Goal: Information Seeking & Learning: Learn about a topic

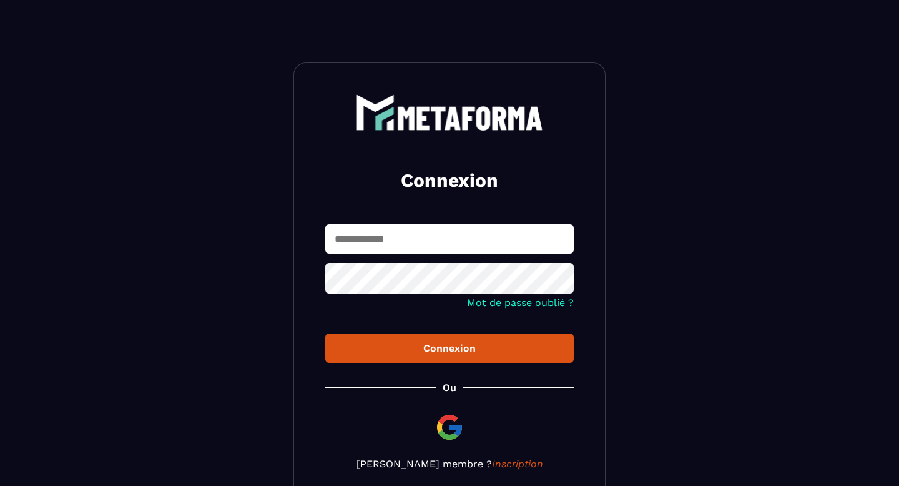
click at [433, 224] on input "text" at bounding box center [449, 238] width 248 height 29
type input "**********"
click at [325, 333] on button "Connexion" at bounding box center [449, 347] width 248 height 29
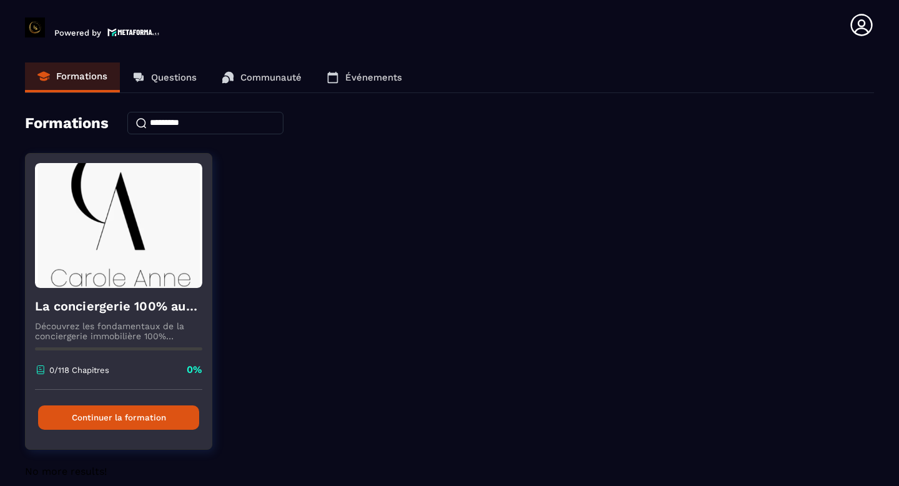
click at [145, 263] on img at bounding box center [118, 225] width 167 height 125
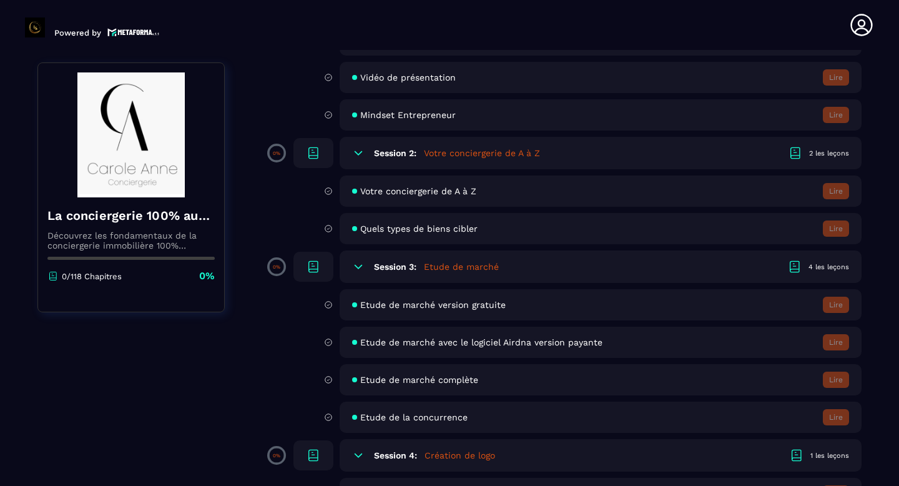
scroll to position [203, 0]
click at [459, 256] on div "Session 3: Etude de marché 4 les leçons" at bounding box center [601, 266] width 522 height 32
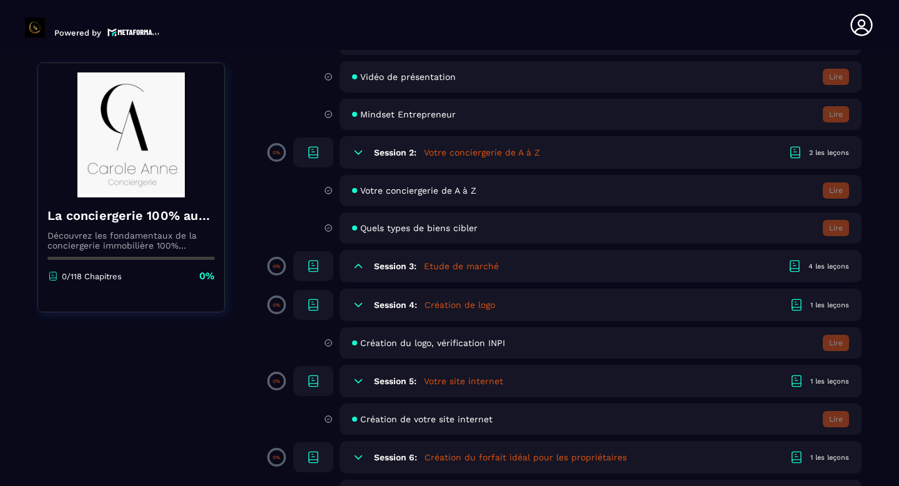
click at [459, 256] on div "Session 3: Etude de marché 4 les leçons" at bounding box center [601, 266] width 522 height 32
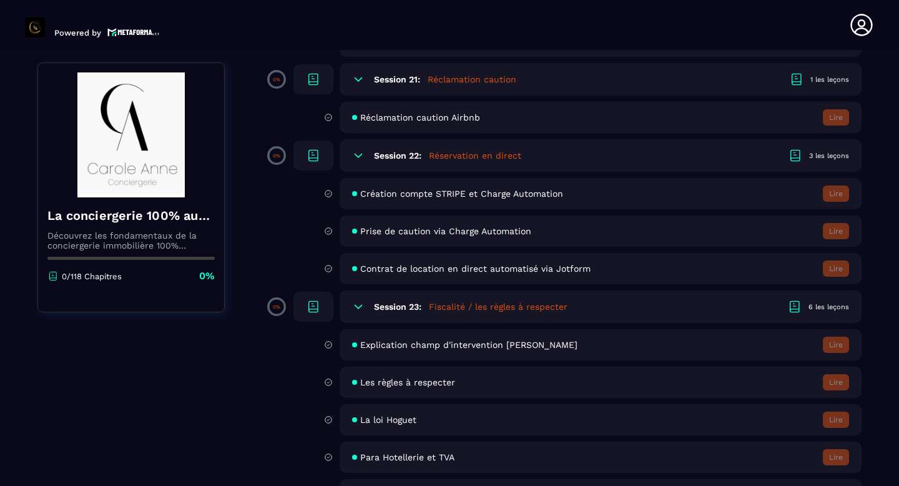
scroll to position [3109, 0]
click at [361, 267] on span "Contrat de location en direct automatisé via Jotform" at bounding box center [475, 268] width 230 height 10
click at [780, 268] on div "Contrat de location en direct automatisé via Jotform Lire" at bounding box center [601, 267] width 522 height 31
click at [840, 158] on div "3 les leçons" at bounding box center [829, 154] width 40 height 9
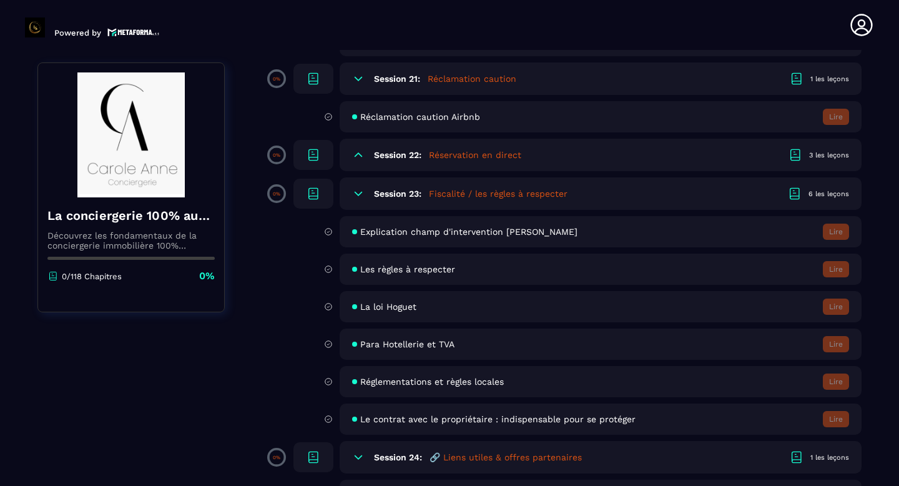
click at [840, 158] on div "3 les leçons" at bounding box center [829, 154] width 40 height 9
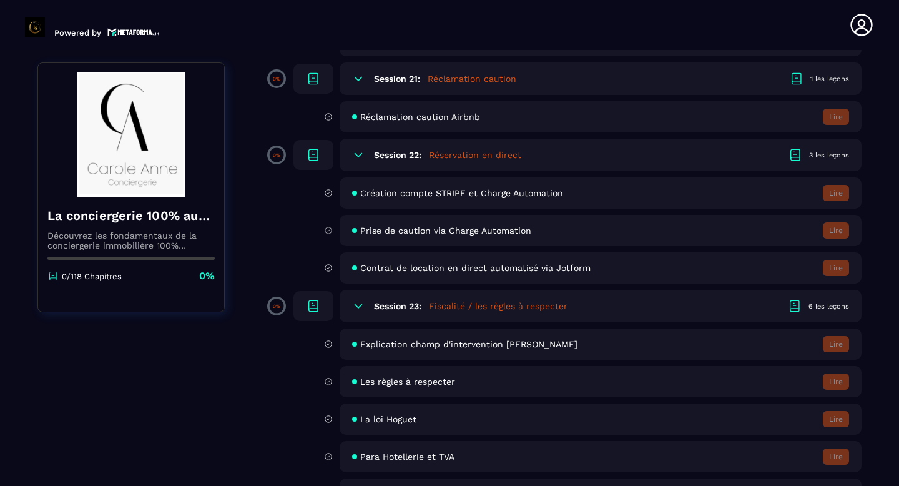
click at [481, 210] on div "Création compte STRIPE et Charge Automation Lire Prise de caution via Charge Au…" at bounding box center [583, 230] width 555 height 106
click at [481, 208] on div "Création compte STRIPE et Charge Automation Lire" at bounding box center [601, 192] width 522 height 31
click at [481, 197] on span "Création compte STRIPE et Charge Automation" at bounding box center [461, 193] width 203 height 10
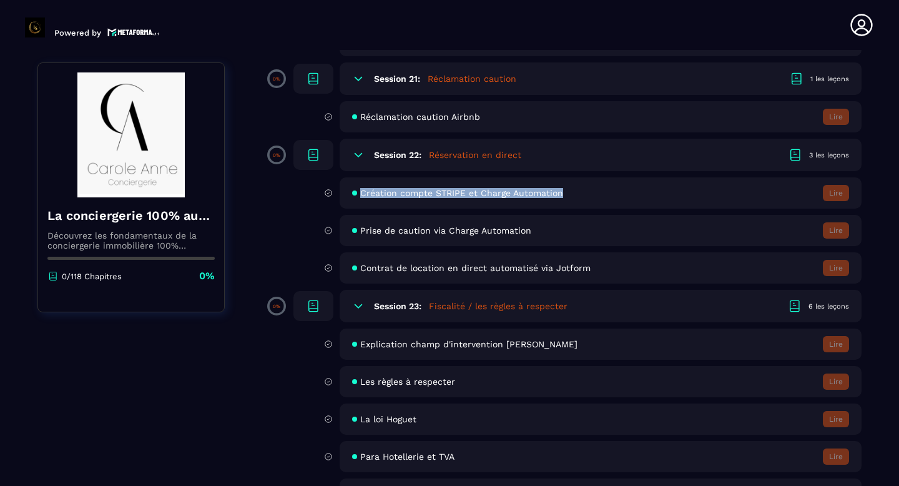
click at [474, 197] on span "Création compte STRIPE et Charge Automation" at bounding box center [461, 193] width 203 height 10
click at [856, 197] on div "Création compte STRIPE et Charge Automation Lire" at bounding box center [601, 192] width 522 height 31
click at [313, 153] on icon at bounding box center [313, 154] width 15 height 15
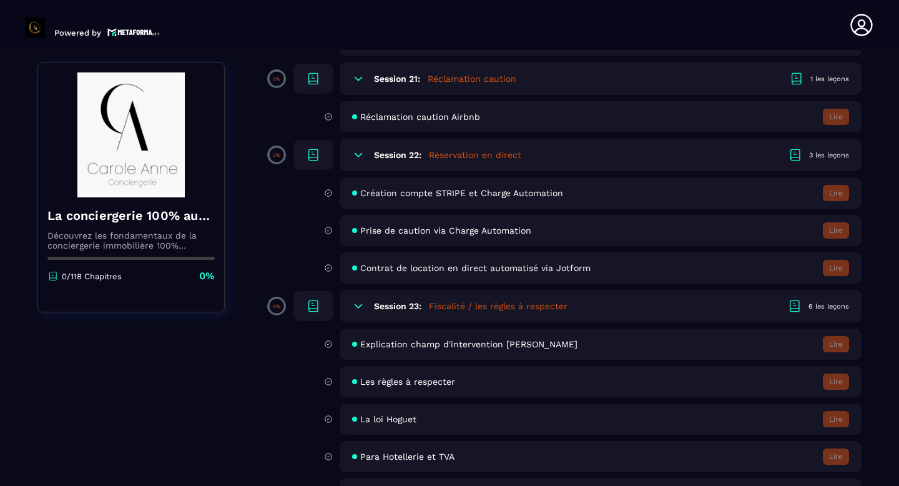
click at [560, 264] on span "Contrat de location en direct automatisé via Jotform" at bounding box center [475, 268] width 230 height 10
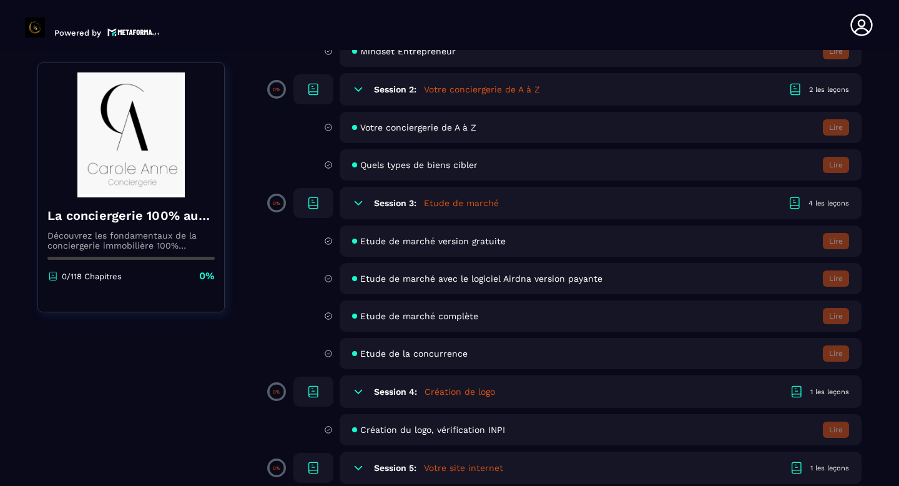
scroll to position [0, 0]
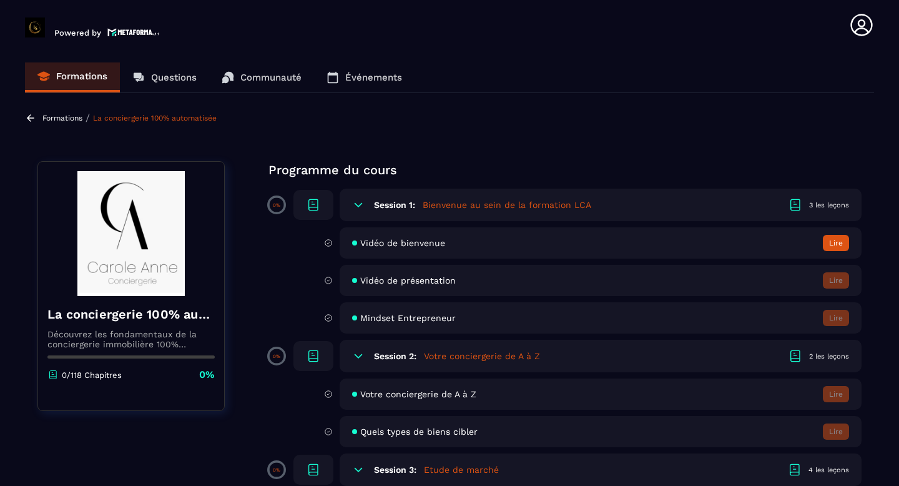
click at [843, 243] on button "Lire" at bounding box center [836, 243] width 26 height 16
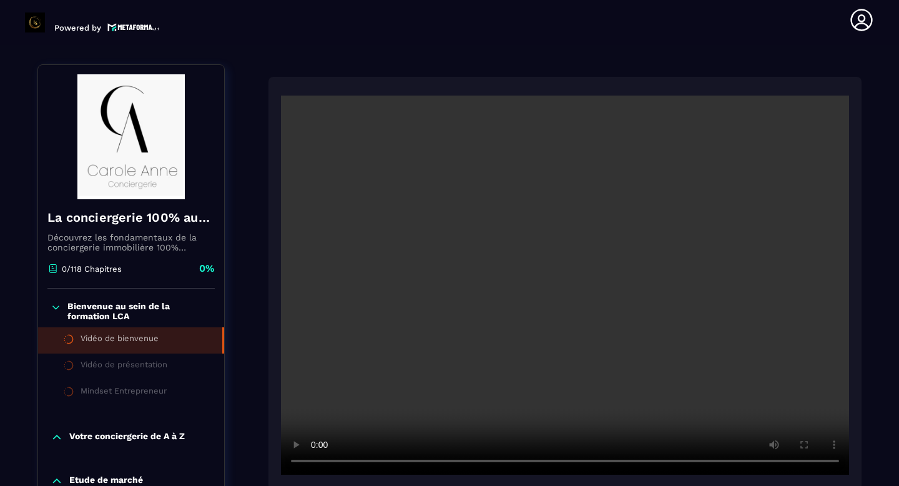
scroll to position [130, 0]
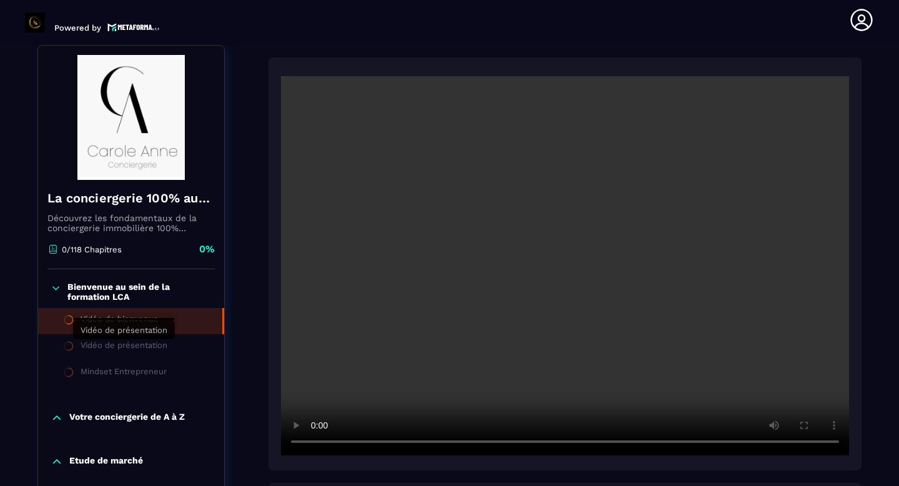
click at [140, 345] on div "Vidéo de présentation" at bounding box center [124, 347] width 87 height 14
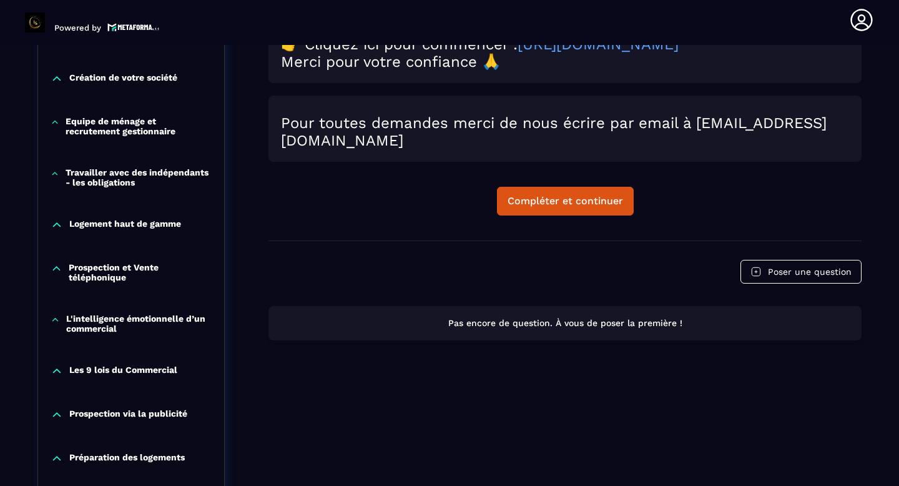
scroll to position [696, 0]
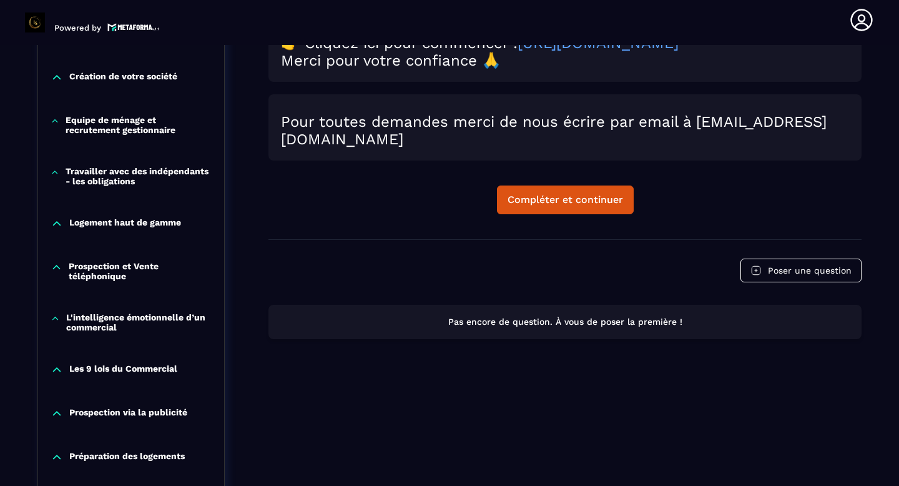
click at [594, 206] on div "Compléter et continuer" at bounding box center [564, 199] width 115 height 12
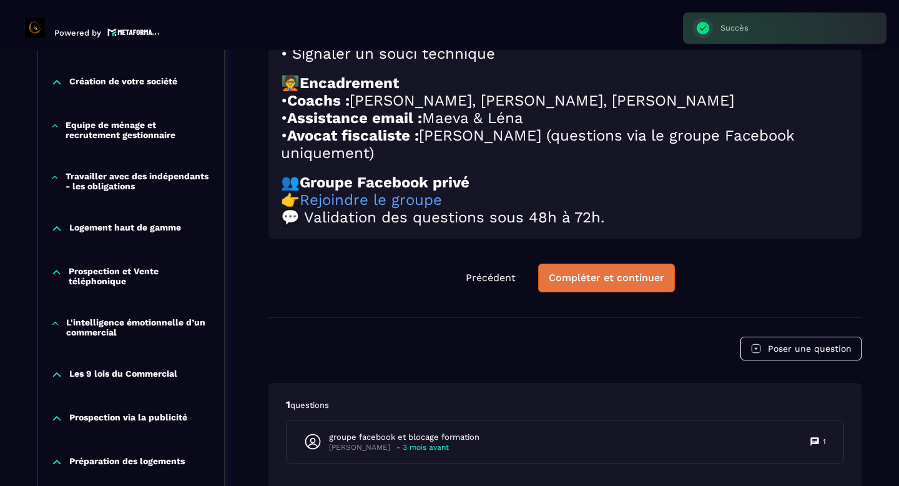
scroll to position [5, 0]
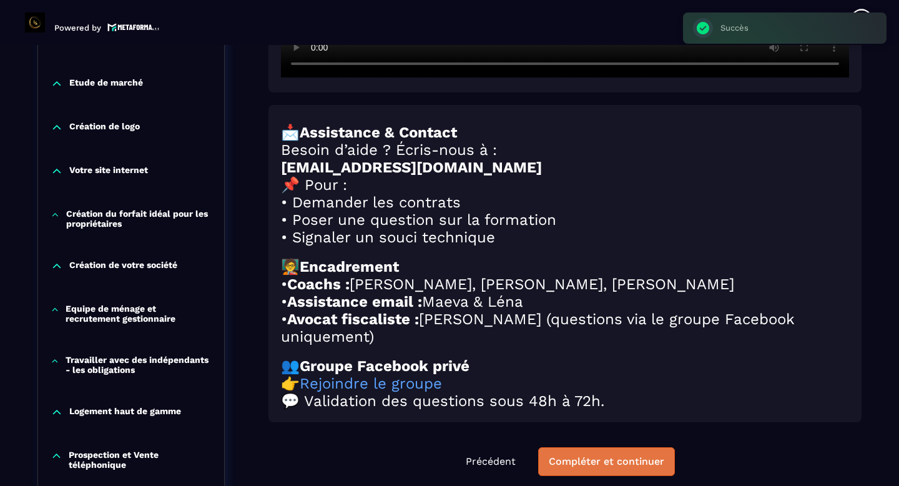
click at [605, 293] on div "📩 Assistance & Contact Besoin d’aide ? Écris-nous à : [EMAIL_ADDRESS][DOMAIN_NA…" at bounding box center [564, 90] width 593 height 821
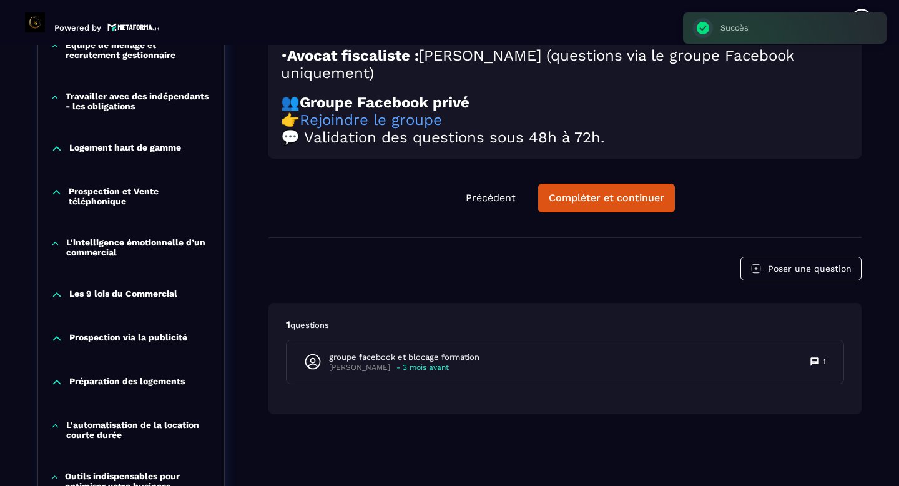
scroll to position [794, 0]
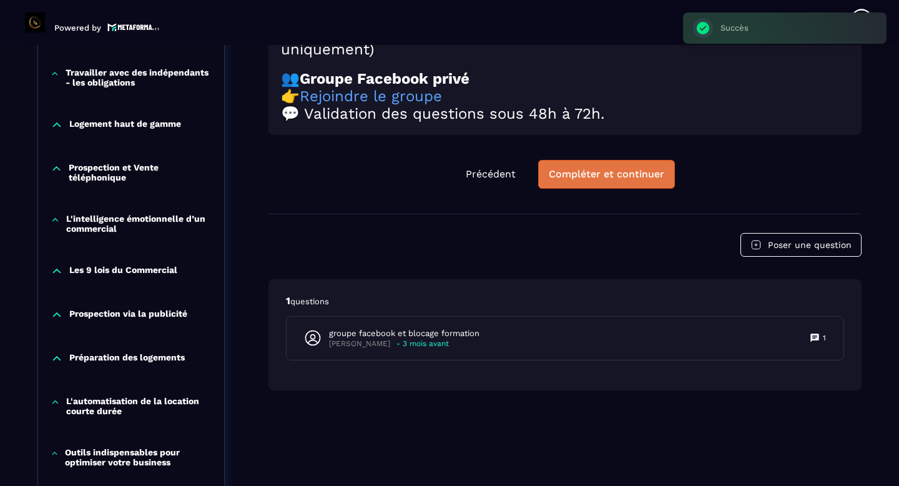
click at [630, 180] on div "Compléter et continuer" at bounding box center [606, 174] width 115 height 12
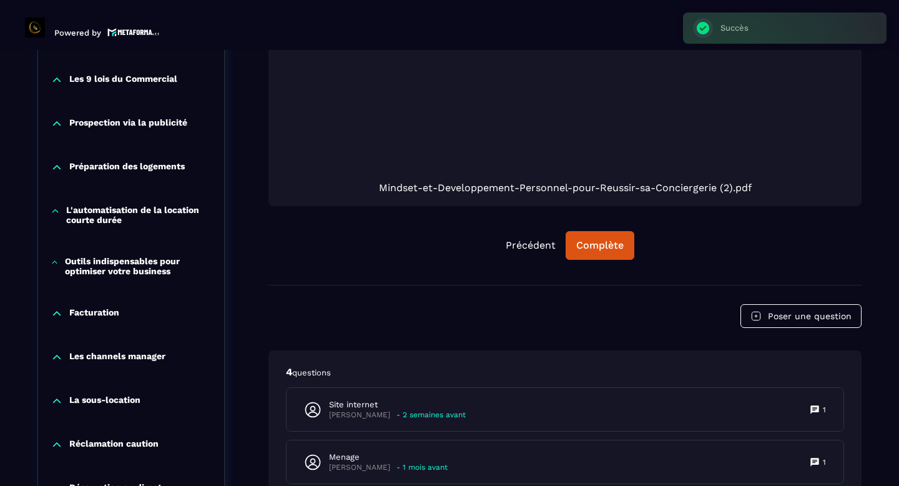
scroll to position [5, 0]
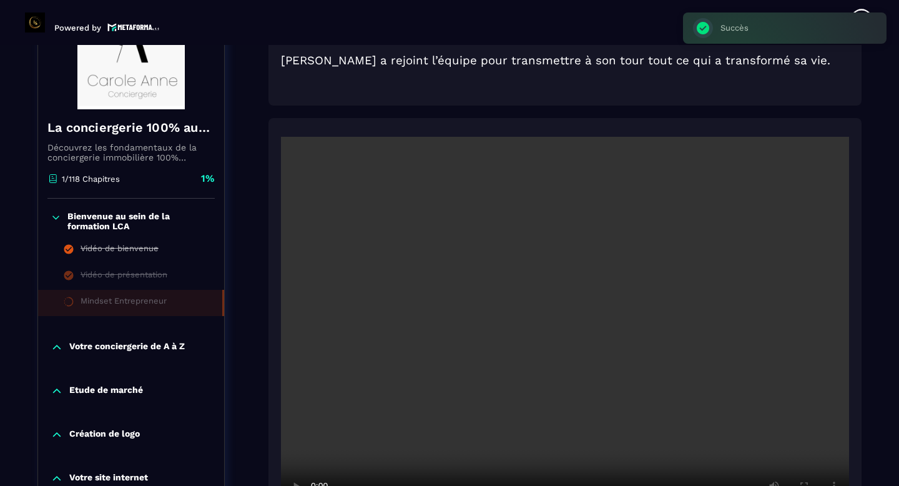
click at [603, 250] on video at bounding box center [565, 326] width 568 height 379
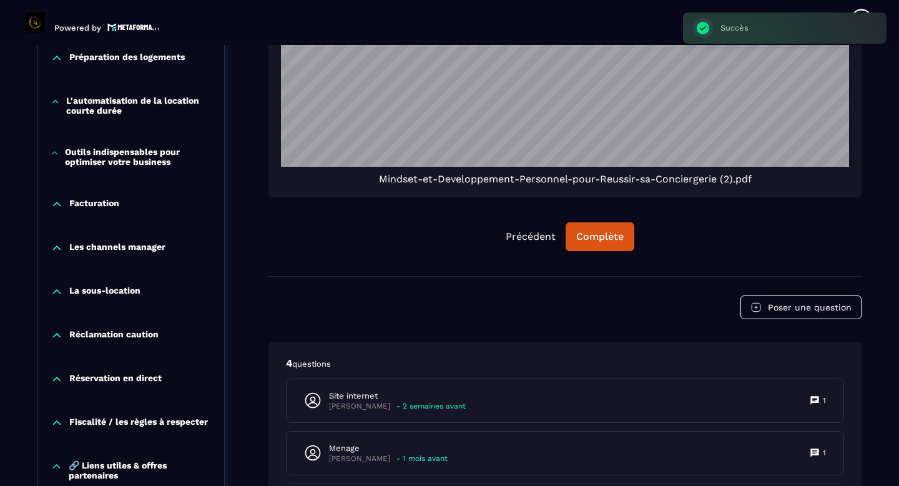
scroll to position [1120, 0]
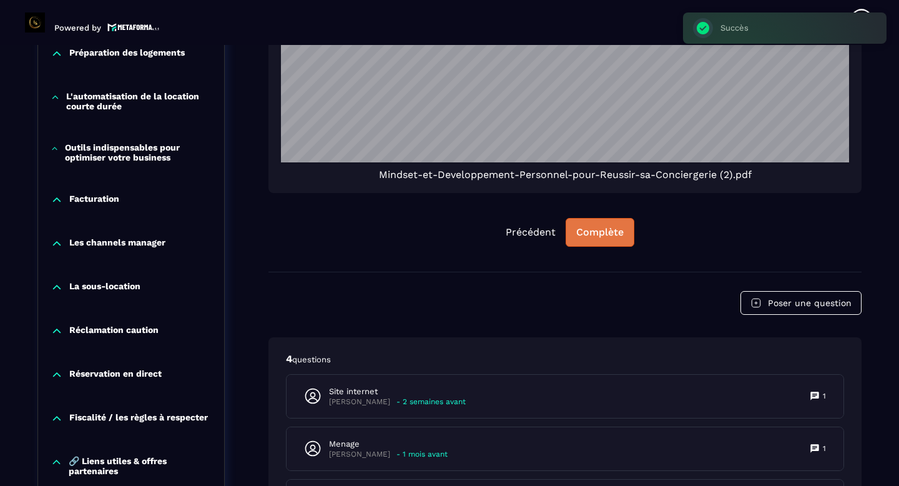
click at [607, 232] on div "Complète" at bounding box center [599, 232] width 47 height 12
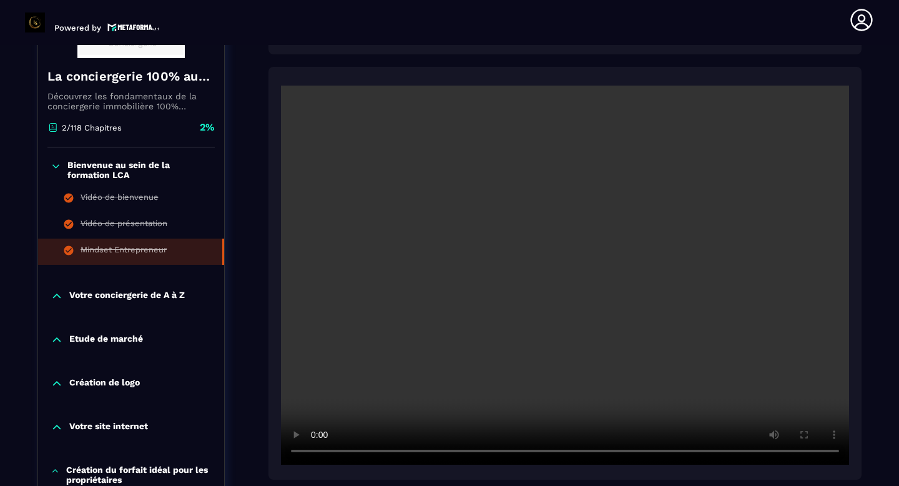
scroll to position [275, 0]
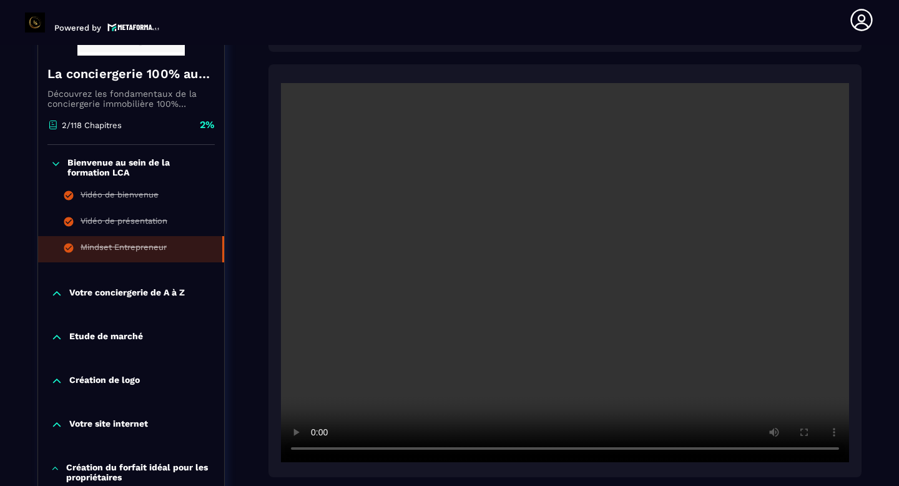
click at [110, 287] on p "Votre conciergerie de A à Z" at bounding box center [126, 293] width 115 height 12
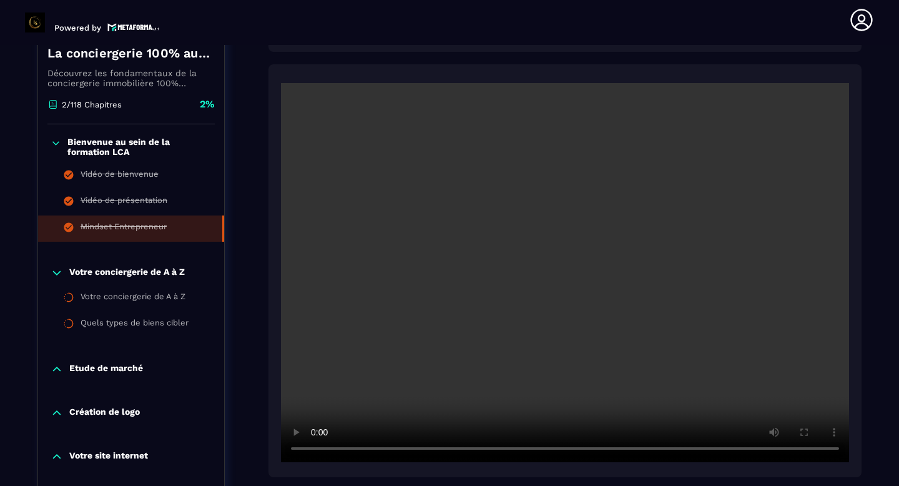
click at [142, 369] on p "Etude de marché" at bounding box center [106, 369] width 74 height 12
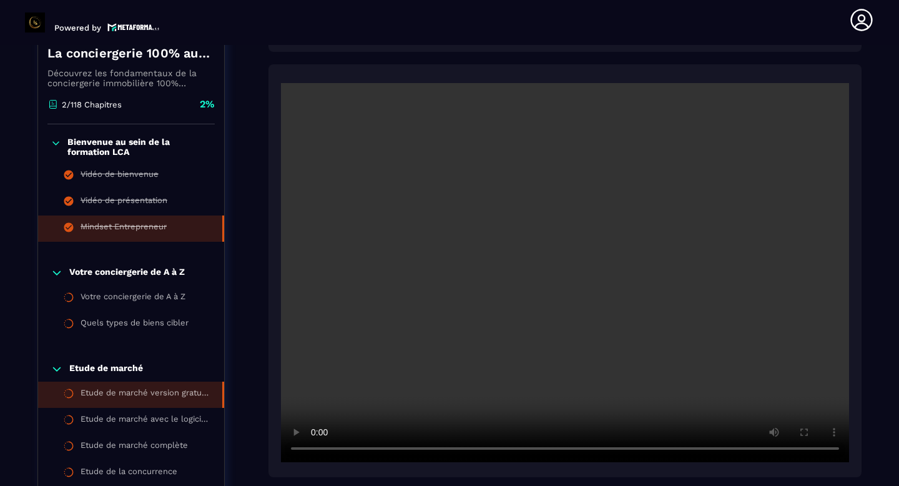
click at [97, 398] on div "Etude de marché version gratuite" at bounding box center [145, 395] width 129 height 14
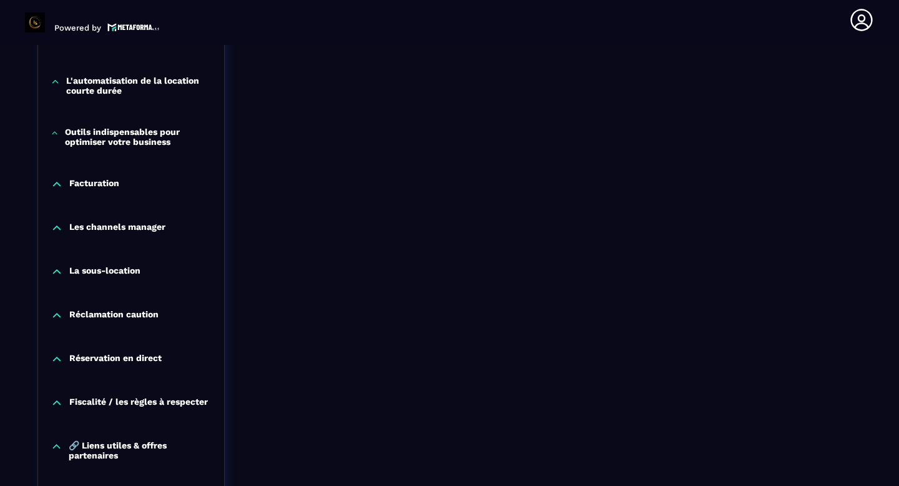
scroll to position [1293, 0]
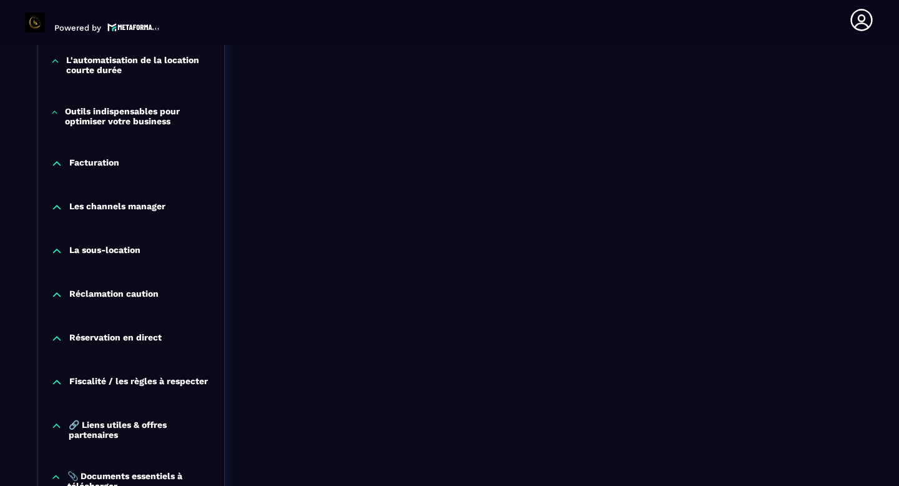
click at [130, 343] on p "Réservation en direct" at bounding box center [115, 338] width 92 height 12
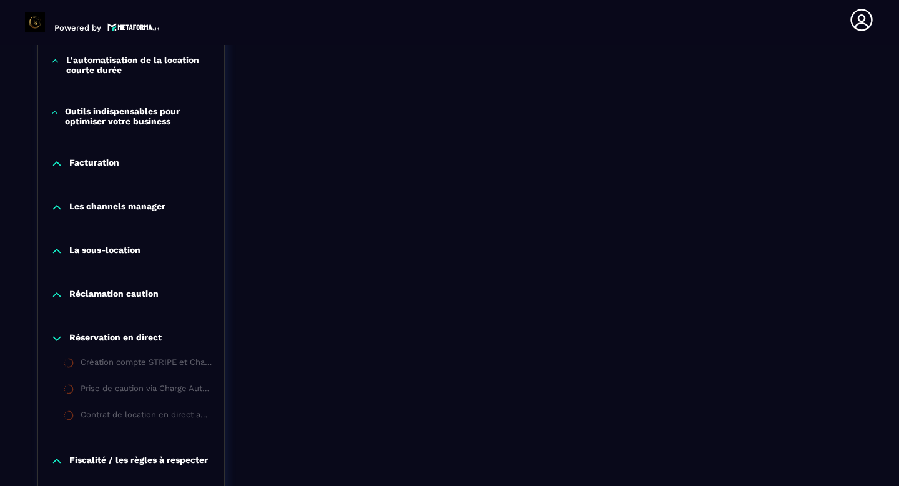
click at [125, 363] on div "Création compte STRIPE et Charge Automation" at bounding box center [146, 364] width 131 height 14
click at [119, 297] on p "Réclamation caution" at bounding box center [113, 294] width 89 height 12
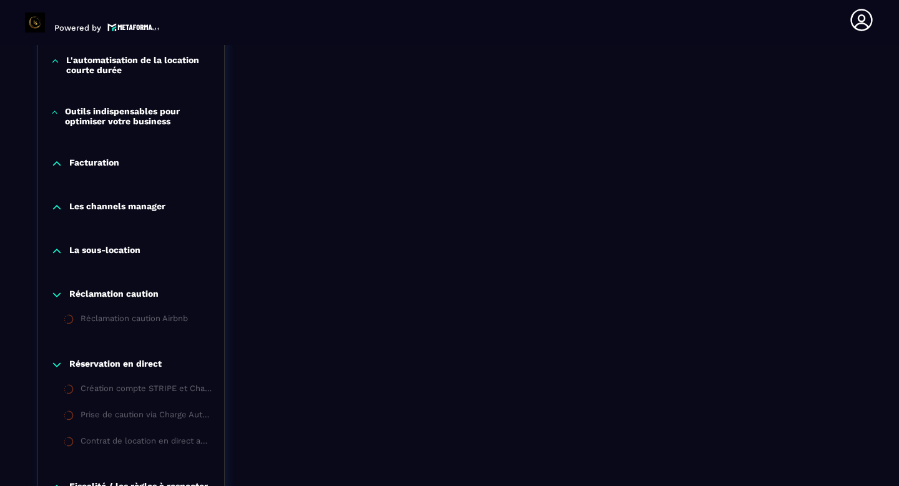
click at [107, 119] on p "Outils indispensables pour optimiser votre business" at bounding box center [138, 116] width 147 height 20
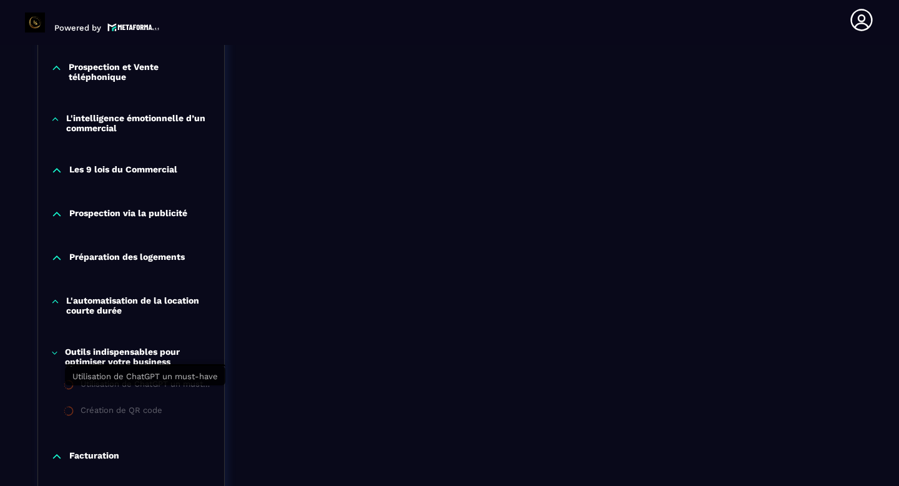
scroll to position [1043, 0]
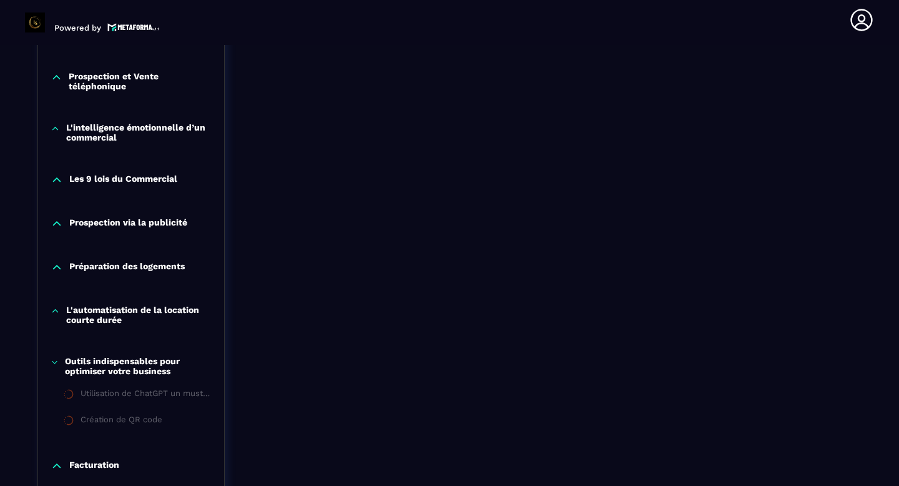
click at [102, 140] on p "L'intelligence émotionnelle d’un commercial" at bounding box center [138, 132] width 145 height 20
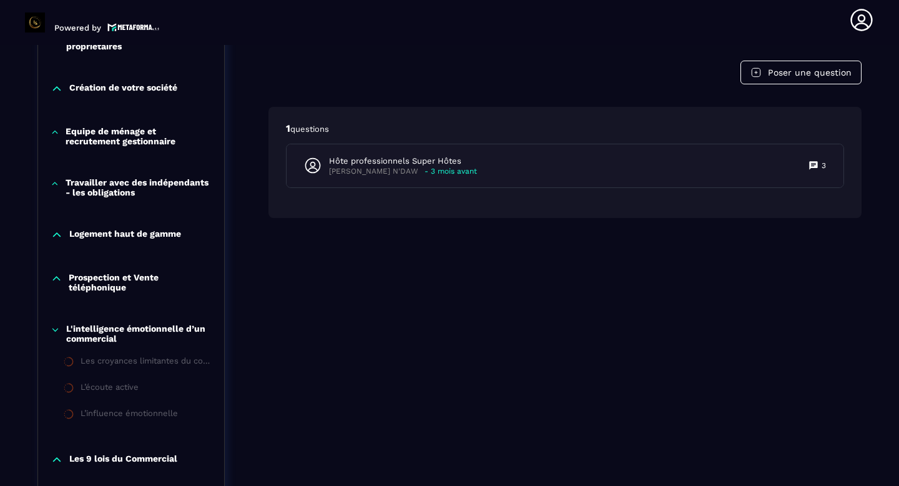
scroll to position [839, 0]
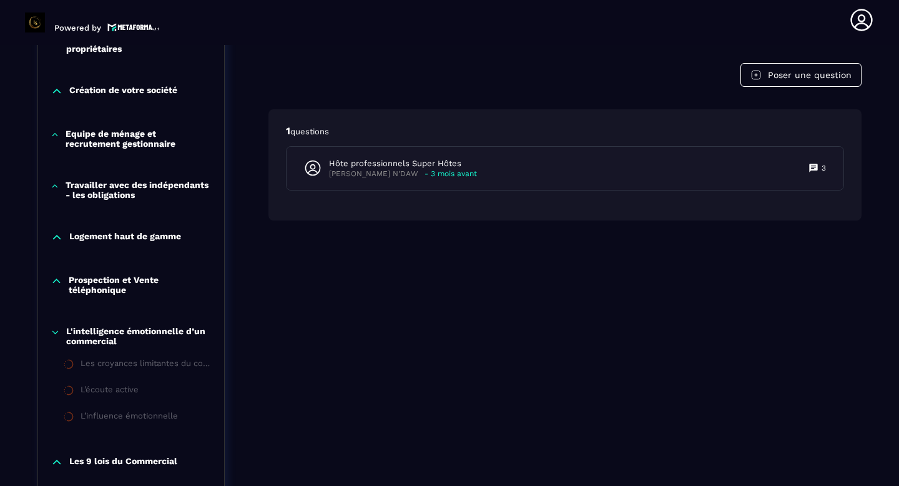
click at [97, 193] on p "Travailler avec des indépendants - les obligations" at bounding box center [139, 190] width 146 height 20
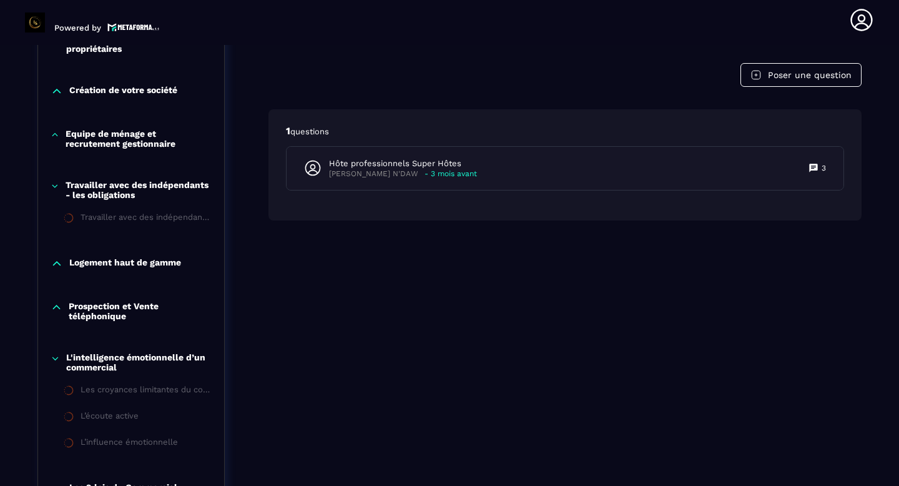
click at [112, 147] on p "Equipe de ménage et recrutement gestionnaire" at bounding box center [139, 139] width 146 height 20
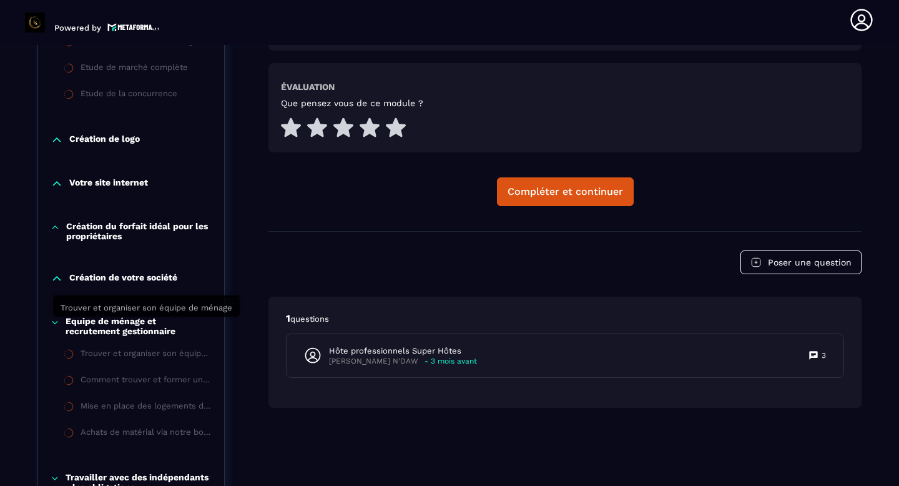
scroll to position [648, 0]
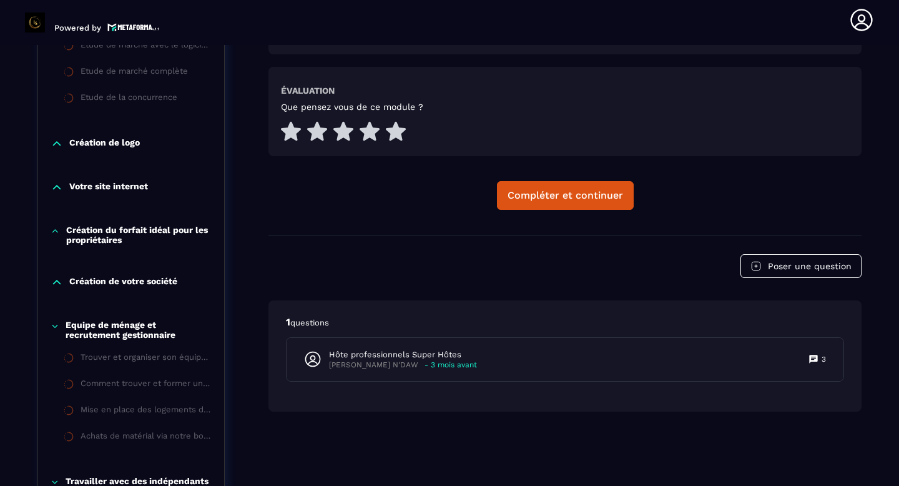
click at [93, 194] on div "Votre site internet" at bounding box center [131, 191] width 186 height 44
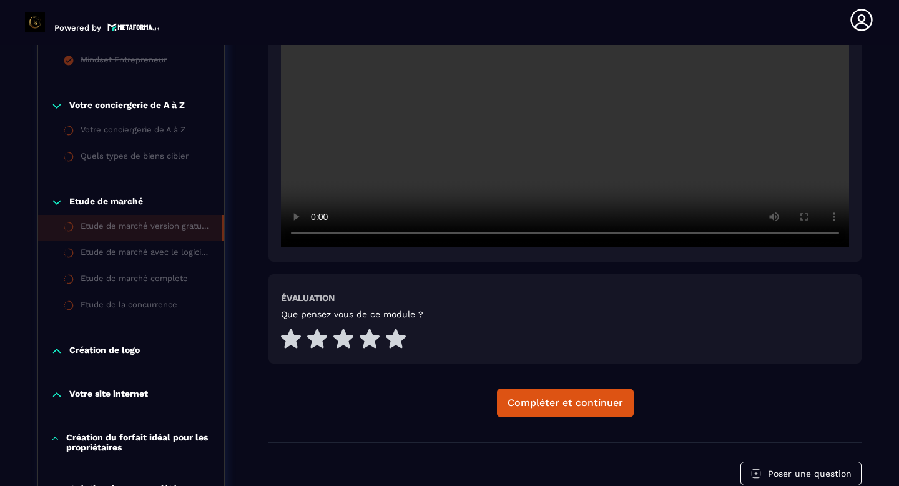
scroll to position [393, 0]
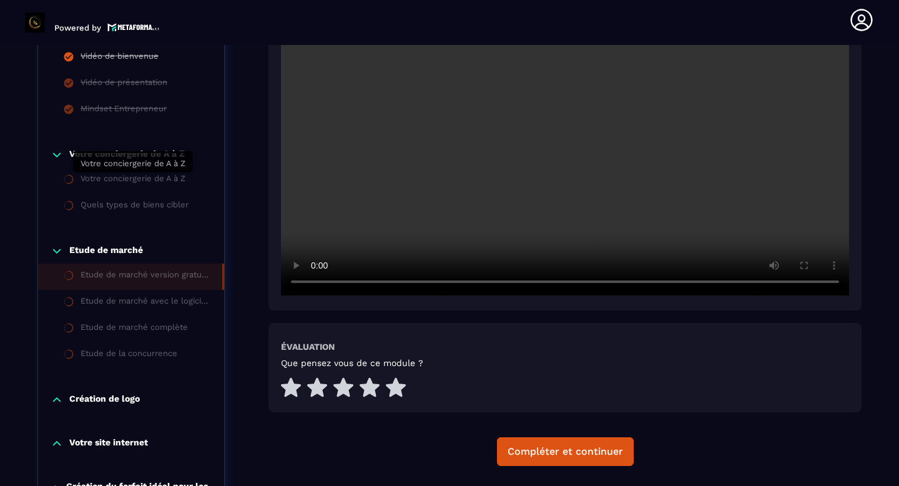
click at [119, 184] on div "Votre conciergerie de A à Z" at bounding box center [133, 181] width 105 height 14
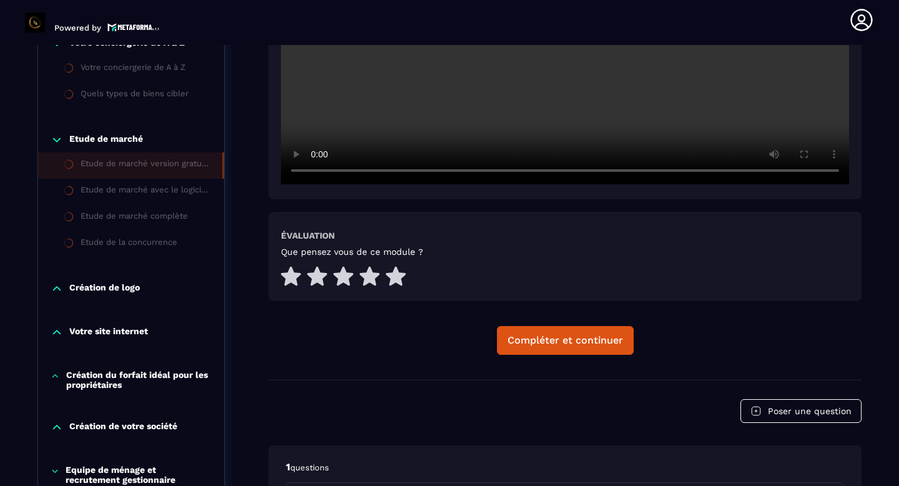
scroll to position [506, 0]
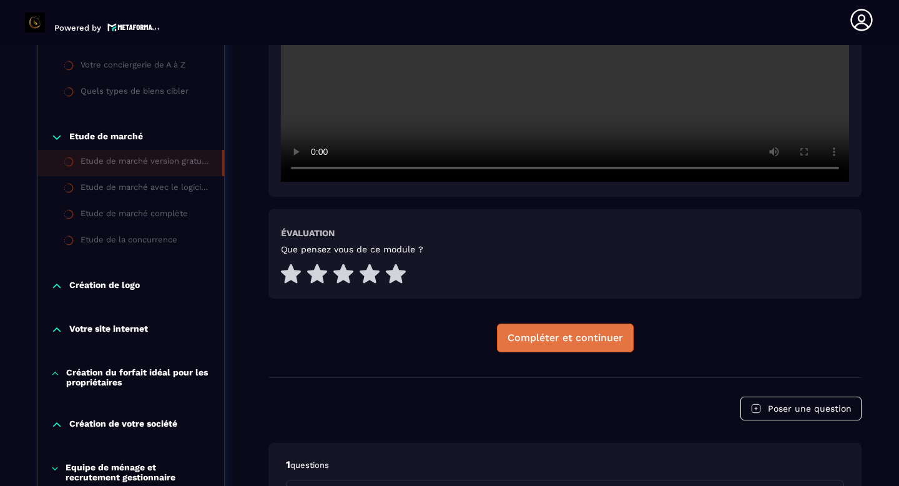
click at [591, 341] on div "Compléter et continuer" at bounding box center [564, 337] width 115 height 12
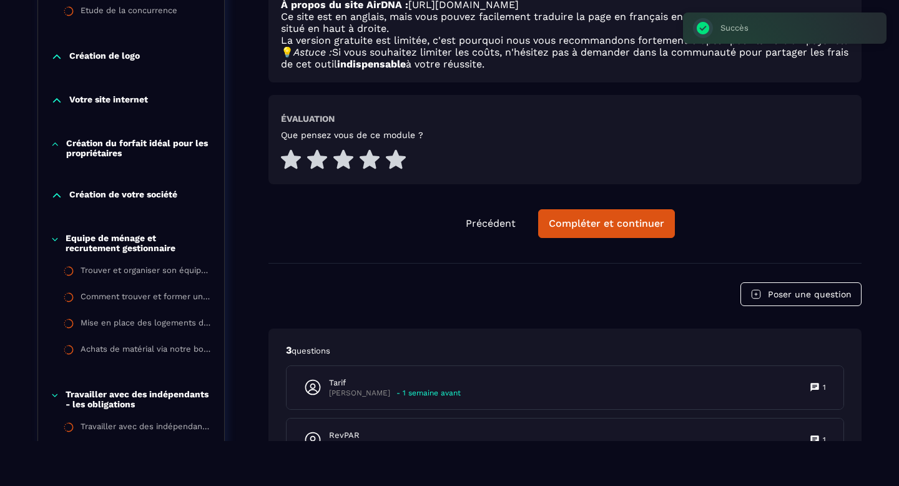
scroll to position [690, 0]
click at [603, 215] on button "Compléter et continuer" at bounding box center [606, 224] width 137 height 29
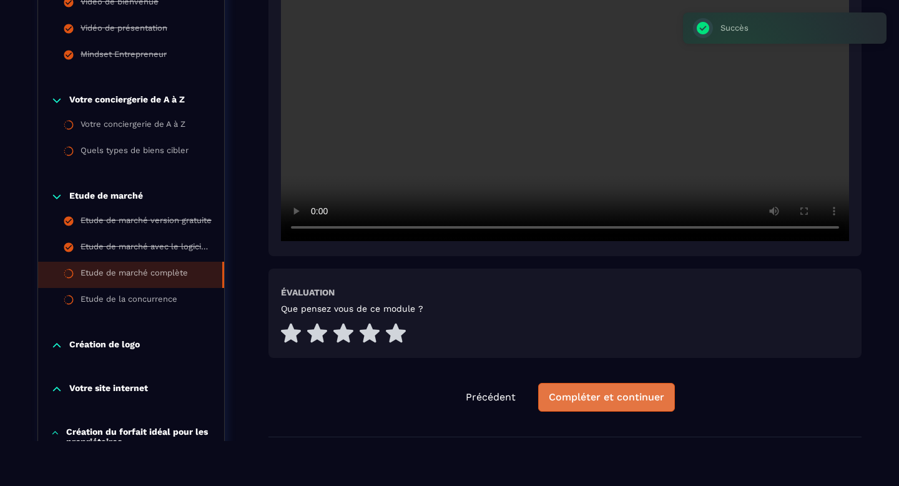
click at [585, 394] on div "Compléter et continuer" at bounding box center [606, 397] width 115 height 12
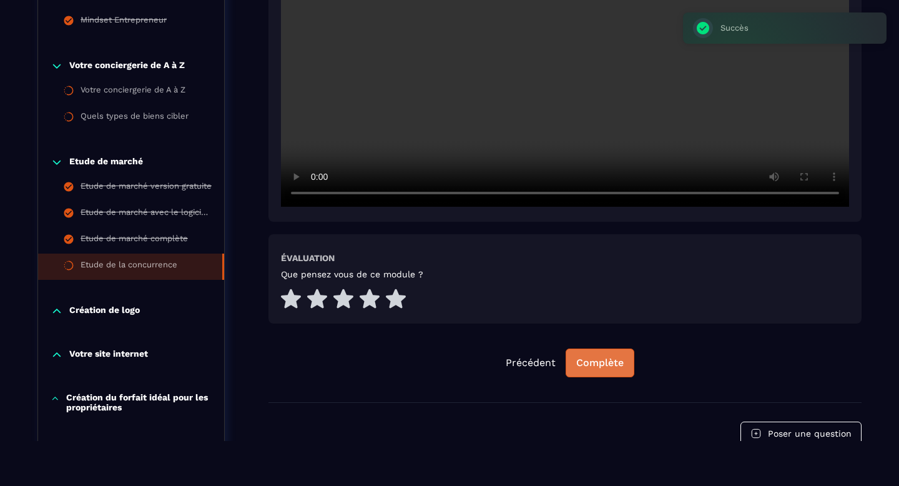
click at [610, 370] on button "Complète" at bounding box center [599, 362] width 69 height 29
click at [109, 311] on p "Création de logo" at bounding box center [104, 311] width 71 height 12
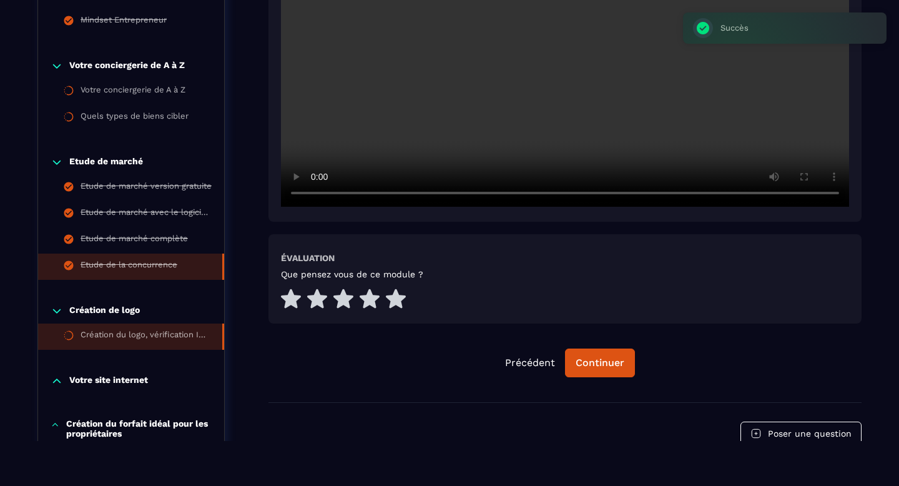
click at [114, 326] on li "Création du logo, vérification INPI" at bounding box center [131, 336] width 186 height 26
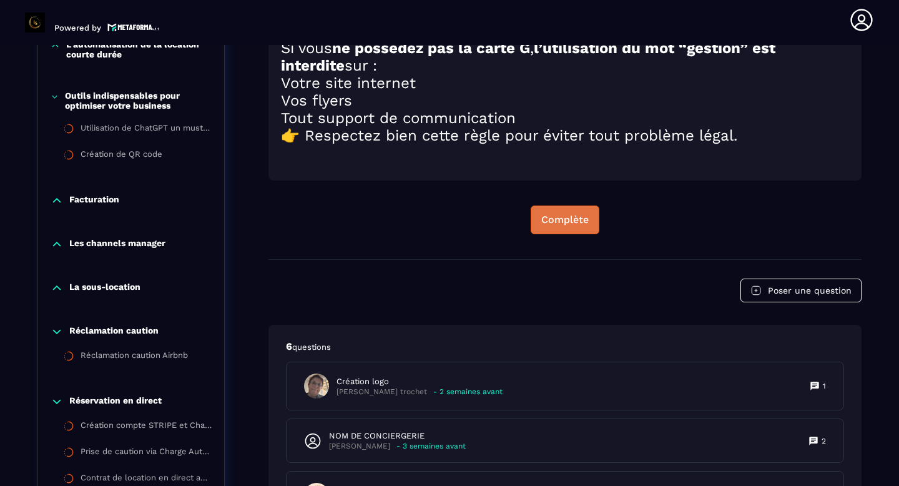
click at [557, 226] on div "Complète" at bounding box center [564, 219] width 47 height 12
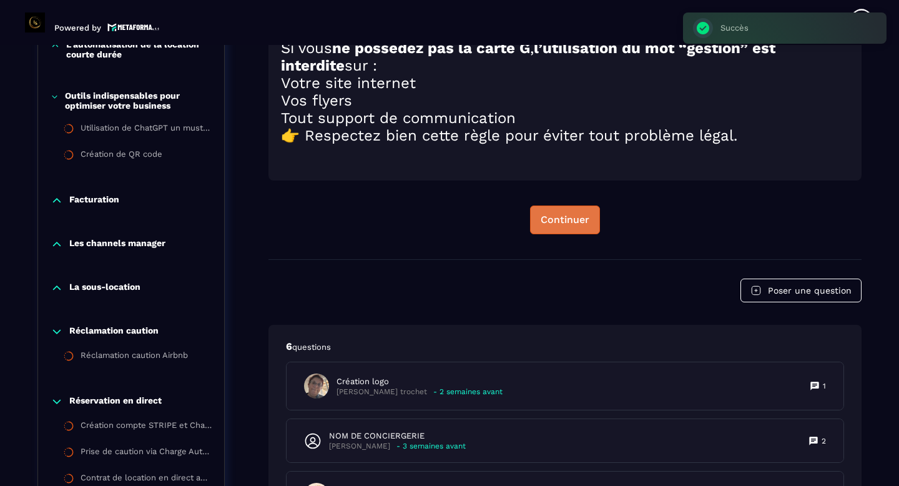
click at [557, 226] on div "Continuer" at bounding box center [564, 219] width 49 height 12
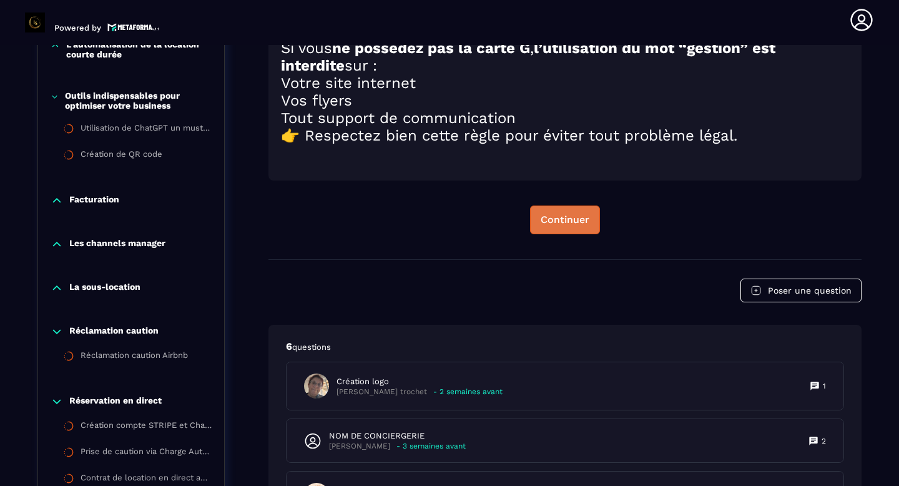
click at [557, 226] on div "Continuer" at bounding box center [564, 219] width 49 height 12
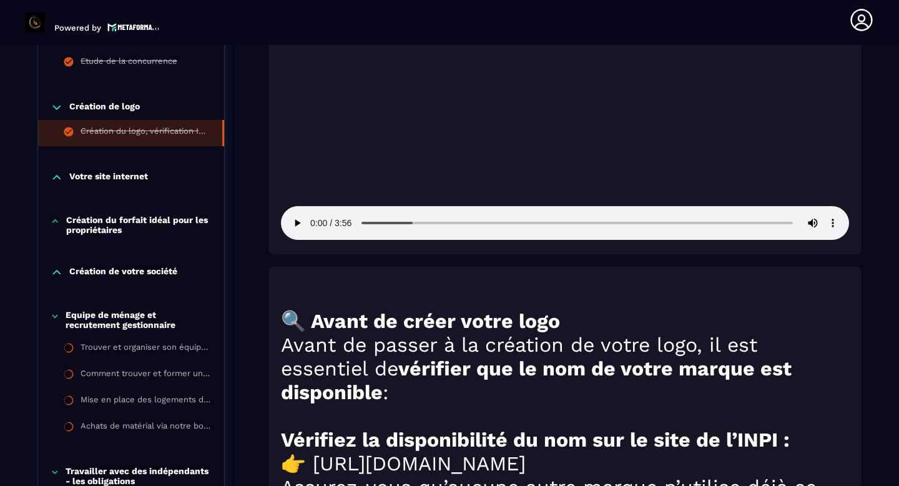
click at [100, 177] on p "Votre site internet" at bounding box center [108, 177] width 79 height 12
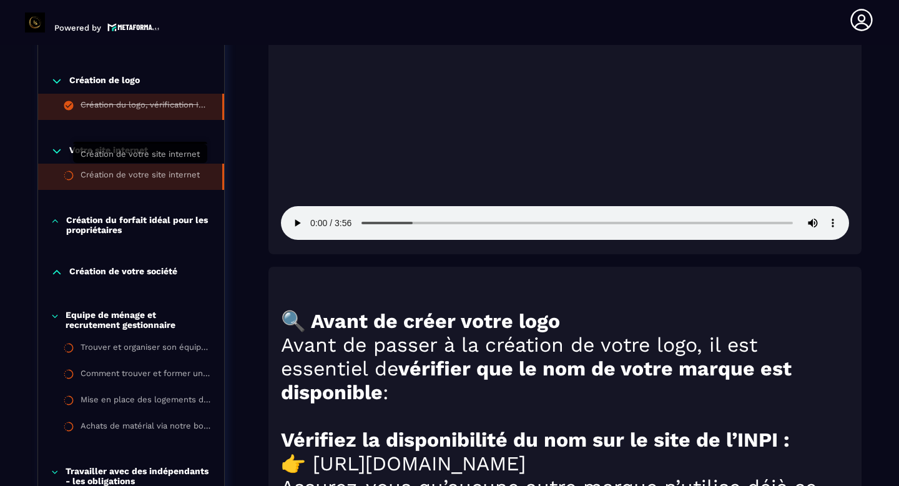
click at [150, 173] on div "Création de votre site internet" at bounding box center [140, 177] width 119 height 14
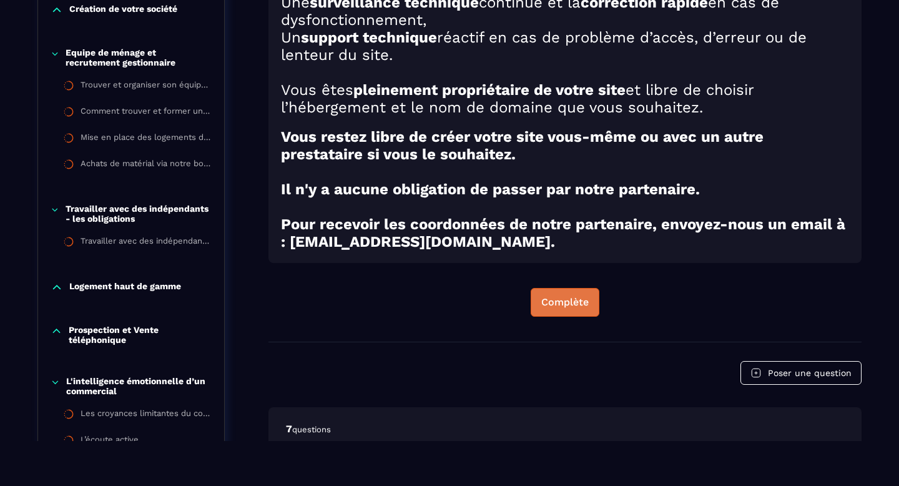
click at [549, 308] on div "Complète" at bounding box center [564, 302] width 47 height 12
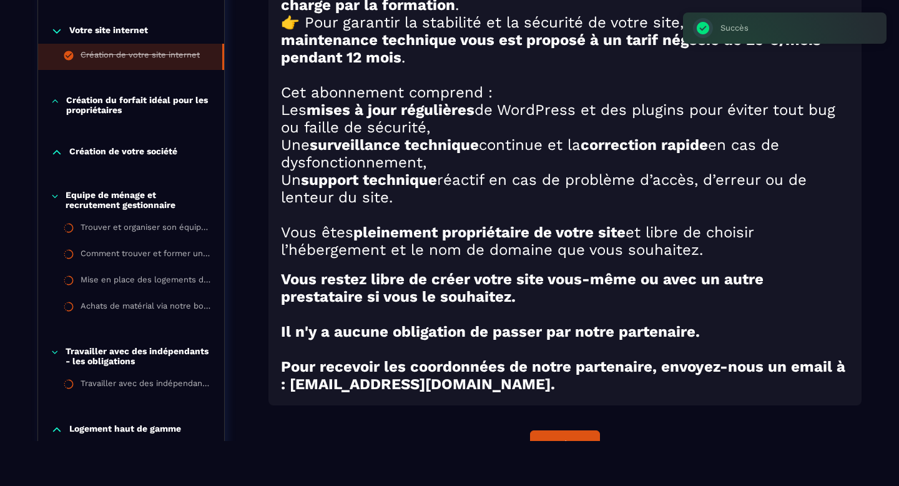
click at [90, 107] on p "Création du forfait idéal pour les propriétaires" at bounding box center [138, 105] width 145 height 20
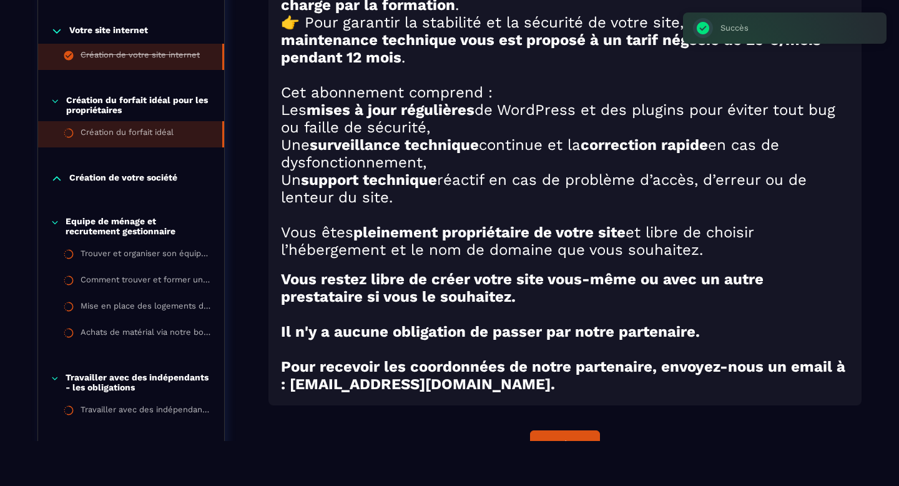
click at [95, 130] on div "Création du forfait idéal" at bounding box center [127, 134] width 93 height 14
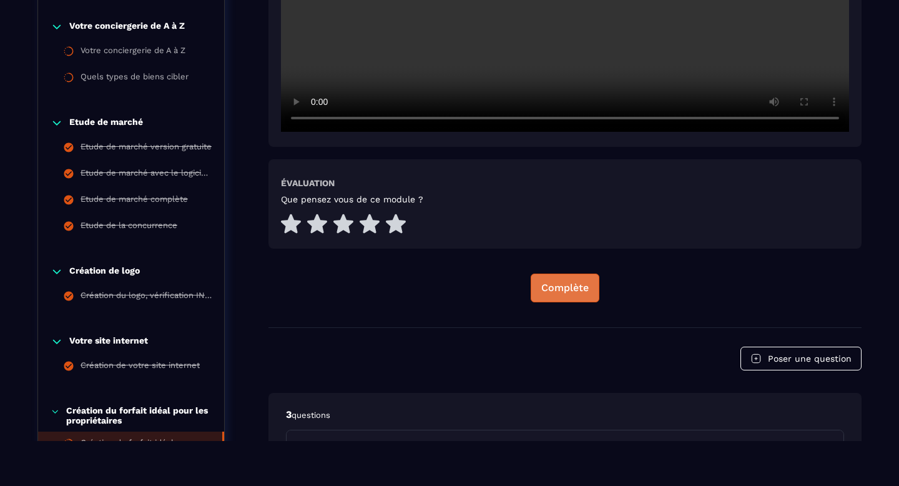
click at [557, 292] on div "Complète" at bounding box center [564, 287] width 47 height 12
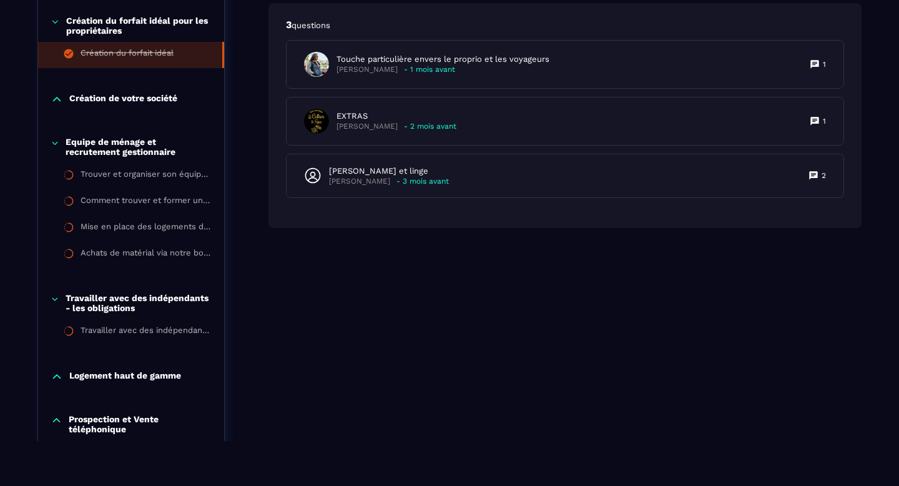
click at [124, 99] on p "Création de votre société" at bounding box center [123, 99] width 108 height 12
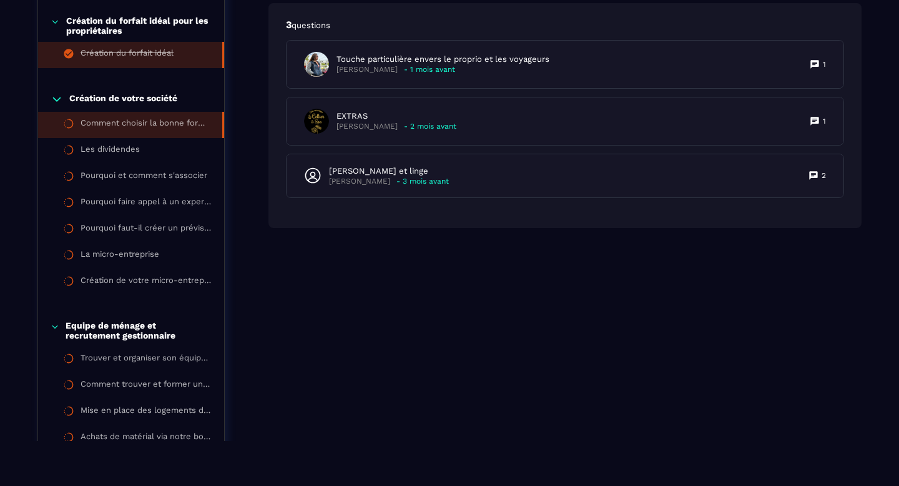
click at [127, 118] on div "Comment choisir la bonne forme juridique ?" at bounding box center [145, 125] width 129 height 14
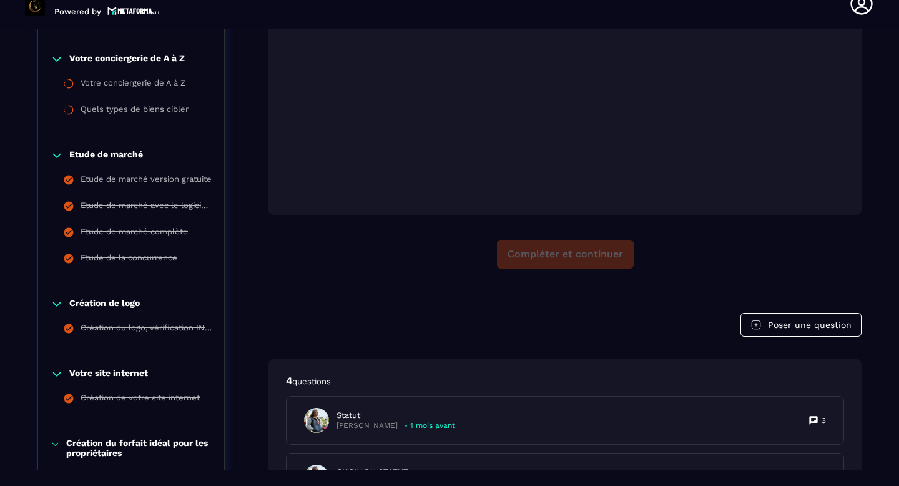
click at [533, 263] on div "Compléter et continuer" at bounding box center [564, 254] width 593 height 29
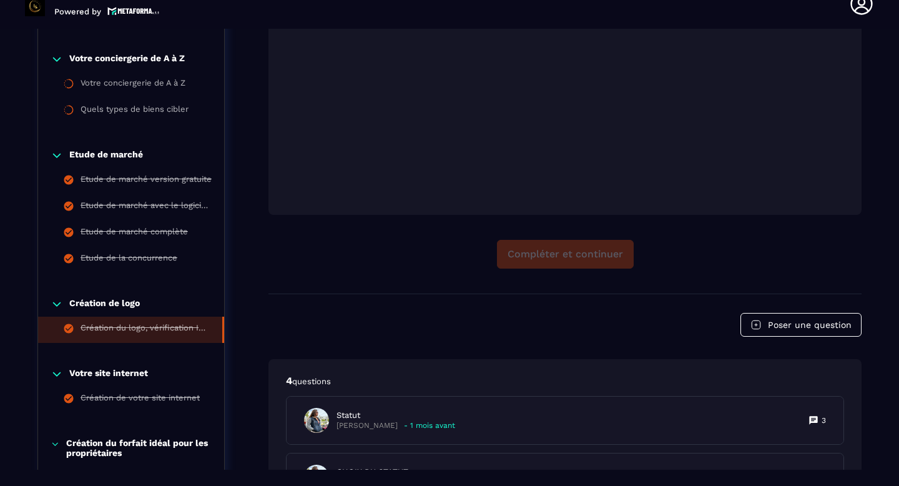
click at [102, 316] on li "Création du logo, vérification INPI" at bounding box center [131, 329] width 186 height 26
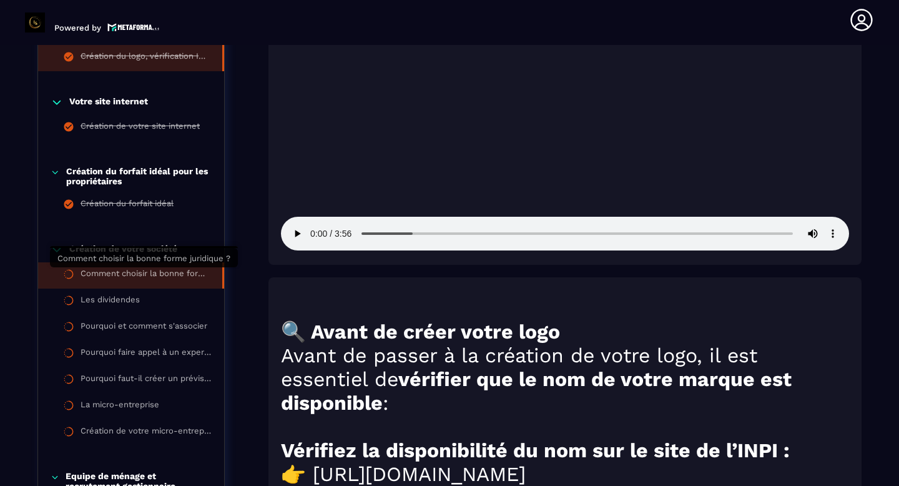
click at [140, 270] on div "Comment choisir la bonne forme juridique ?" at bounding box center [145, 275] width 129 height 14
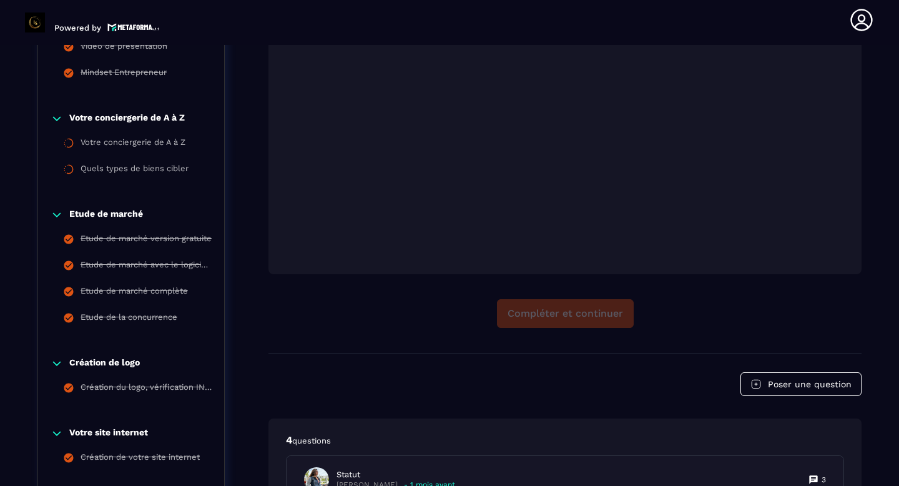
click at [564, 306] on div "Compléter et continuer" at bounding box center [564, 313] width 593 height 29
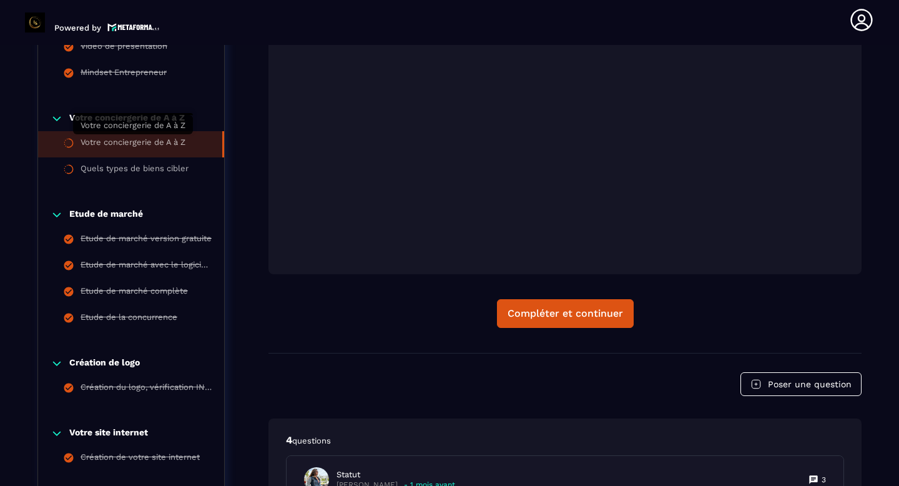
click at [170, 139] on div "Votre conciergerie de A à Z" at bounding box center [133, 144] width 105 height 14
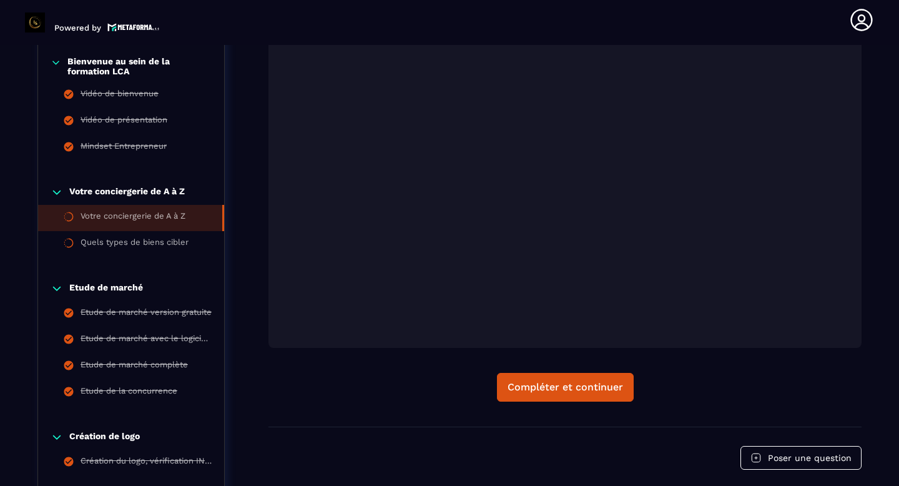
click at [117, 212] on div "Votre conciergerie de A à Z" at bounding box center [133, 218] width 105 height 14
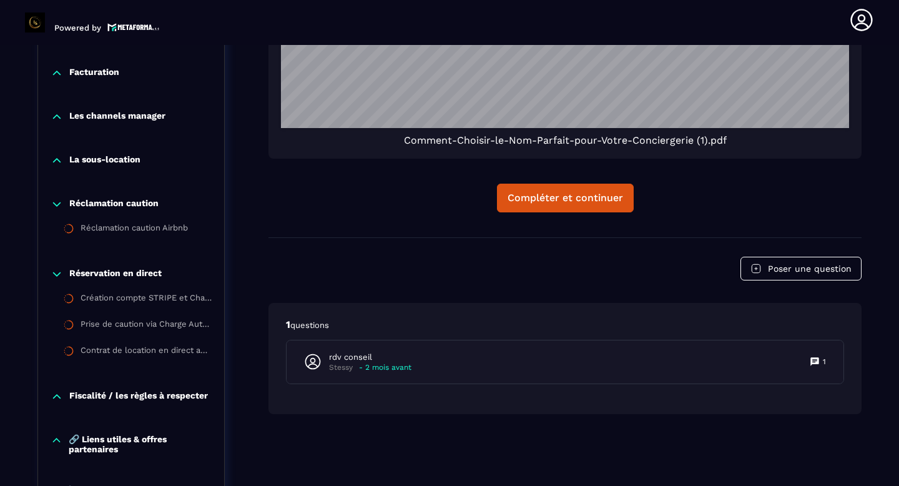
click at [569, 200] on div "Compléter et continuer" at bounding box center [564, 198] width 115 height 12
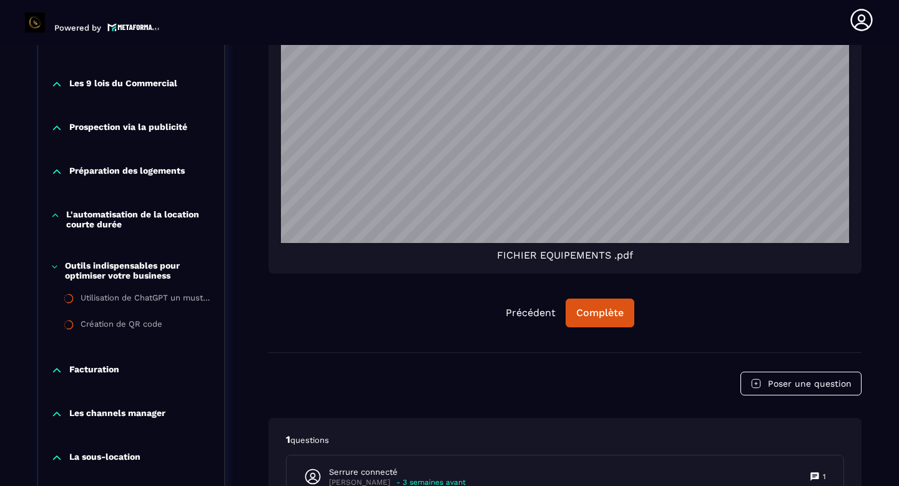
click at [615, 314] on div "Complète" at bounding box center [599, 312] width 47 height 12
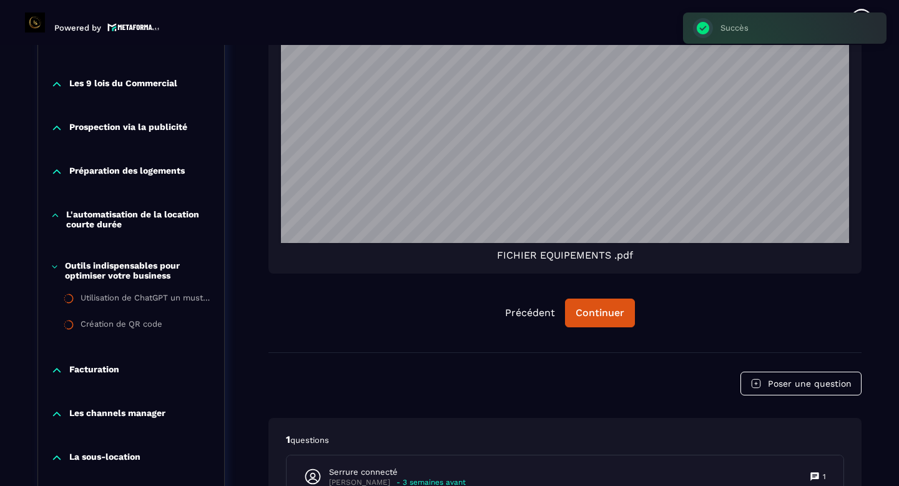
click at [120, 83] on p "Les 9 lois du Commercial" at bounding box center [123, 84] width 108 height 12
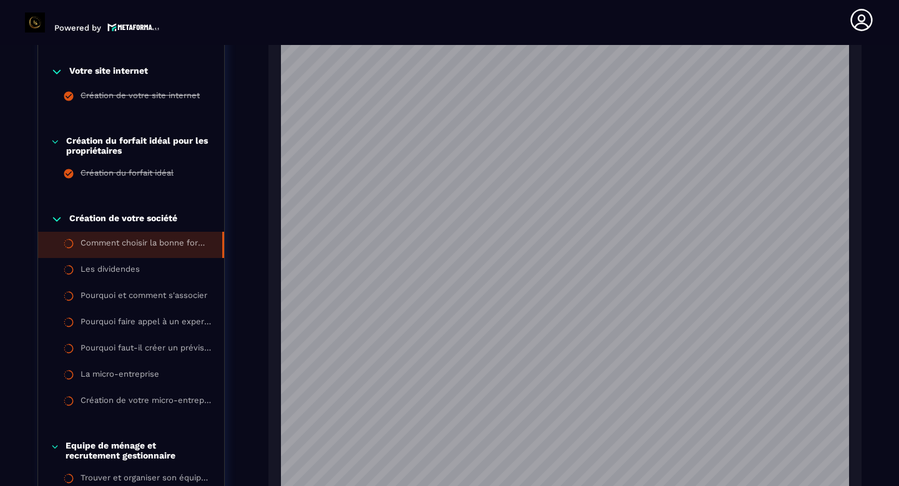
click at [122, 253] on li "Comment choisir la bonne forme juridique ?" at bounding box center [131, 245] width 186 height 26
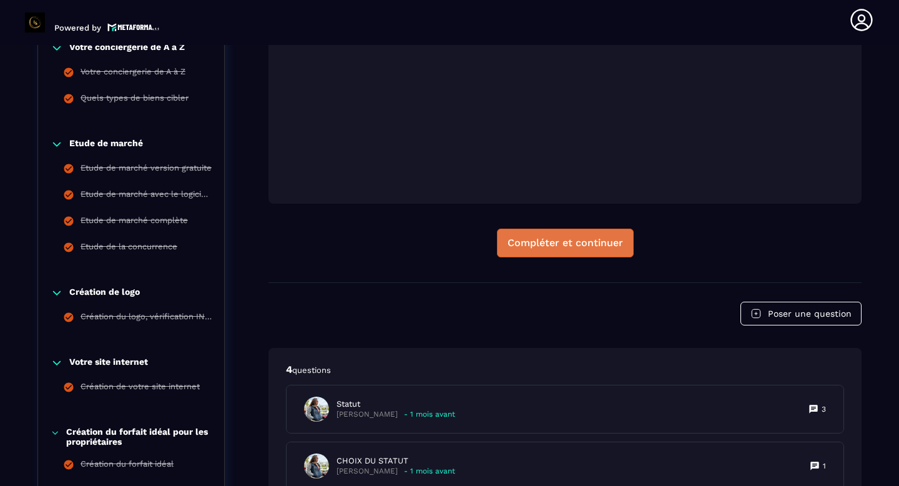
click at [560, 247] on div "Compléter et continuer" at bounding box center [564, 243] width 115 height 12
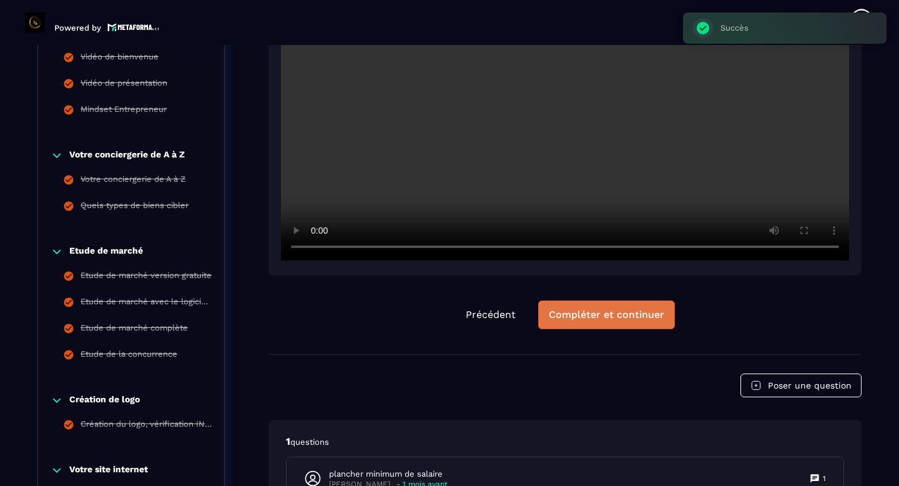
click at [569, 316] on div "Compléter et continuer" at bounding box center [606, 314] width 115 height 12
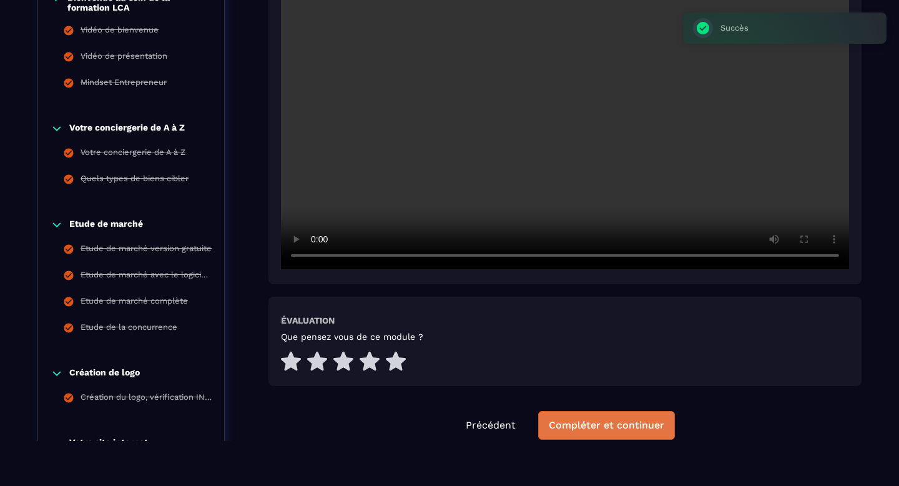
click at [624, 426] on div "Compléter et continuer" at bounding box center [606, 425] width 115 height 12
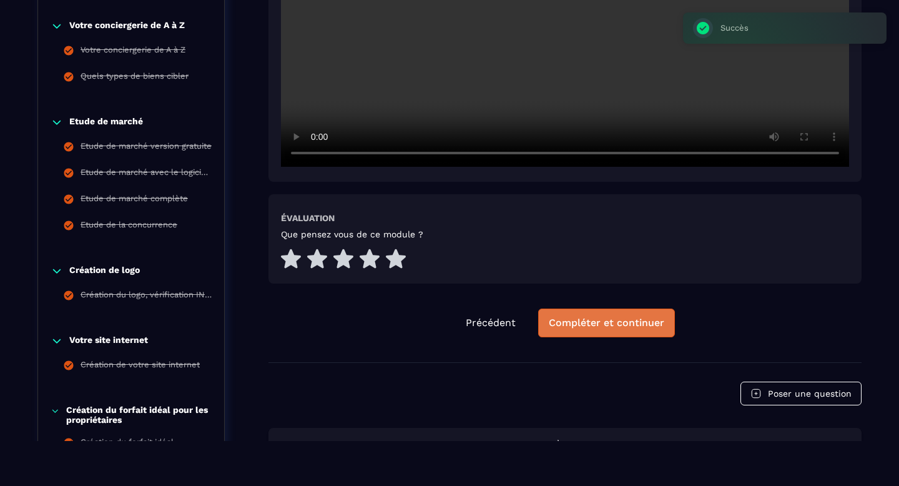
click at [605, 309] on button "Compléter et continuer" at bounding box center [606, 322] width 137 height 29
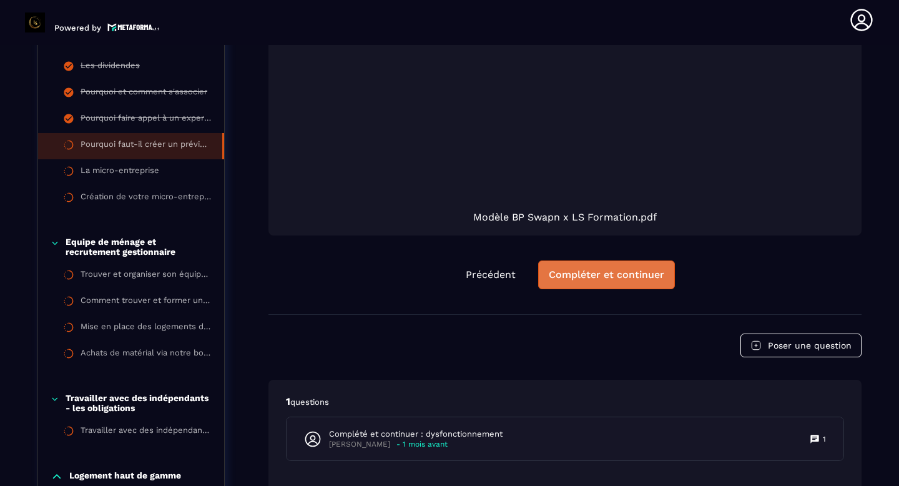
click at [601, 283] on button "Compléter et continuer" at bounding box center [606, 274] width 137 height 29
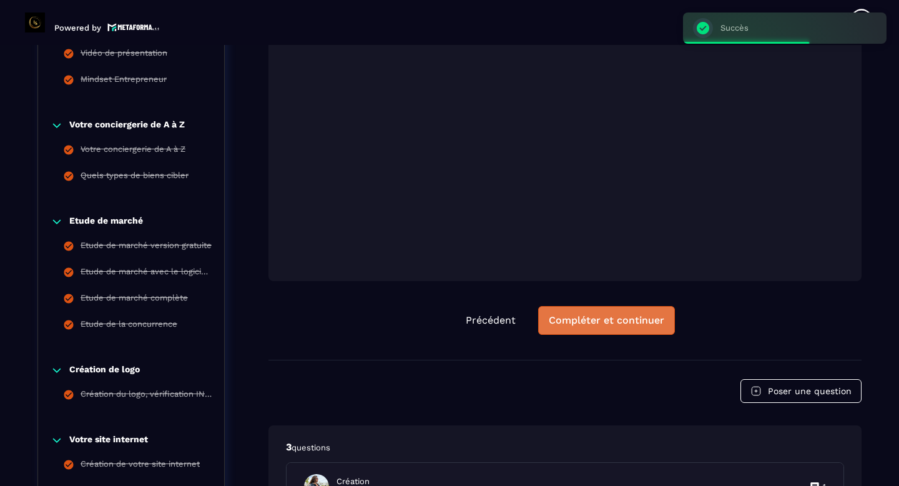
click at [604, 315] on div "Compléter et continuer" at bounding box center [606, 320] width 115 height 12
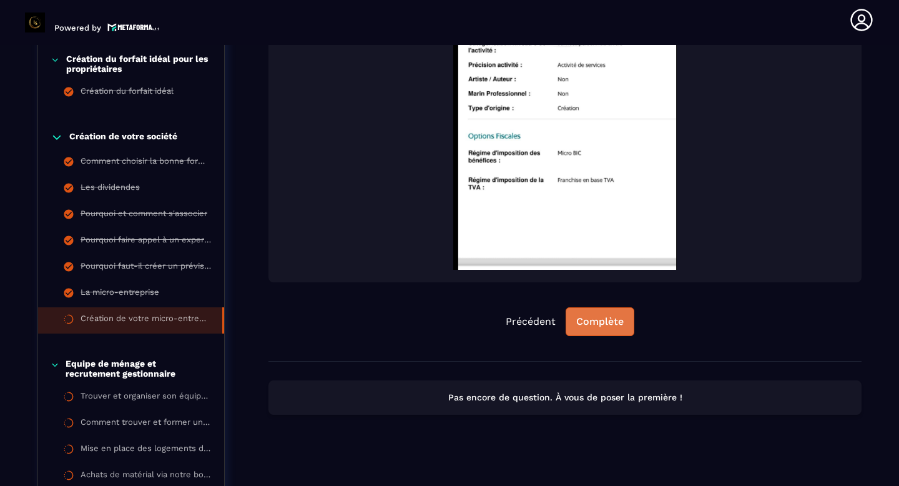
click at [582, 330] on button "Complète" at bounding box center [599, 321] width 69 height 29
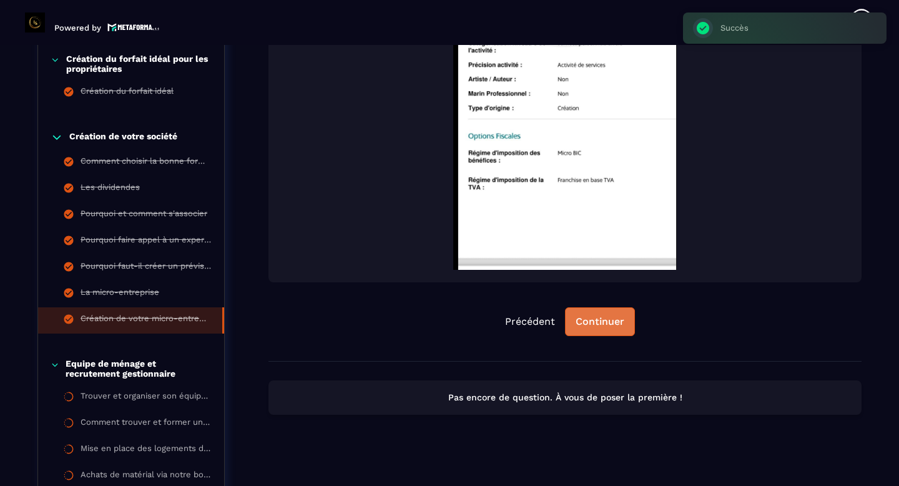
click at [582, 330] on button "Continuer" at bounding box center [600, 321] width 70 height 29
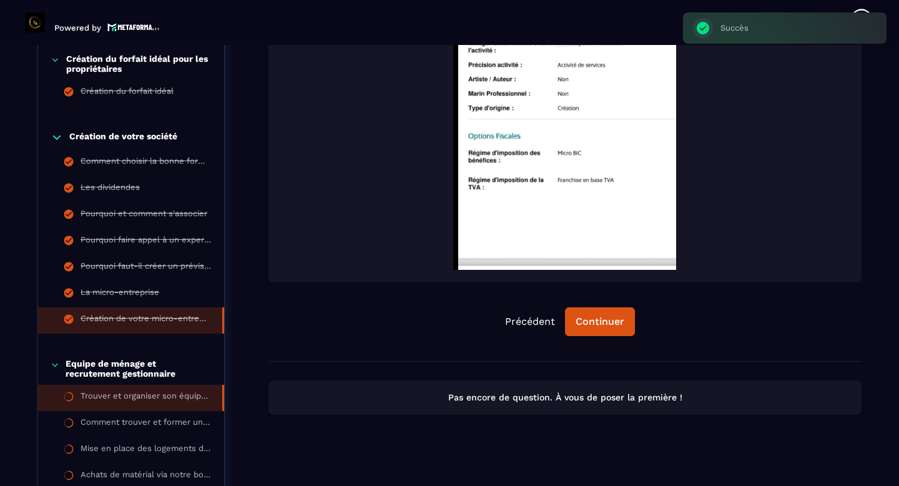
click at [130, 393] on div "Trouver et organiser son équipe de ménage" at bounding box center [145, 398] width 129 height 14
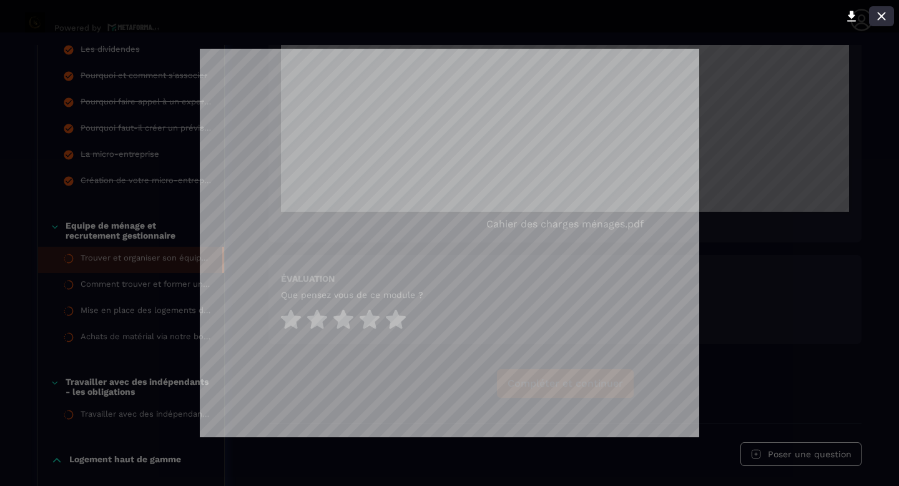
click at [881, 12] on icon at bounding box center [881, 16] width 15 height 15
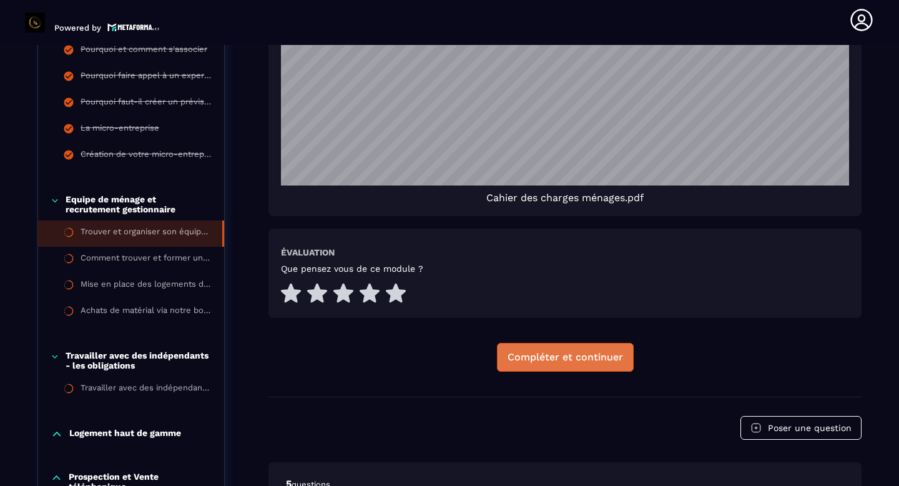
click at [591, 359] on div "Compléter et continuer" at bounding box center [564, 357] width 115 height 12
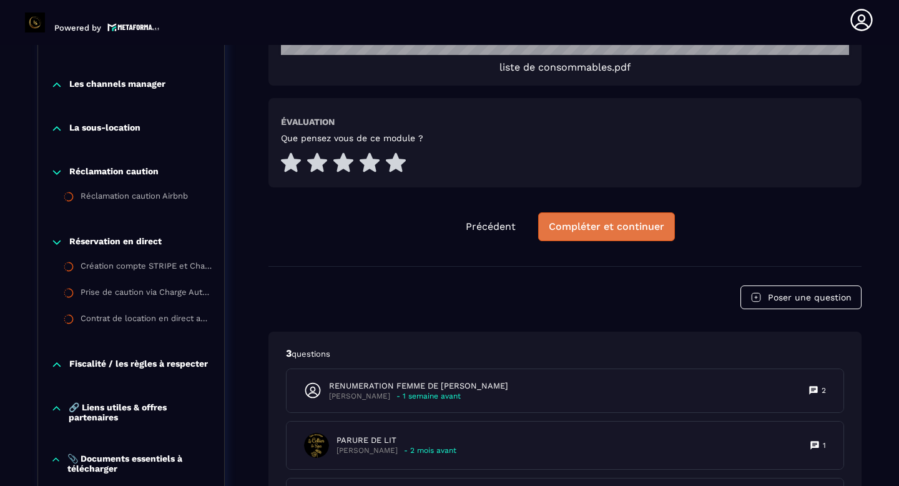
click at [602, 238] on button "Compléter et continuer" at bounding box center [606, 226] width 137 height 29
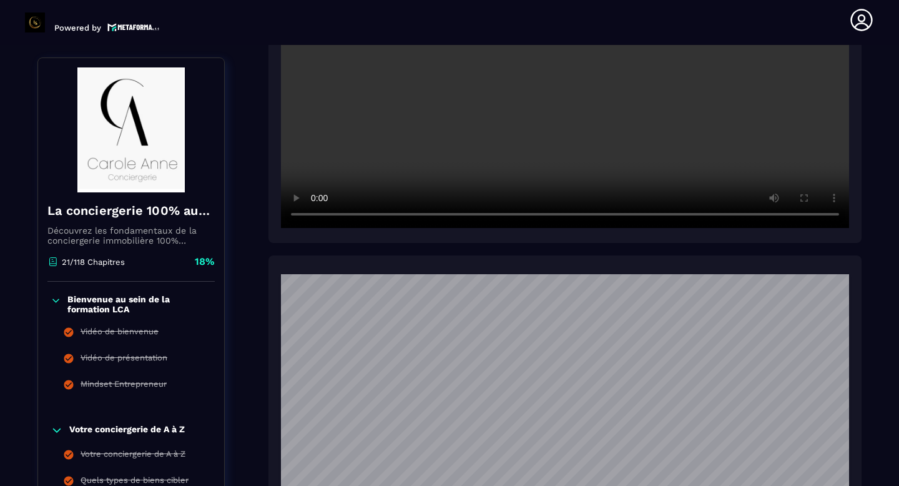
click at [60, 301] on icon at bounding box center [56, 300] width 11 height 12
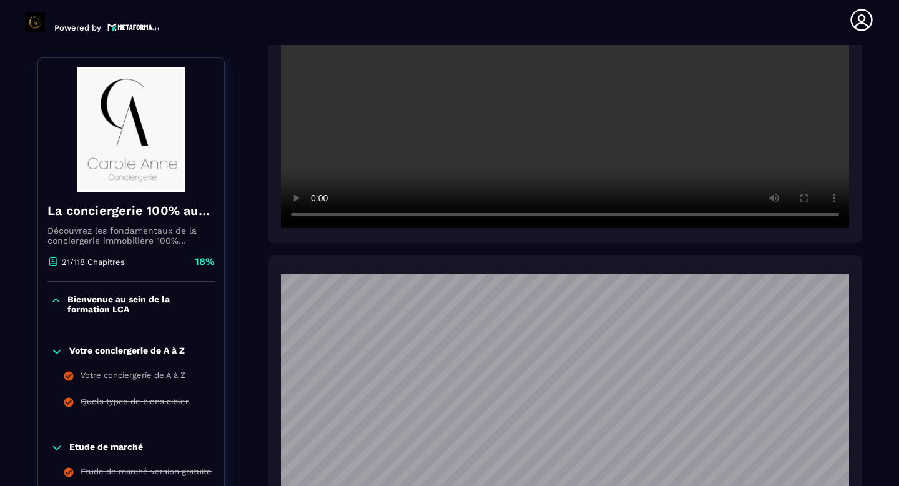
click at [56, 348] on icon at bounding box center [57, 351] width 12 height 12
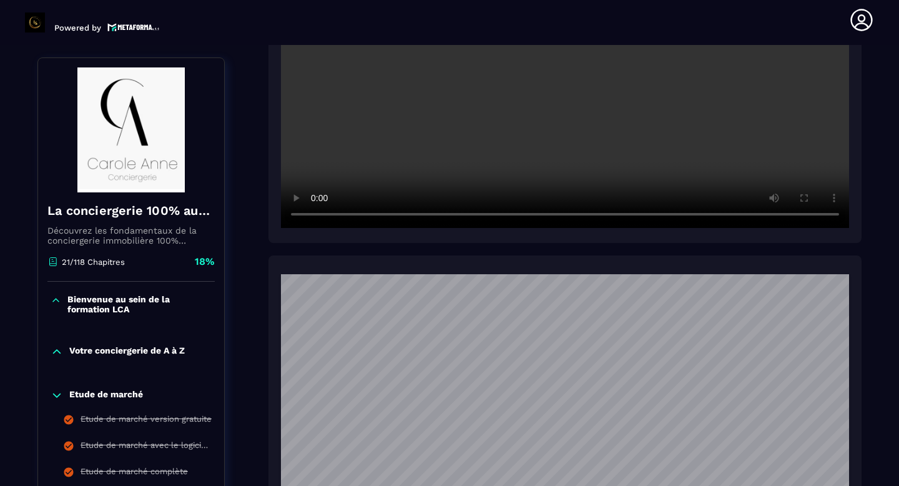
click at [58, 393] on icon at bounding box center [57, 395] width 12 height 12
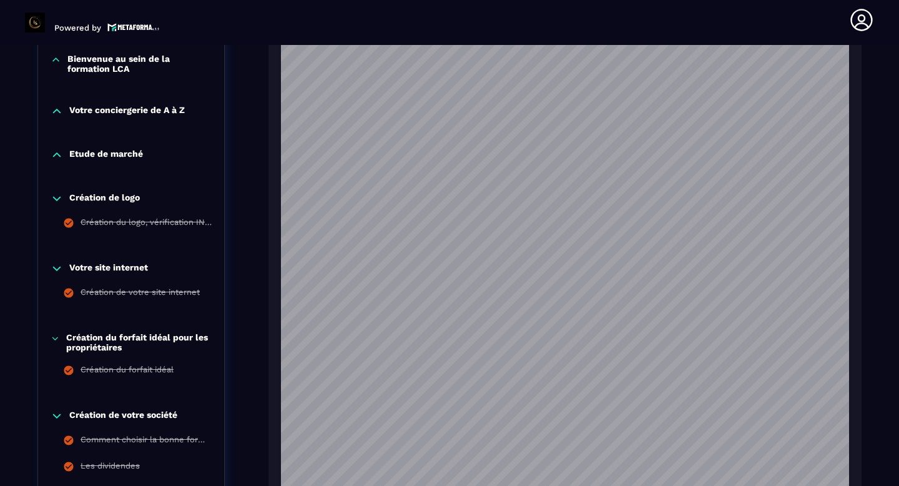
click at [57, 192] on icon at bounding box center [57, 198] width 12 height 12
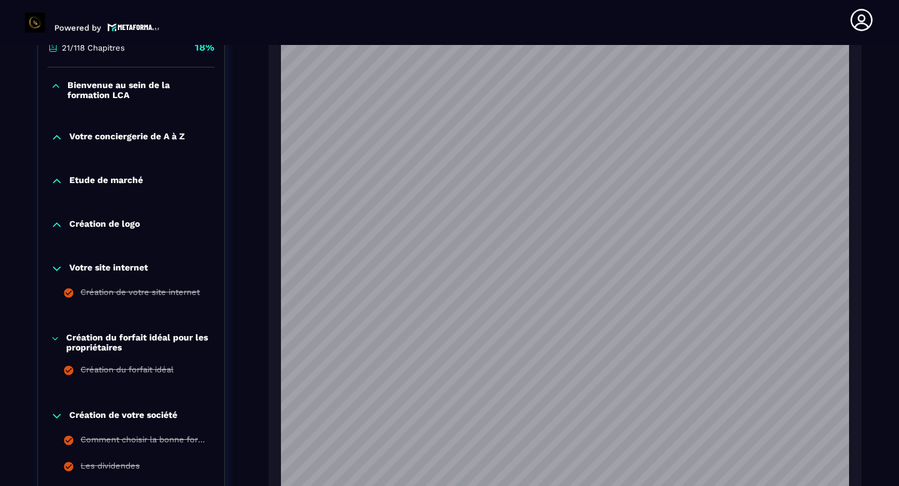
click at [61, 262] on icon at bounding box center [57, 268] width 12 height 12
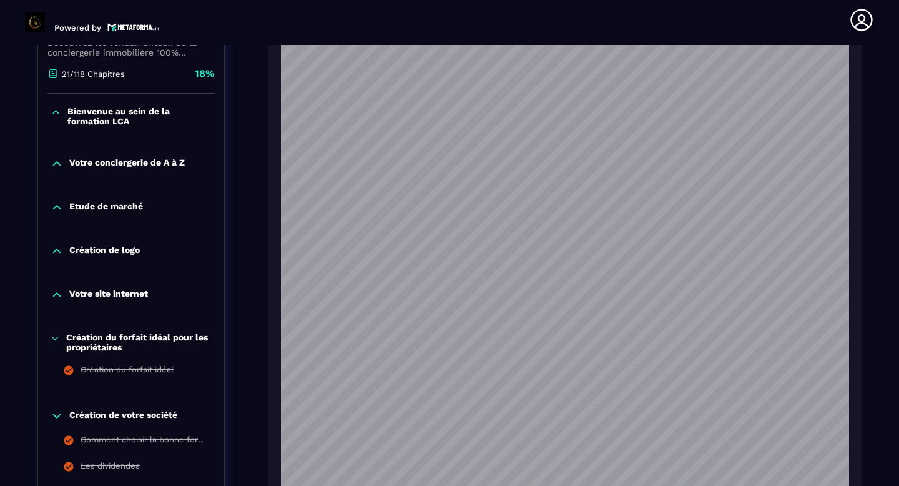
click at [56, 334] on icon at bounding box center [55, 338] width 9 height 12
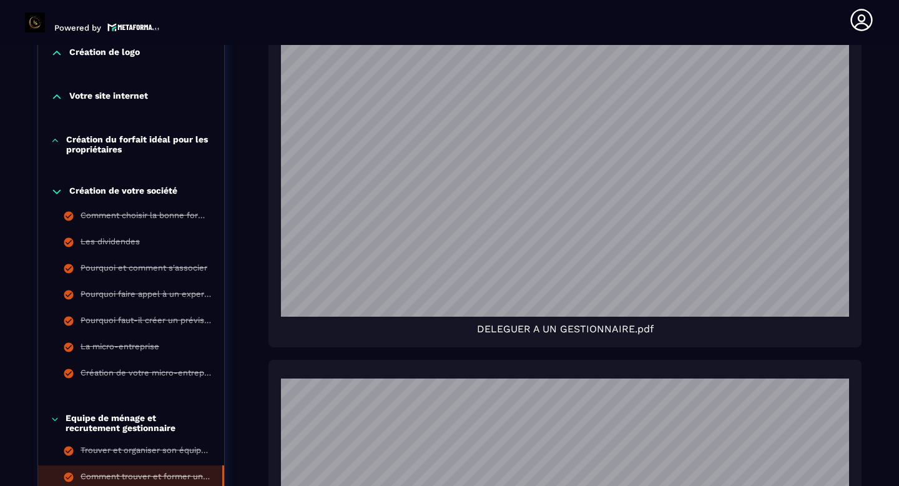
click at [54, 185] on icon at bounding box center [57, 191] width 12 height 12
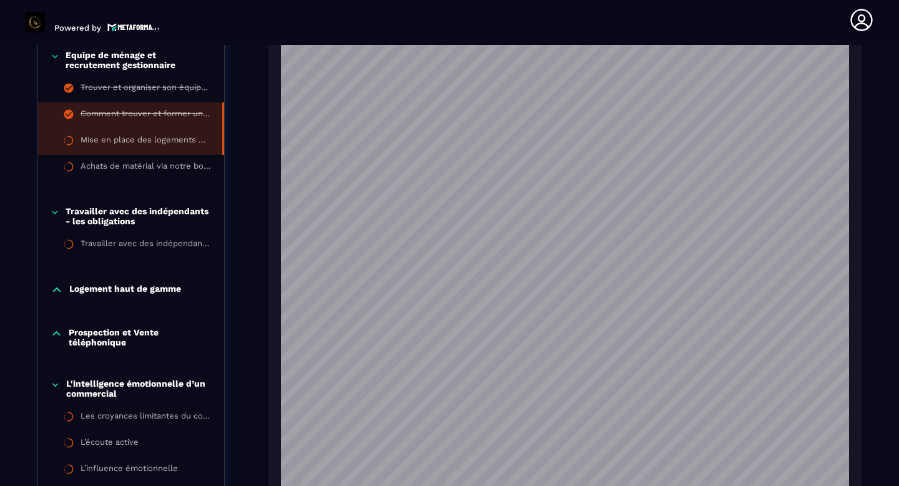
click at [161, 135] on div "Mise en place des logements dans votre conciergerie" at bounding box center [145, 142] width 129 height 14
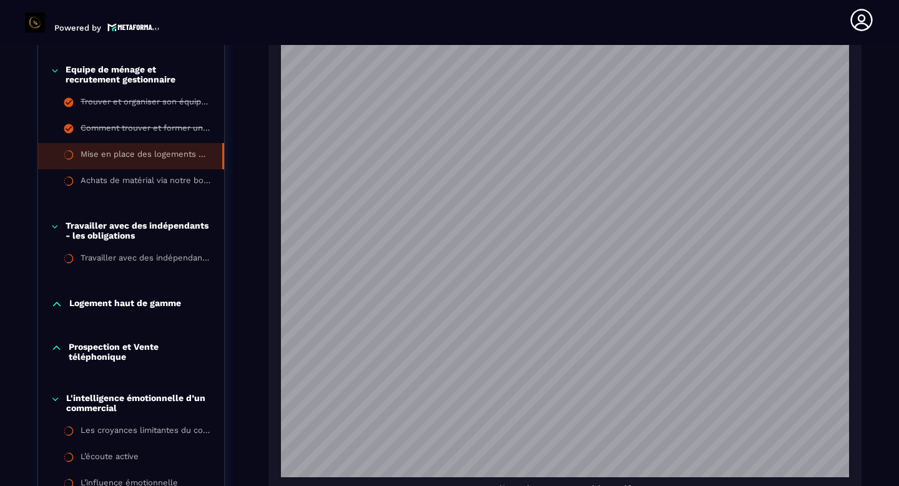
click at [599, 431] on div "Mise en place des logements dans votre conciergerie Mise en place du logement.p…" at bounding box center [564, 65] width 593 height 2367
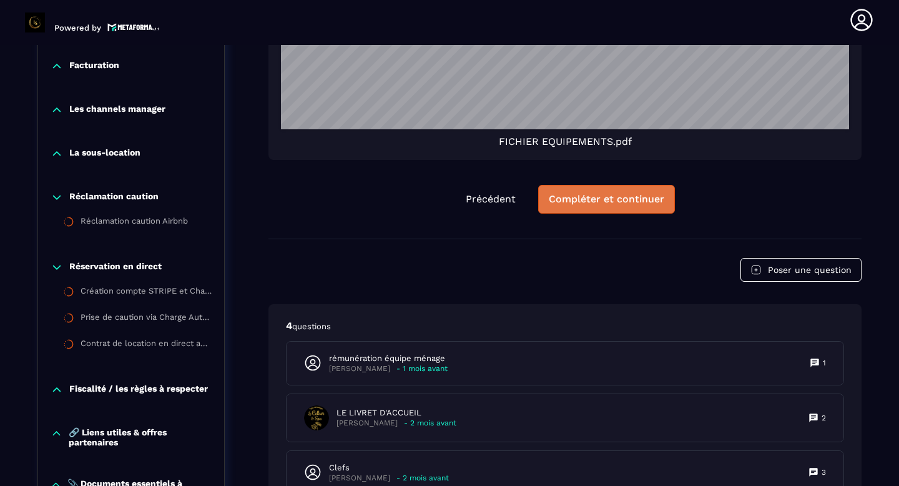
click at [617, 195] on div "Compléter et continuer" at bounding box center [606, 199] width 115 height 12
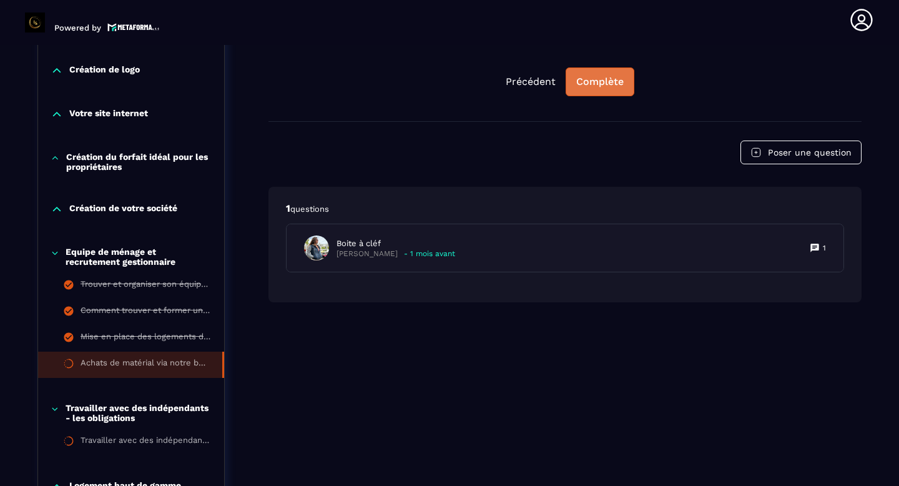
click at [615, 88] on div "Complète" at bounding box center [599, 82] width 47 height 12
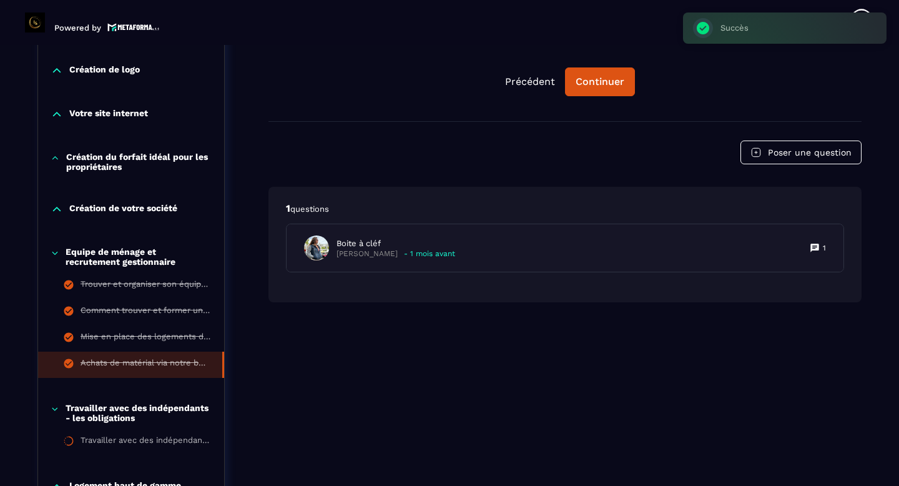
click at [57, 253] on icon at bounding box center [55, 253] width 9 height 12
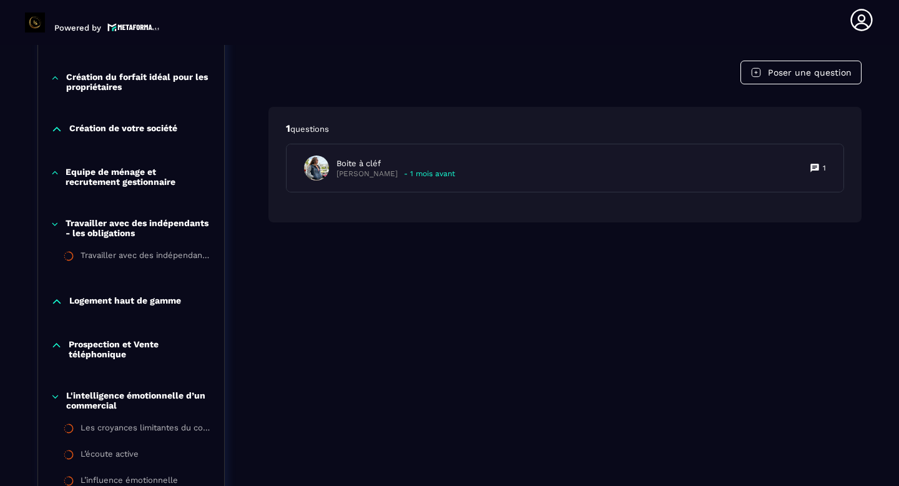
click at [57, 174] on icon at bounding box center [54, 173] width 5 height 2
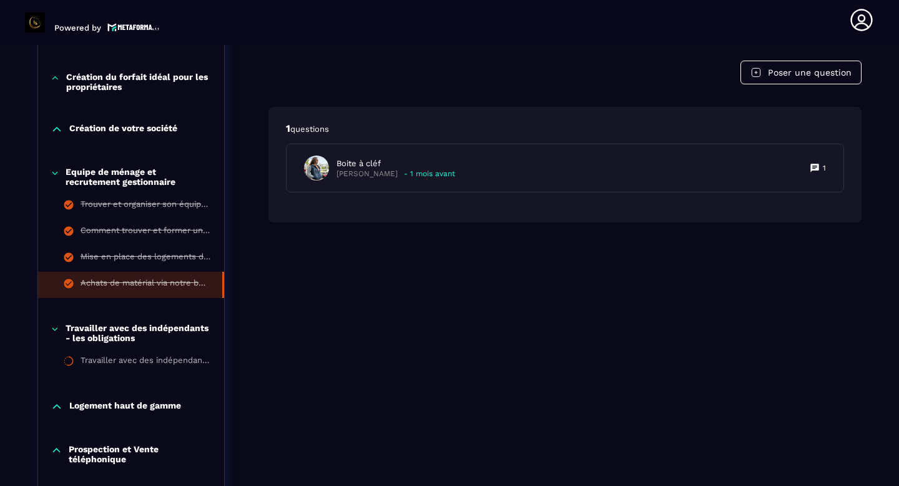
click at [57, 174] on icon at bounding box center [55, 173] width 9 height 12
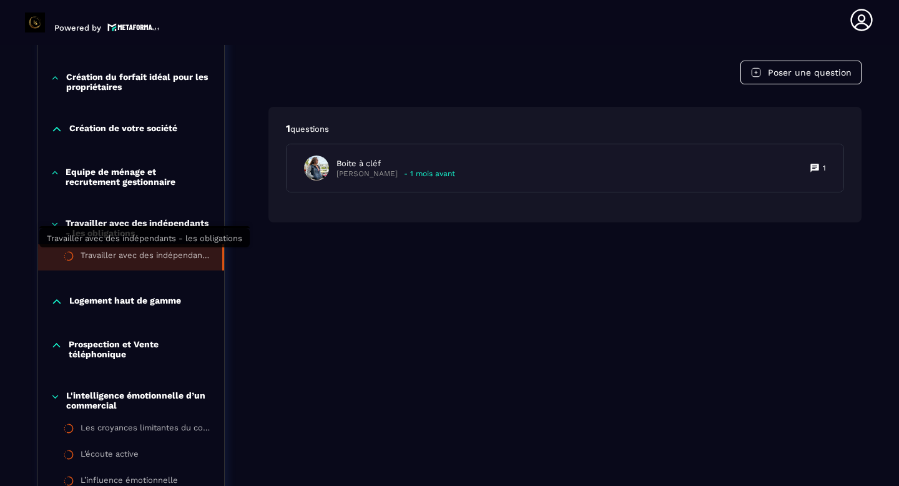
click at [100, 257] on div "Travailler avec des indépendants - les obligations" at bounding box center [145, 257] width 129 height 14
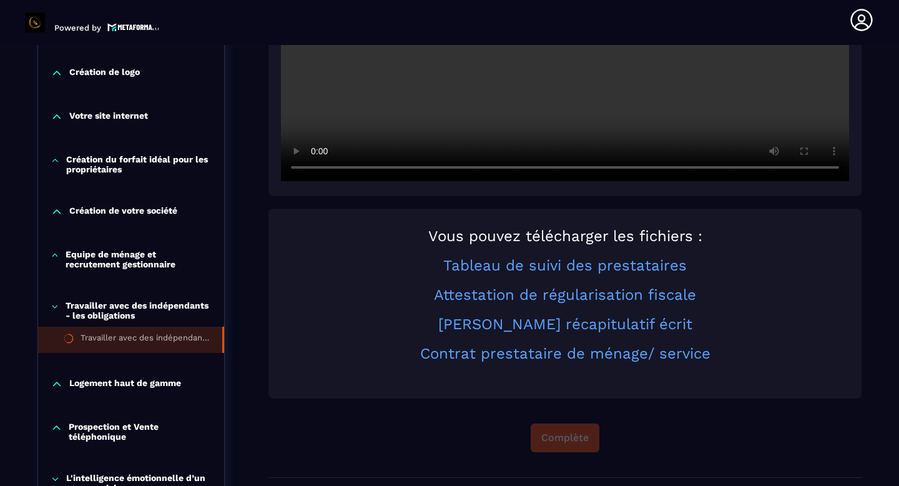
scroll to position [482, 0]
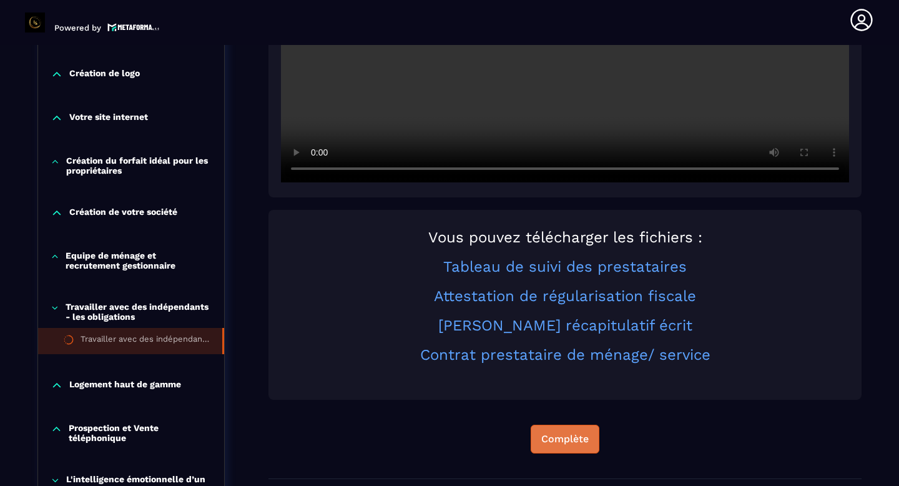
click at [574, 447] on button "Complète" at bounding box center [564, 438] width 69 height 29
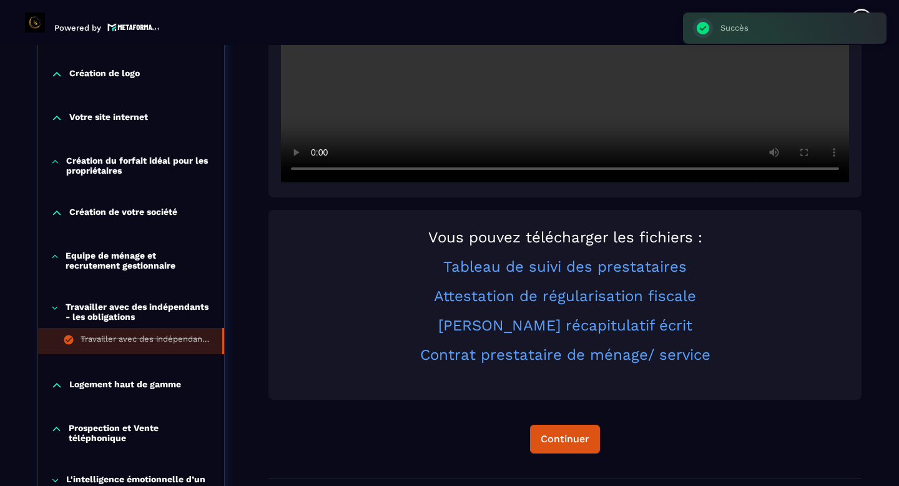
click at [56, 384] on icon at bounding box center [56, 385] width 7 height 4
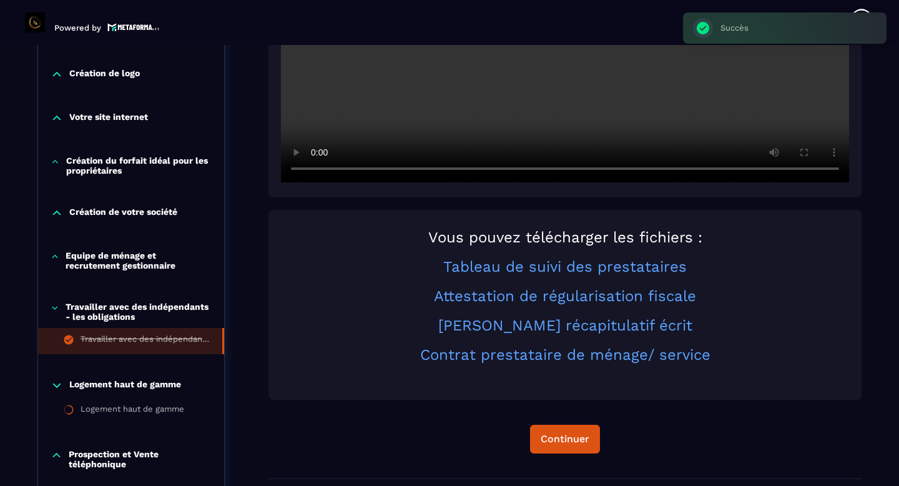
click at [56, 308] on icon at bounding box center [55, 307] width 9 height 12
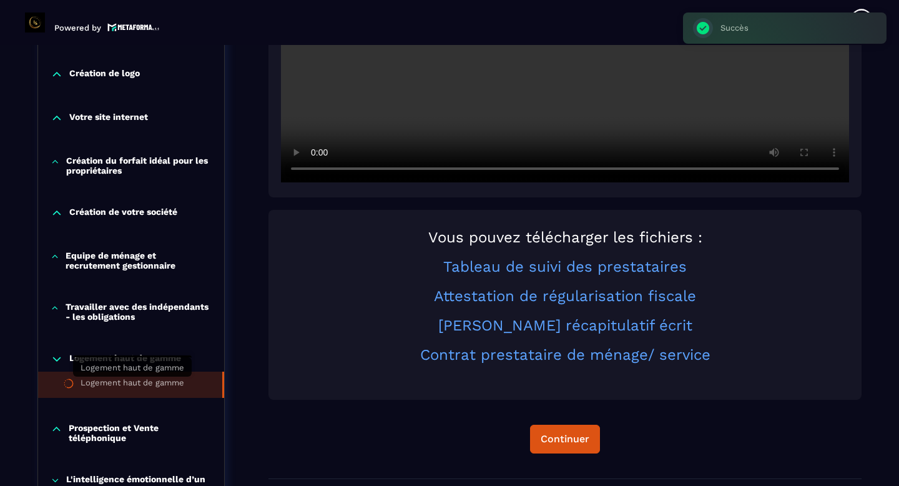
click at [124, 383] on div "Logement haut de gamme" at bounding box center [133, 385] width 104 height 14
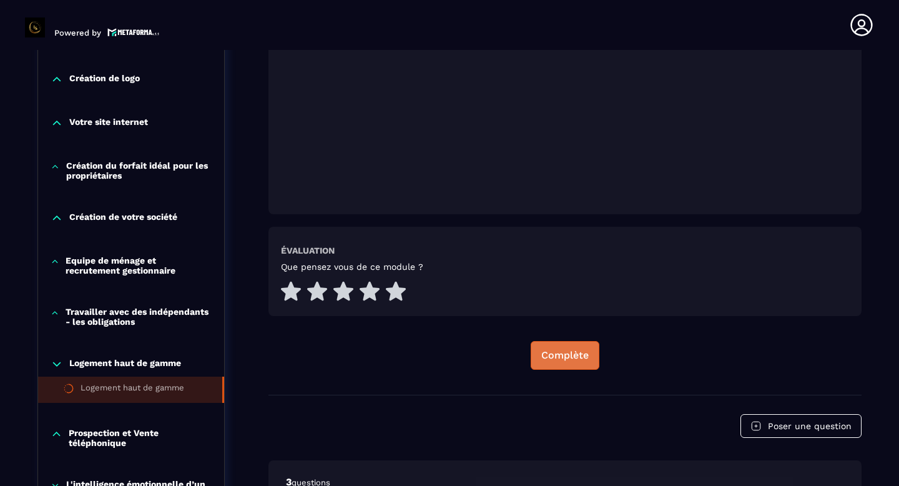
click at [569, 353] on div "Complète" at bounding box center [564, 355] width 47 height 12
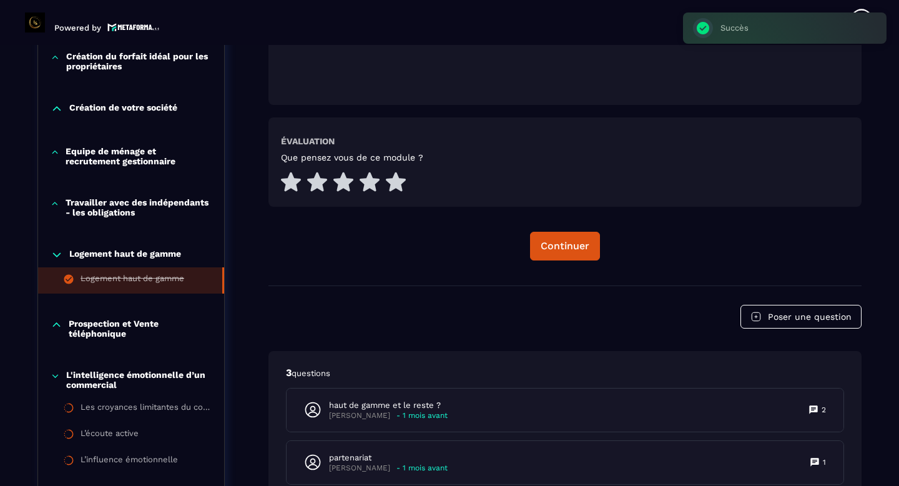
scroll to position [587, 0]
click at [124, 336] on p "Prospection et Vente téléphonique" at bounding box center [140, 328] width 143 height 20
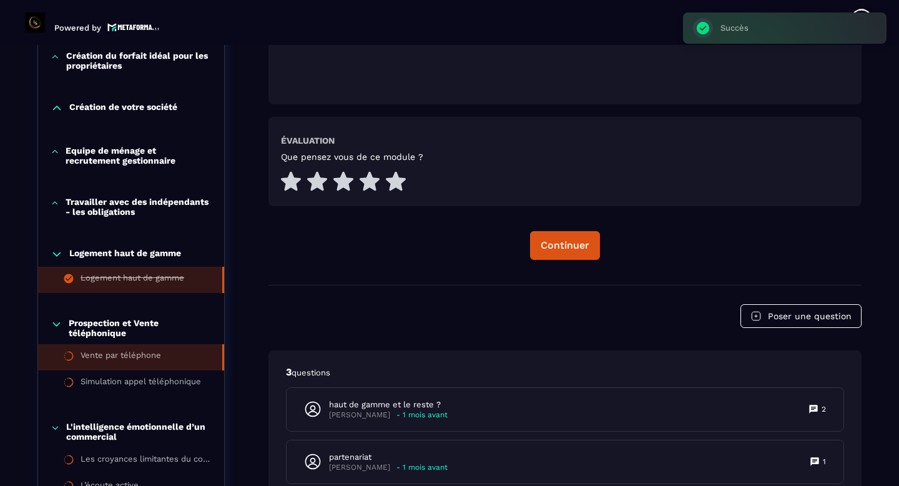
click at [86, 364] on li "Vente par téléphone" at bounding box center [131, 357] width 186 height 26
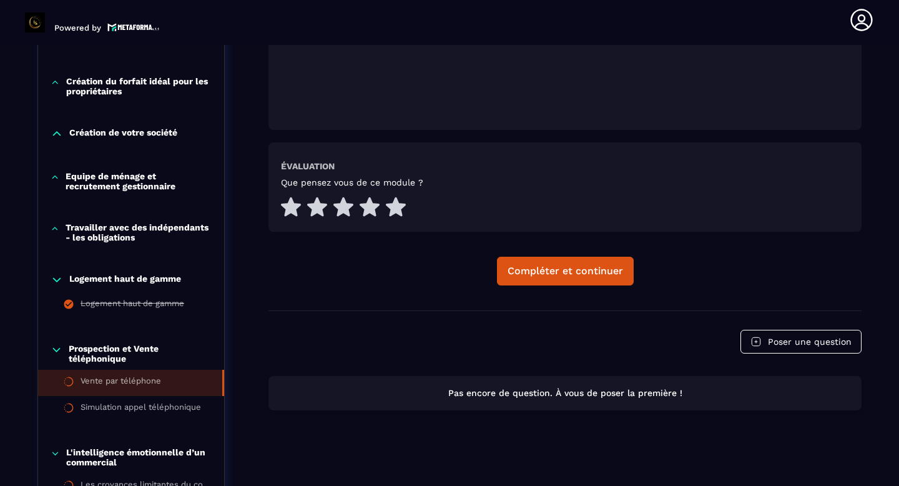
scroll to position [571, 0]
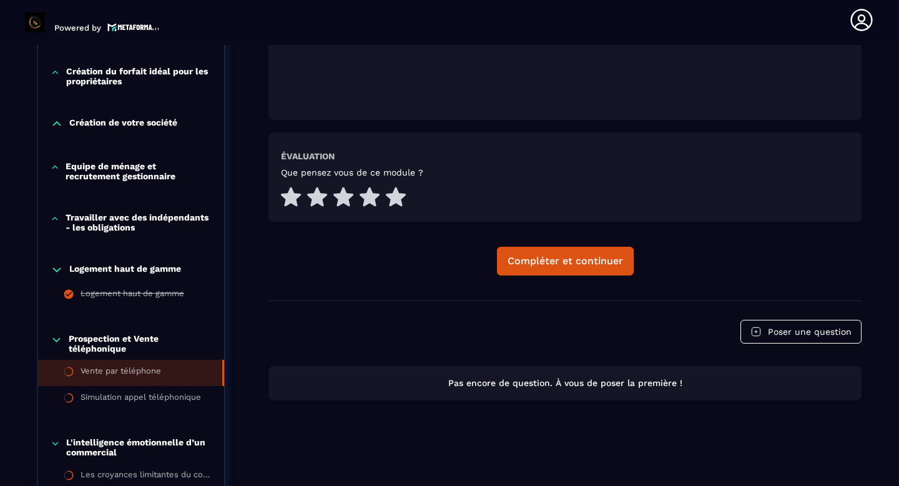
click at [581, 257] on div "Compléter et continuer" at bounding box center [564, 261] width 115 height 12
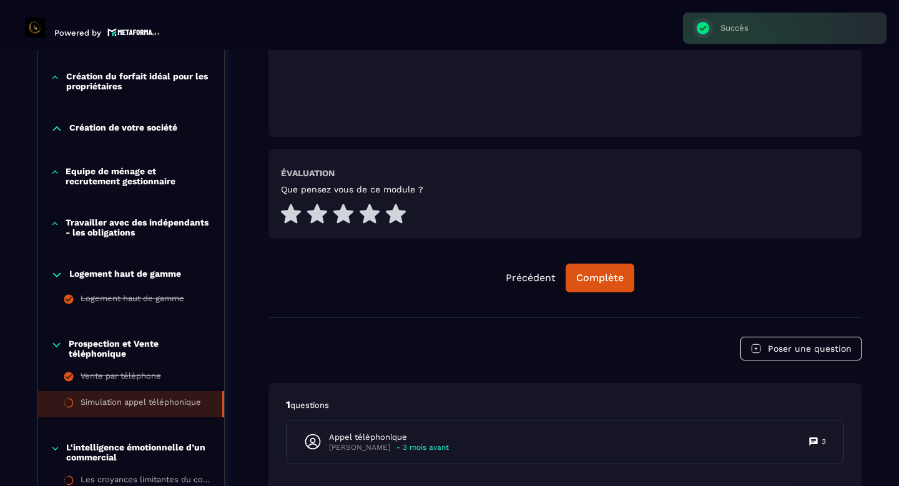
scroll to position [5, 0]
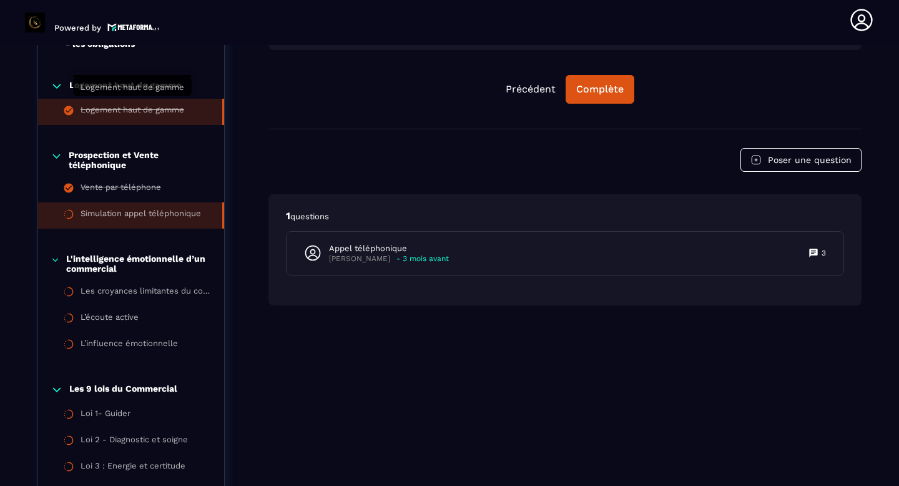
scroll to position [760, 0]
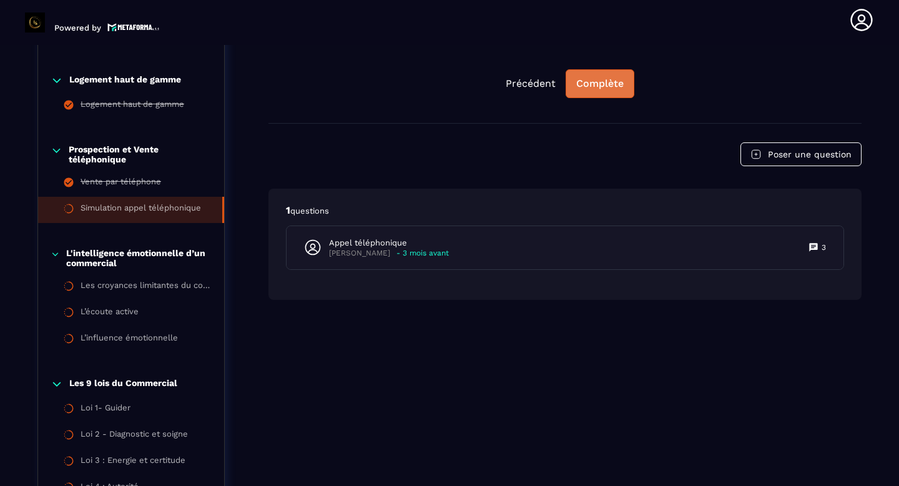
click at [605, 91] on button "Complète" at bounding box center [599, 83] width 69 height 29
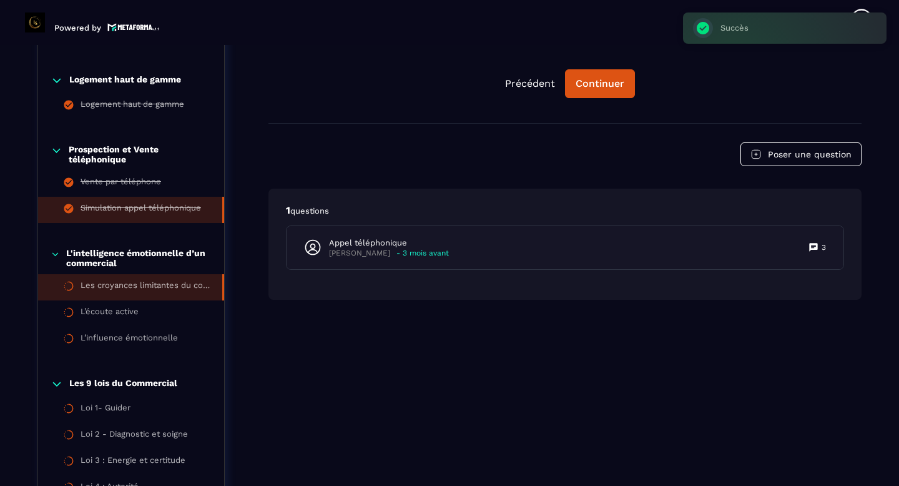
click at [160, 289] on div "Les croyances limitantes du commercial" at bounding box center [145, 287] width 129 height 14
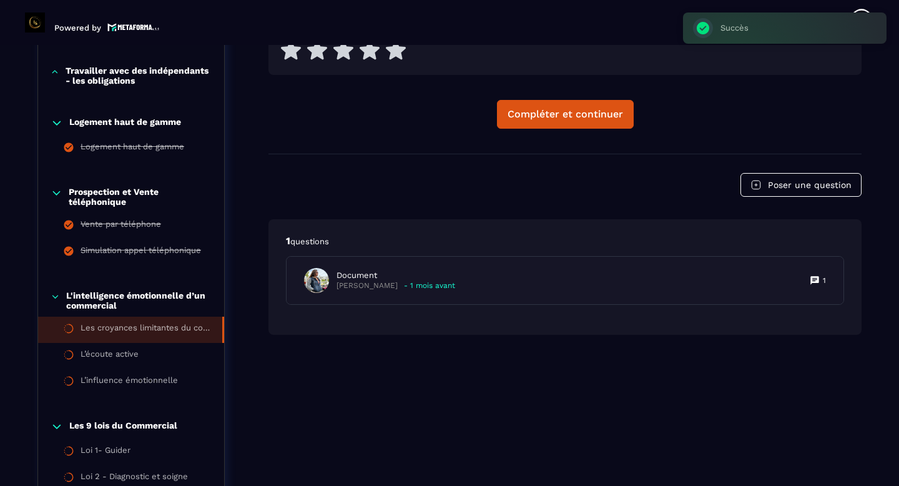
scroll to position [733, 0]
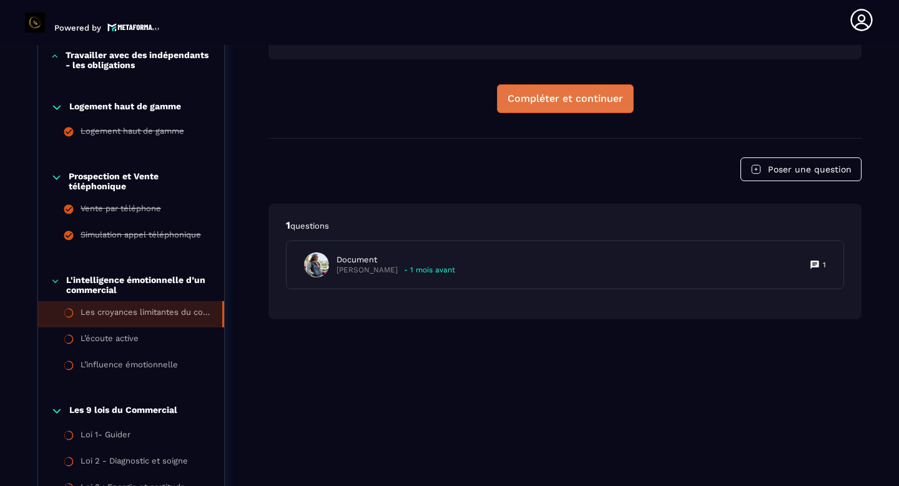
click at [560, 92] on div "Compléter et continuer" at bounding box center [564, 98] width 115 height 12
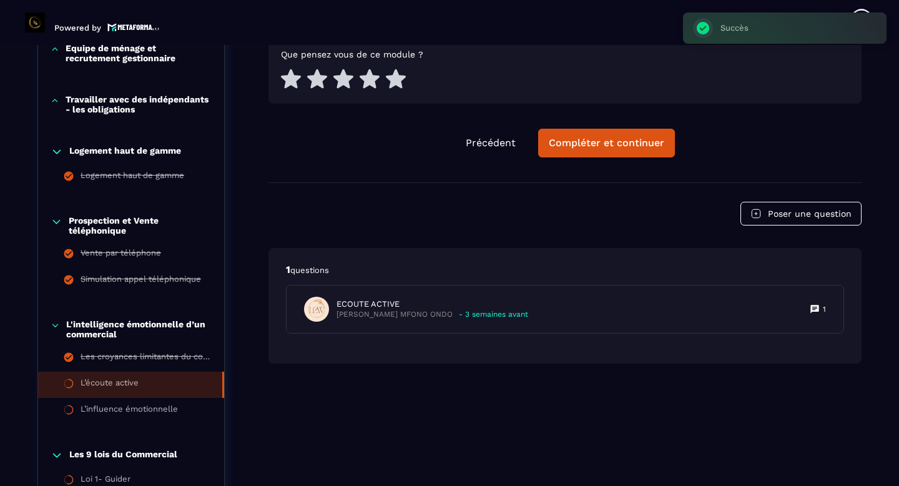
scroll to position [685, 0]
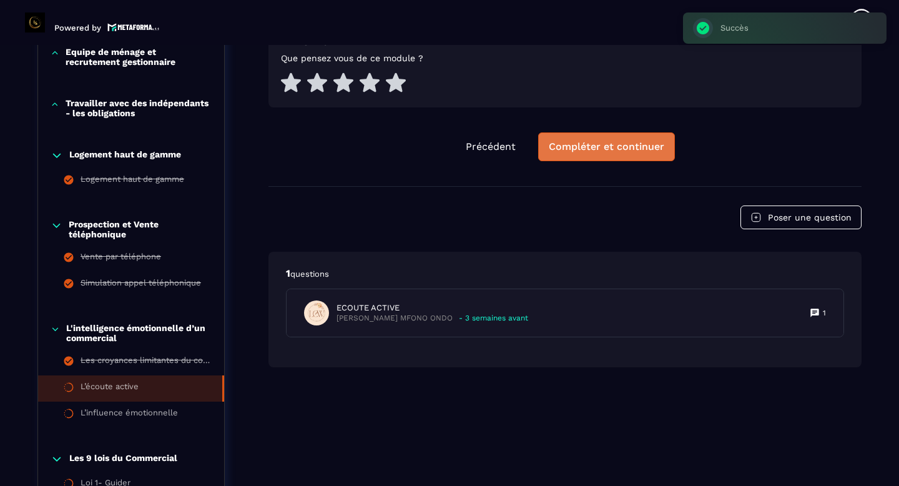
click at [635, 153] on button "Compléter et continuer" at bounding box center [606, 146] width 137 height 29
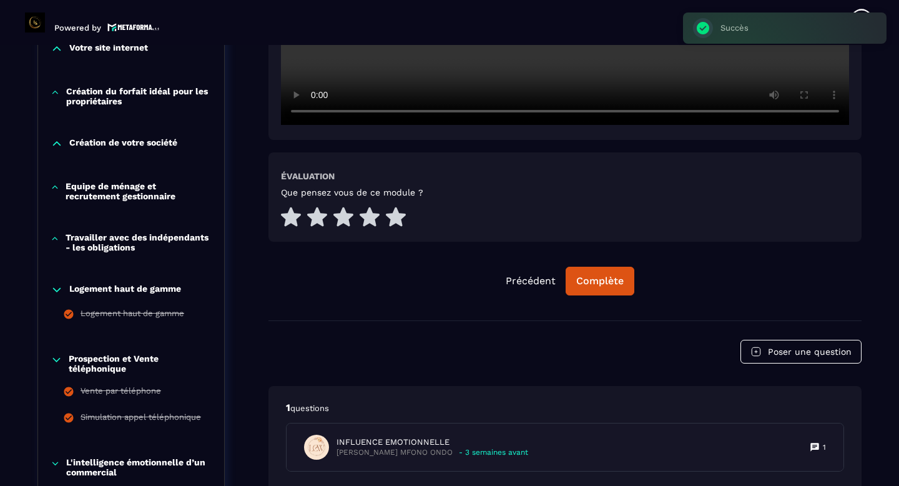
scroll to position [552, 0]
click at [624, 268] on button "Complète" at bounding box center [599, 280] width 69 height 29
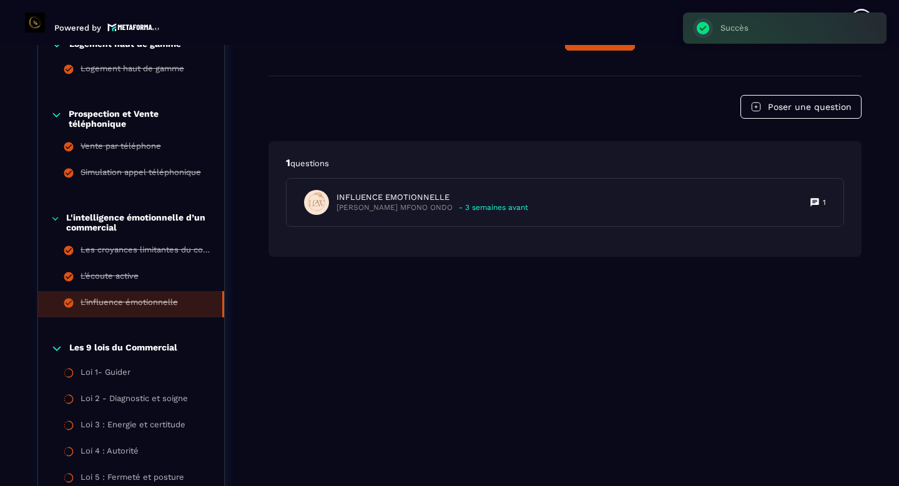
scroll to position [809, 0]
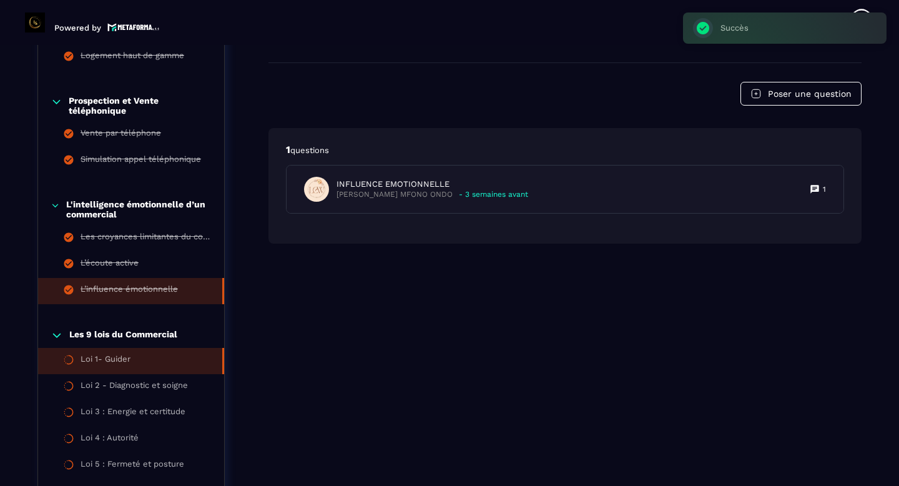
click at [145, 361] on li "Loi 1- Guider" at bounding box center [131, 361] width 186 height 26
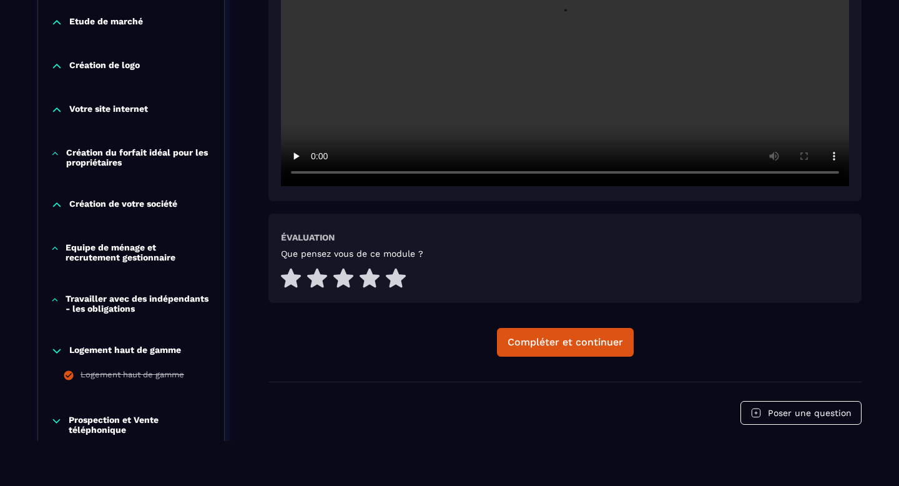
click at [550, 358] on div "Loi 1- Guider Évaluation Que pensez vous de ce module ? Compléter et continuer" at bounding box center [564, 39] width 593 height 684
click at [562, 348] on div "Compléter et continuer" at bounding box center [564, 342] width 115 height 12
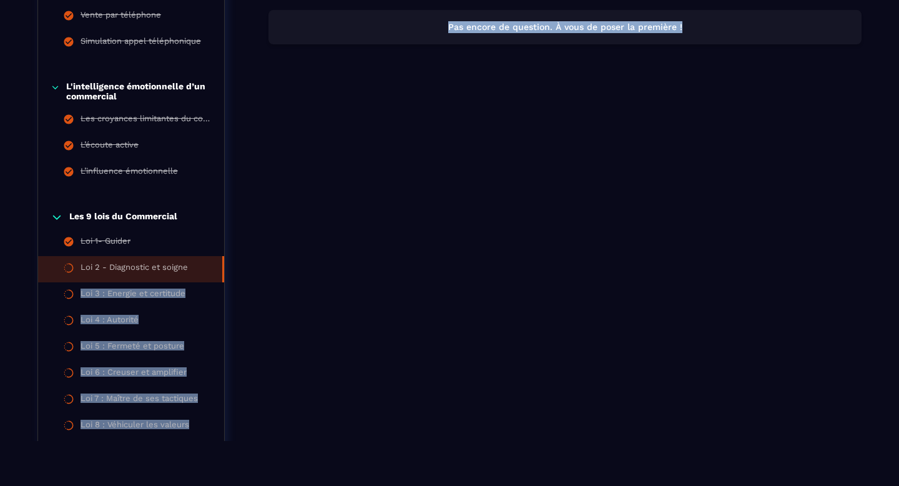
drag, startPoint x: 182, startPoint y: 286, endPoint x: 326, endPoint y: 198, distance: 168.9
click at [326, 198] on div "La conciergerie 100% automatisée Découvrez les fondamentaux de la conciergerie …" at bounding box center [449, 262] width 824 height 2028
click at [326, 198] on div "Loi 2 - Diagnostic et soigne Évaluation Que pensez vous de ce module ? Précéden…" at bounding box center [564, 262] width 593 height 2028
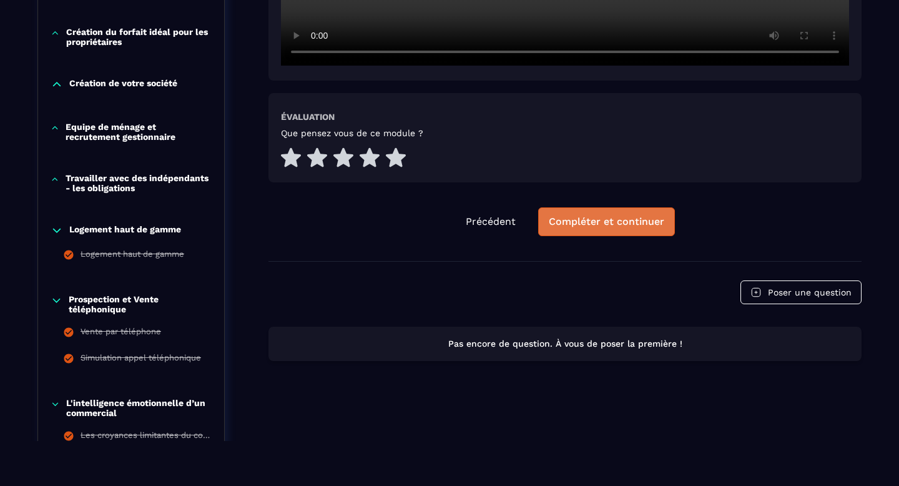
click at [653, 234] on button "Compléter et continuer" at bounding box center [606, 221] width 137 height 29
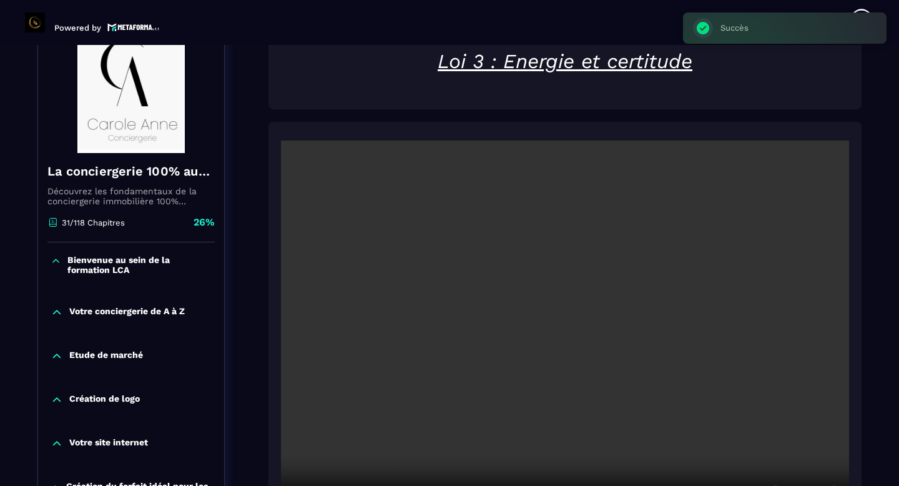
click at [600, 285] on video at bounding box center [565, 329] width 568 height 379
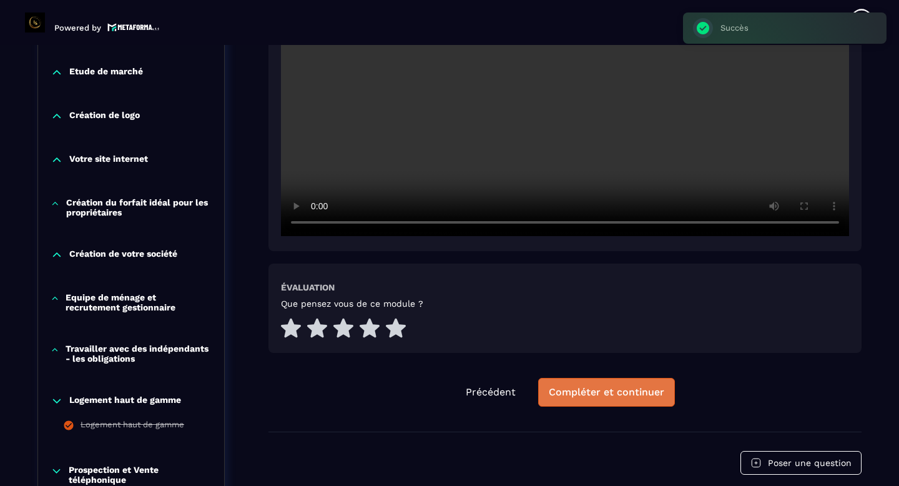
click at [584, 391] on div "Compléter et continuer" at bounding box center [606, 392] width 115 height 12
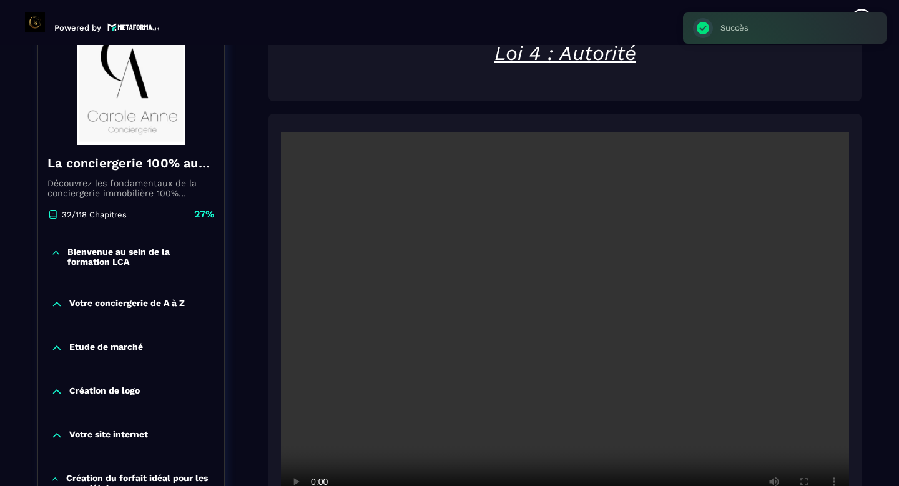
click at [572, 404] on video at bounding box center [565, 321] width 568 height 379
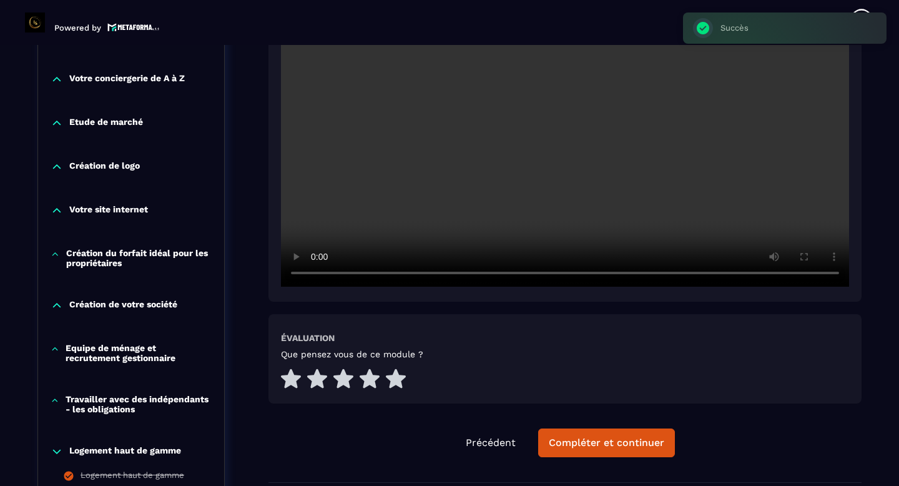
click at [569, 461] on div "Loi 4 : Autorité Évaluation Que pensez vous de ce module ? Précédent Compléter …" at bounding box center [564, 140] width 593 height 684
click at [586, 444] on div "Compléter et continuer" at bounding box center [606, 442] width 115 height 12
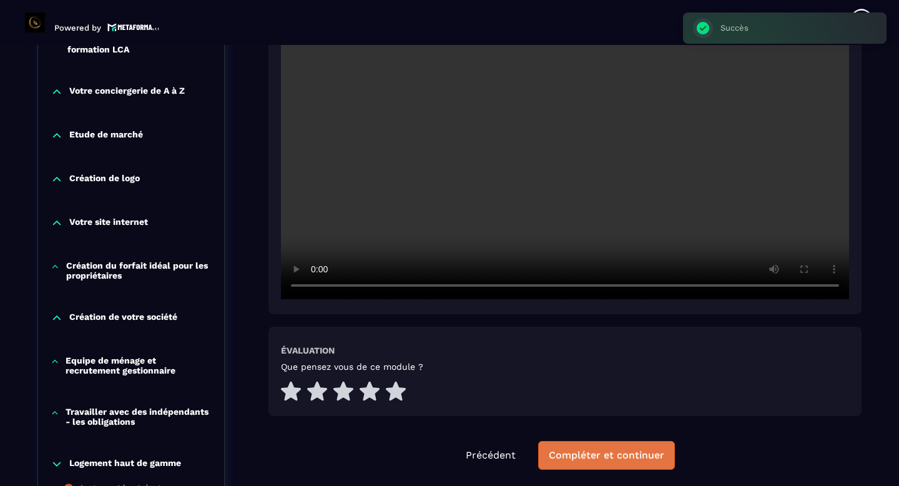
click at [581, 450] on div "Compléter et continuer" at bounding box center [606, 455] width 115 height 12
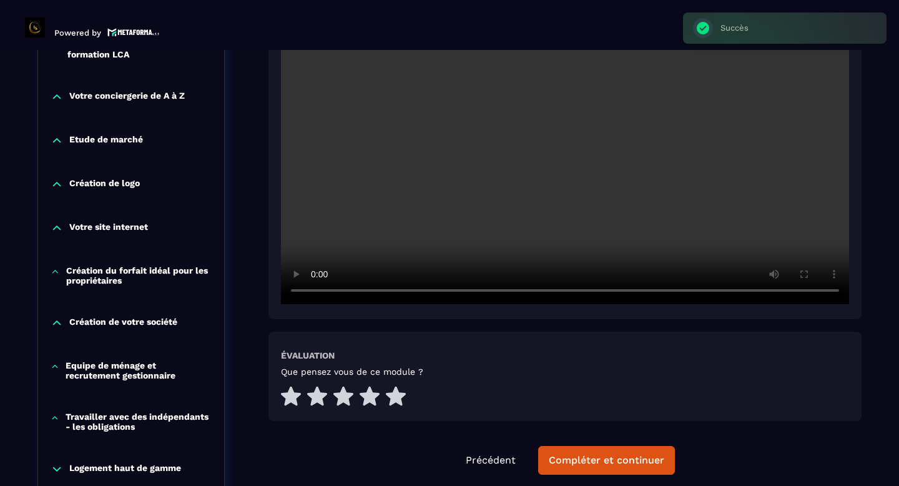
click at [581, 450] on button "Compléter et continuer" at bounding box center [606, 460] width 137 height 29
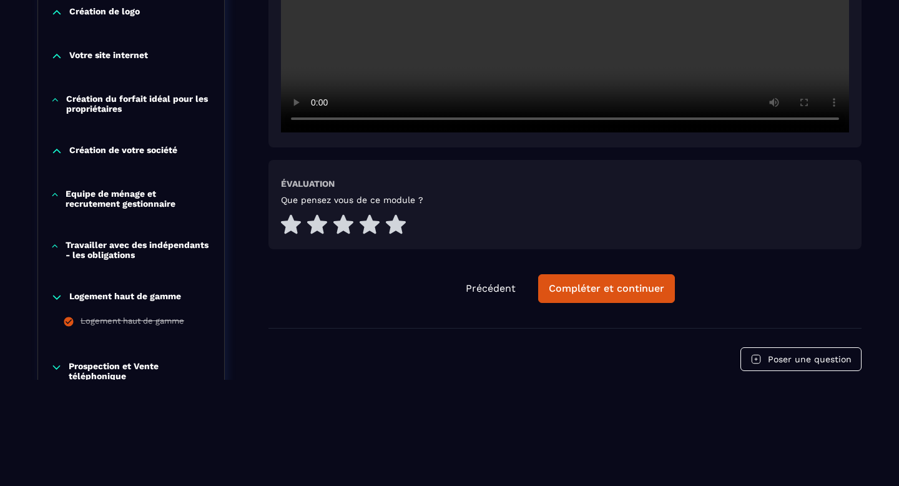
click at [607, 291] on div "Compléter et continuer" at bounding box center [606, 288] width 115 height 12
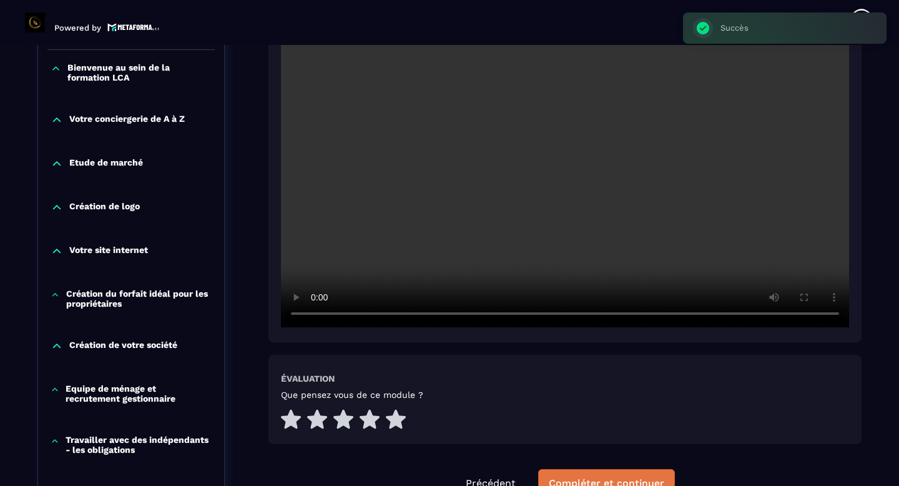
click at [583, 480] on div "Compléter et continuer" at bounding box center [606, 483] width 115 height 12
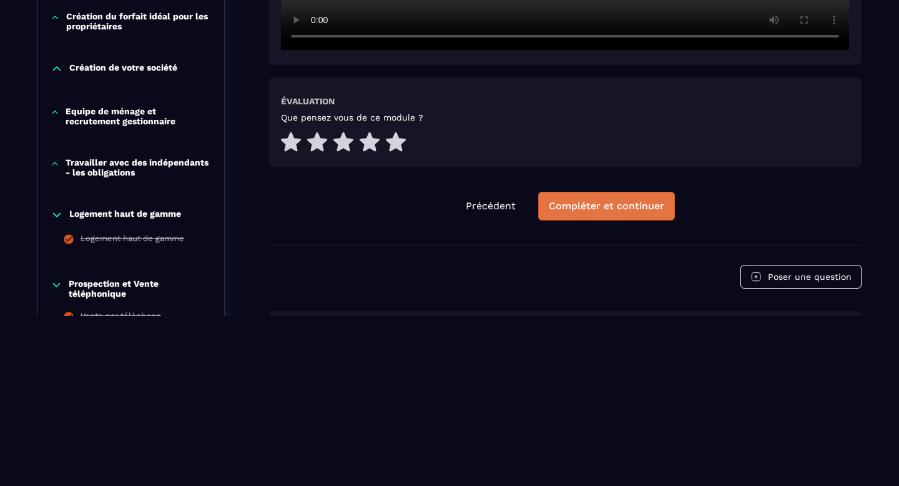
click at [602, 213] on button "Compléter et continuer" at bounding box center [606, 206] width 137 height 29
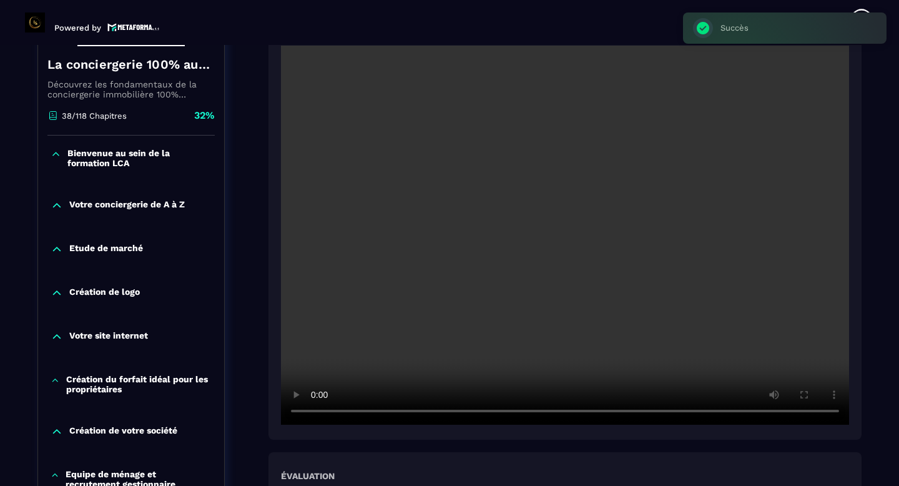
click at [592, 404] on div "Leçon avancé : L'intelligence cognitive Évaluation Que pensez vous de ce module…" at bounding box center [564, 272] width 593 height 696
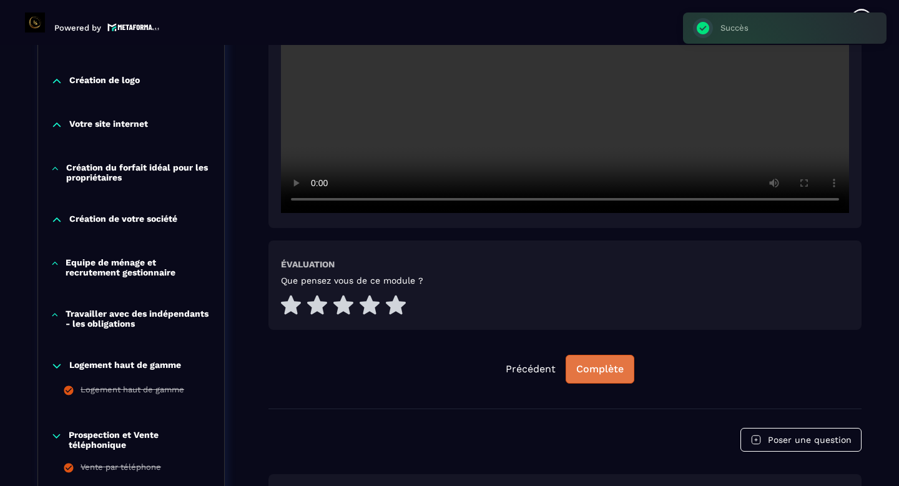
click at [602, 377] on button "Complète" at bounding box center [599, 368] width 69 height 29
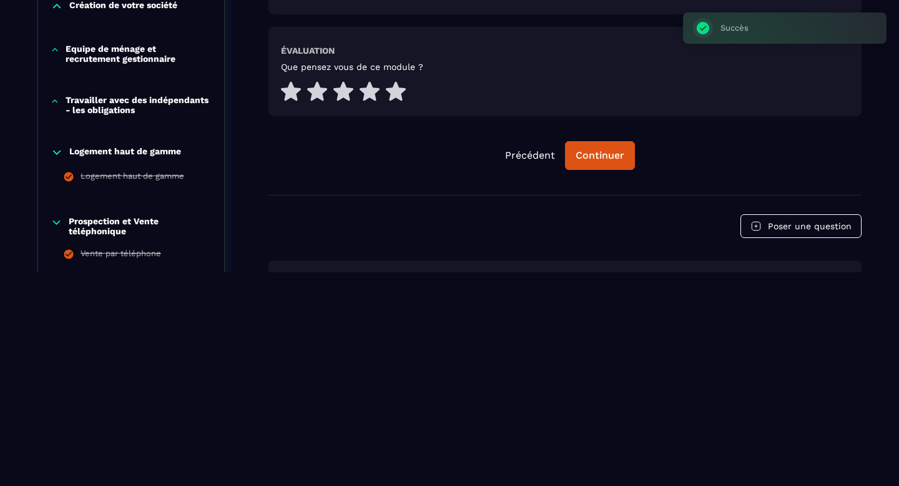
click at [59, 154] on icon at bounding box center [57, 152] width 12 height 12
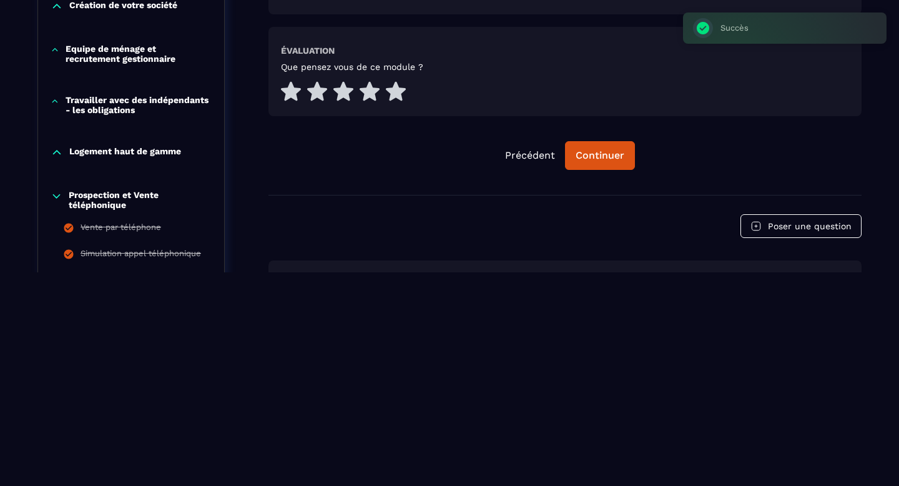
click at [57, 192] on icon at bounding box center [57, 196] width 12 height 12
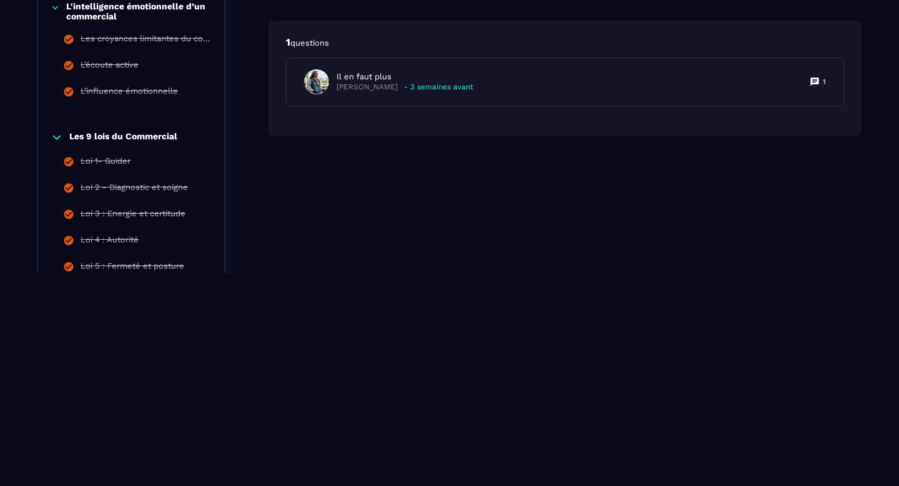
click at [59, 142] on icon at bounding box center [57, 137] width 12 height 12
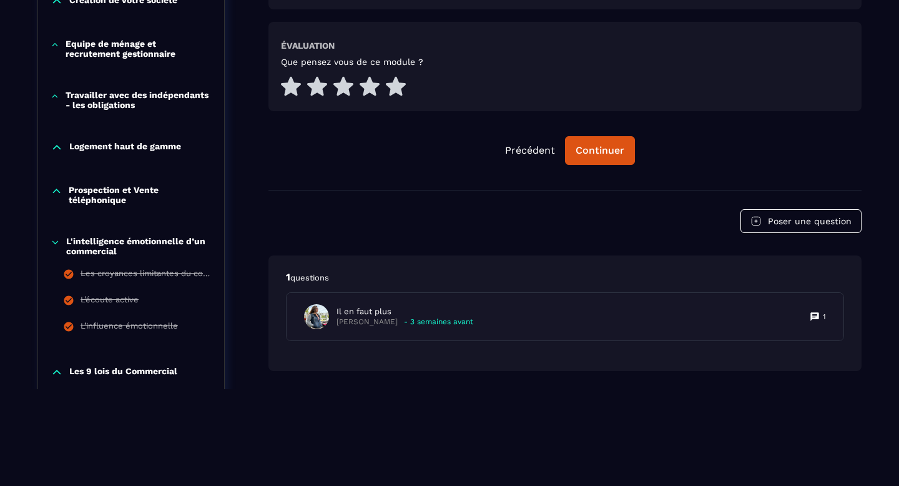
click at [53, 242] on icon at bounding box center [55, 242] width 9 height 12
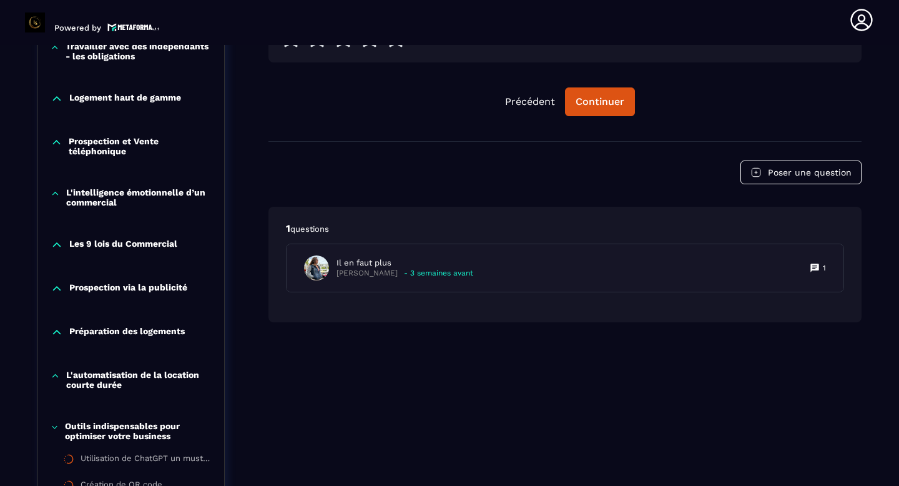
click at [59, 295] on div "Prospection via la publicité" at bounding box center [131, 292] width 186 height 44
click at [59, 294] on icon at bounding box center [57, 288] width 12 height 12
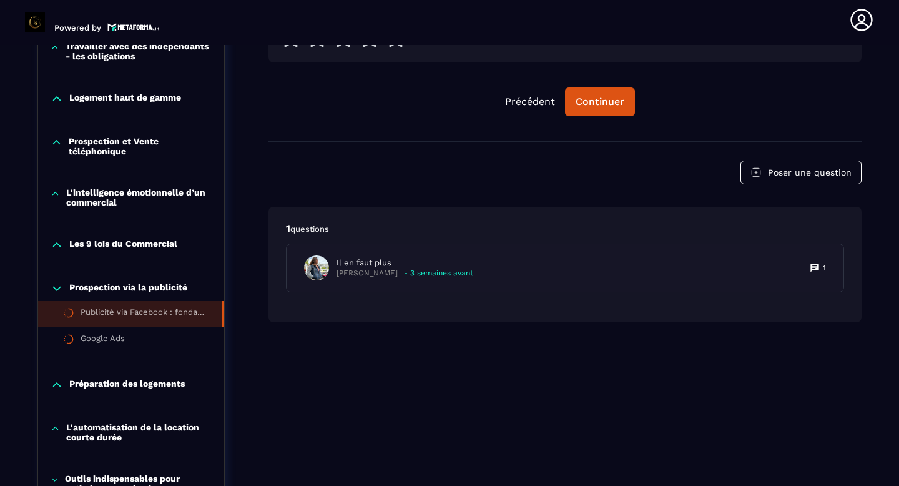
click at [95, 314] on div "Publicité via Facebook : fondamentaux" at bounding box center [145, 314] width 129 height 14
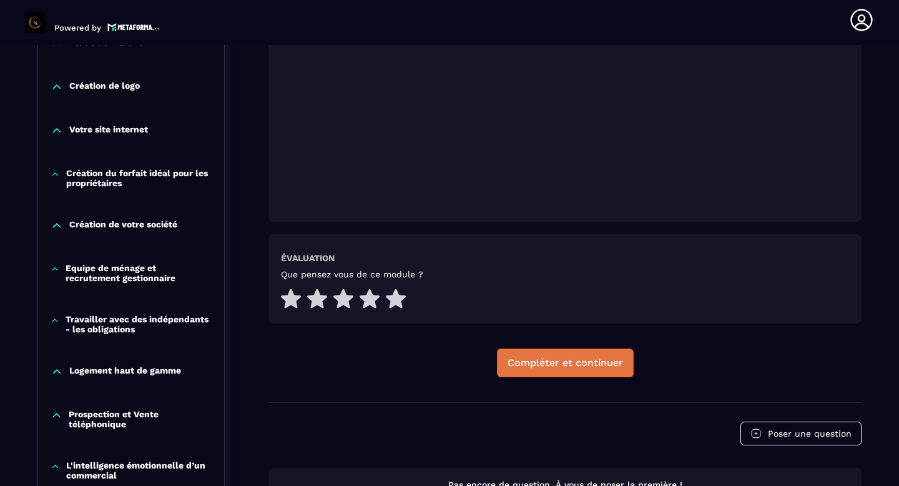
click at [542, 355] on button "Compléter et continuer" at bounding box center [565, 362] width 137 height 29
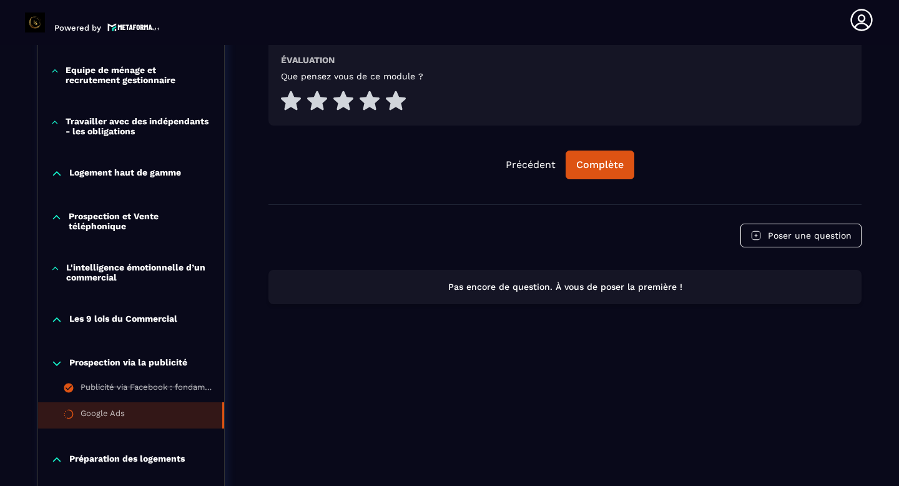
click at [640, 160] on div "Précédent Complète" at bounding box center [564, 164] width 593 height 29
click at [628, 159] on button "Complète" at bounding box center [599, 164] width 69 height 29
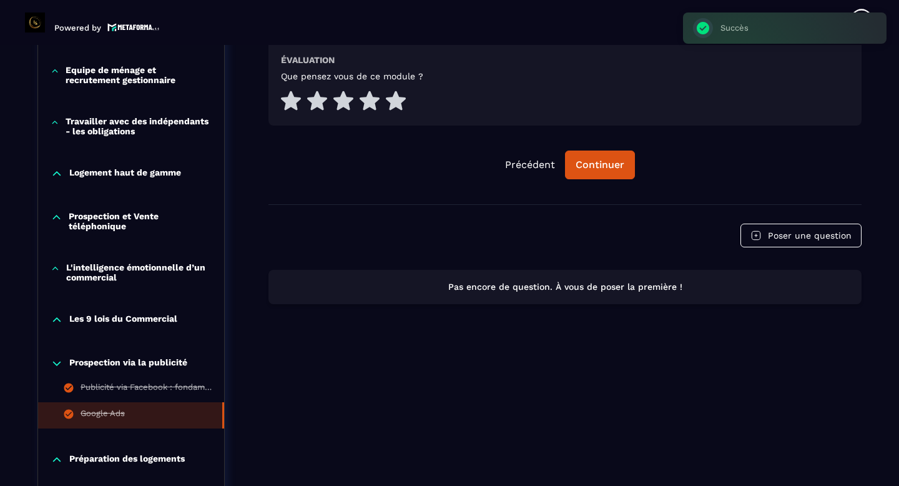
click at [52, 366] on icon at bounding box center [57, 363] width 12 height 12
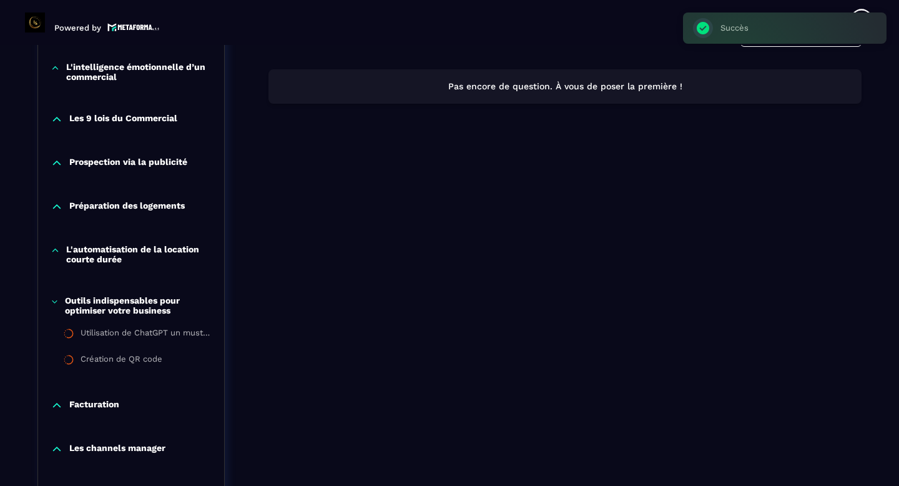
click at [58, 205] on icon at bounding box center [57, 206] width 12 height 12
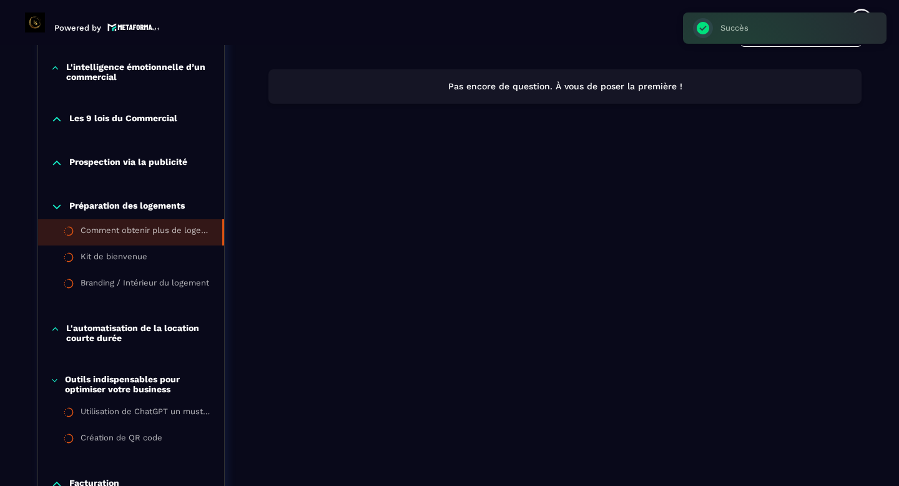
click at [124, 230] on div "Comment obtenir plus de logements en gestion ou en sous-location ?" at bounding box center [145, 232] width 129 height 14
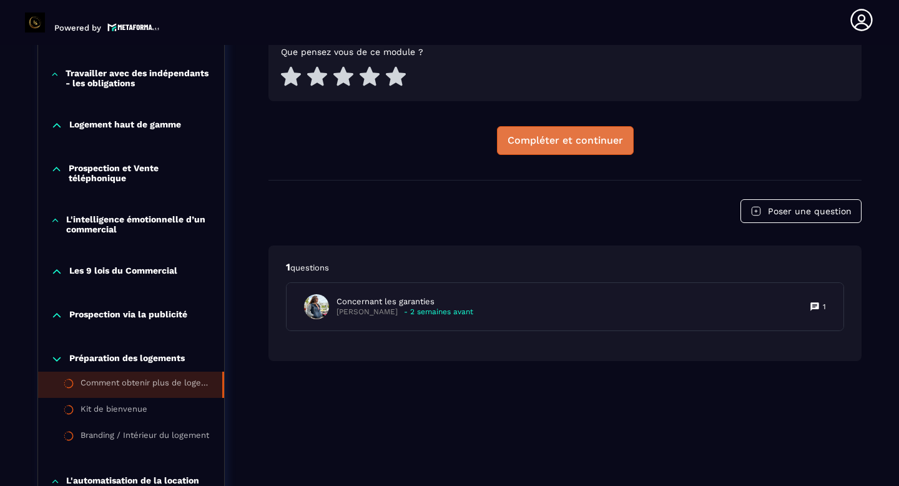
click at [552, 153] on button "Compléter et continuer" at bounding box center [565, 140] width 137 height 29
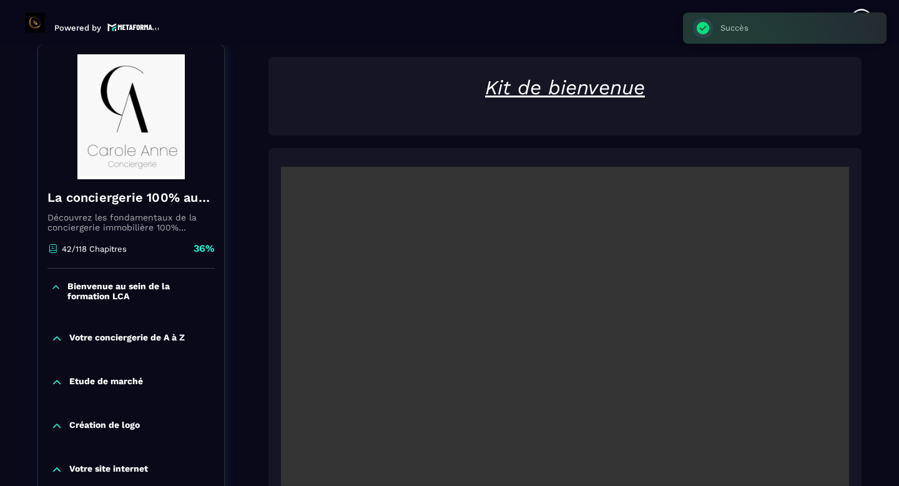
click at [560, 378] on video at bounding box center [565, 356] width 568 height 379
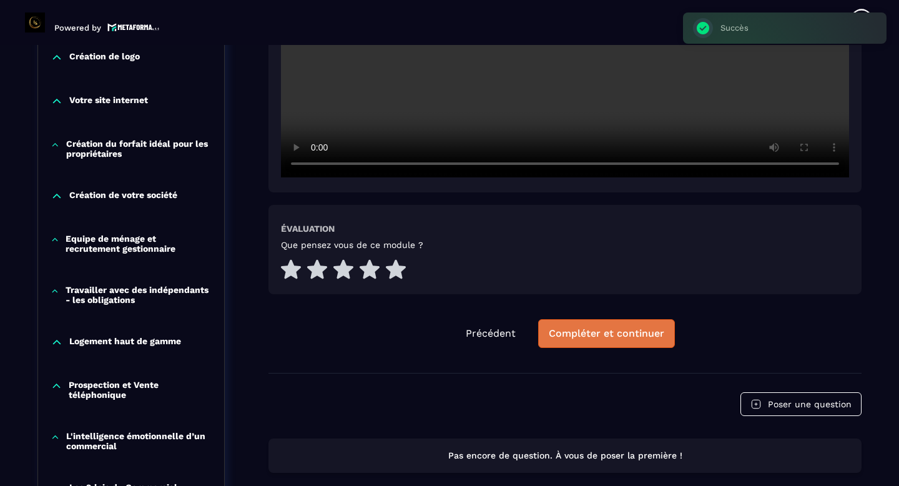
click at [600, 322] on button "Compléter et continuer" at bounding box center [606, 333] width 137 height 29
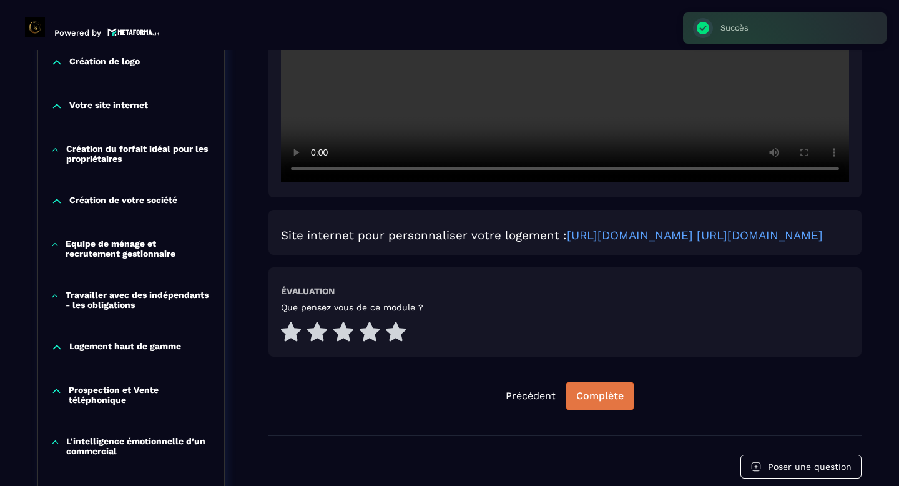
click at [595, 406] on button "Complète" at bounding box center [599, 395] width 69 height 29
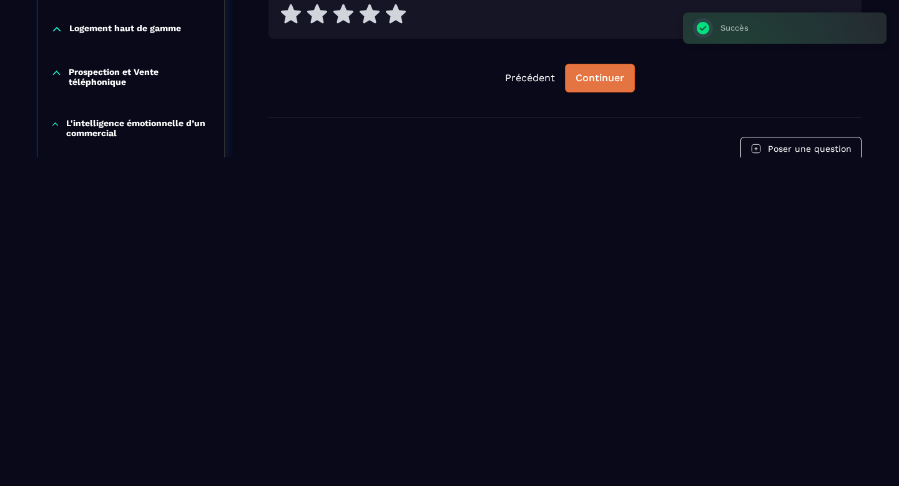
click at [590, 84] on div "Continuer" at bounding box center [599, 78] width 49 height 12
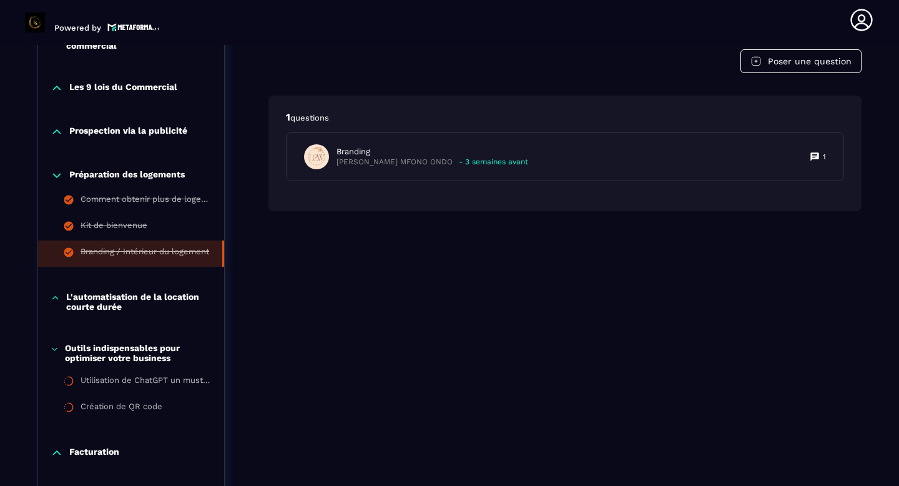
click at [61, 172] on icon at bounding box center [57, 175] width 12 height 12
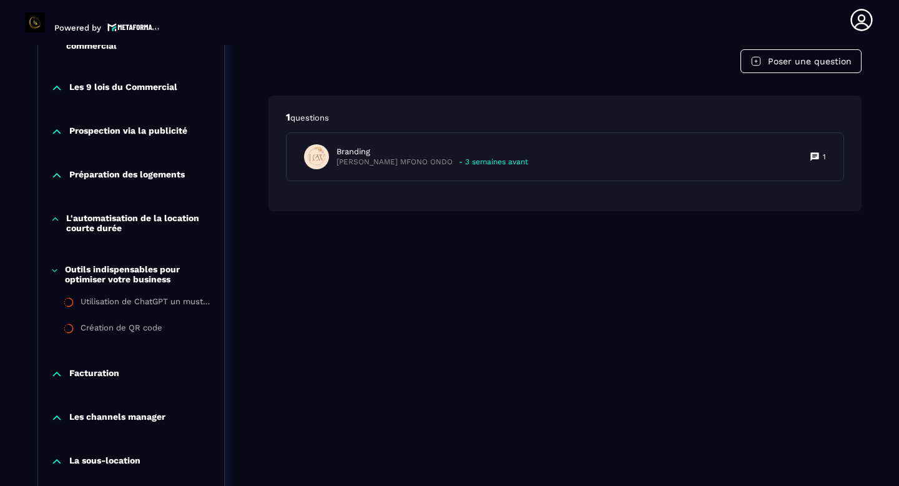
click at [56, 220] on icon at bounding box center [55, 219] width 9 height 12
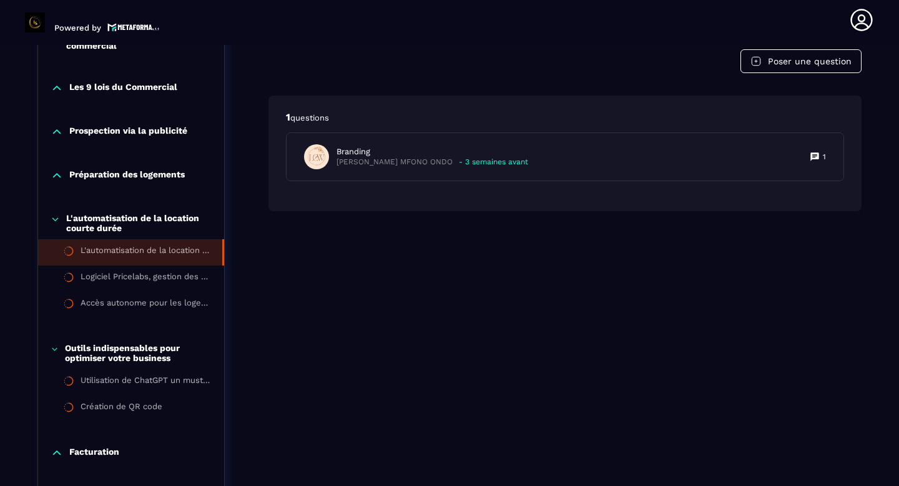
click at [110, 255] on div "L'automatisation de la location courte durée" at bounding box center [145, 252] width 129 height 14
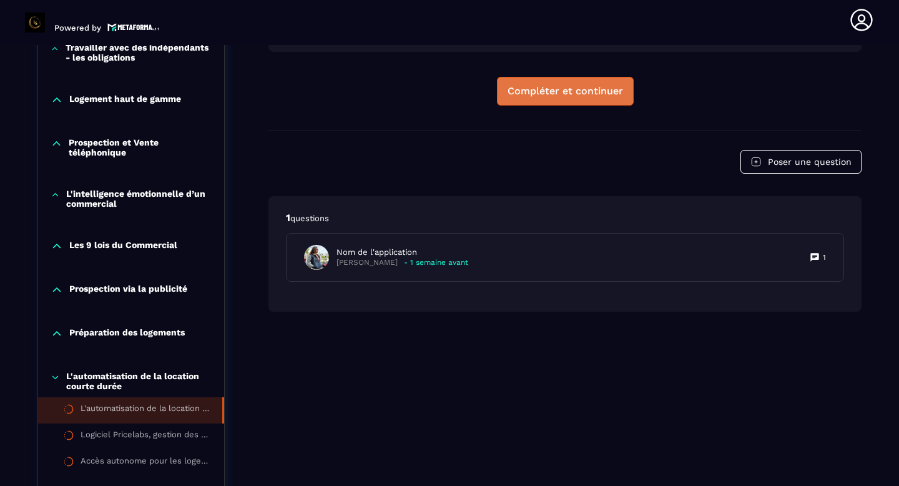
click at [587, 94] on div "Compléter et continuer" at bounding box center [564, 91] width 115 height 12
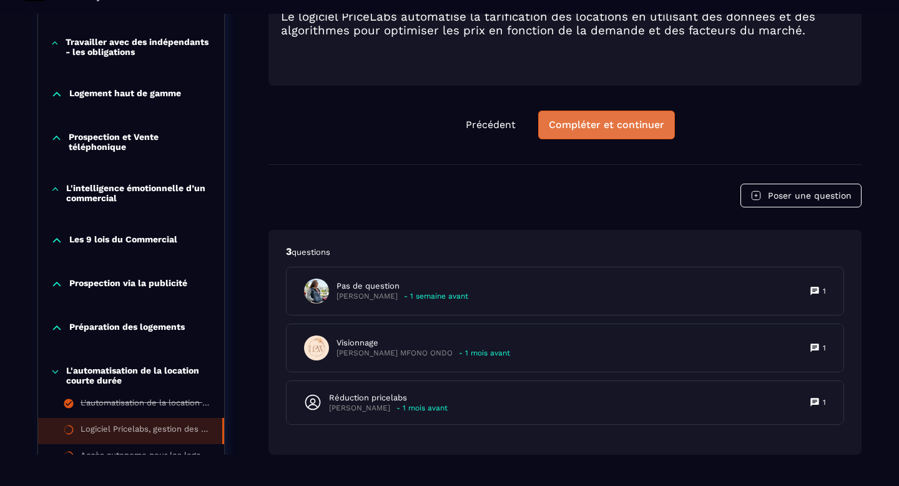
click at [582, 138] on button "Compléter et continuer" at bounding box center [606, 124] width 137 height 29
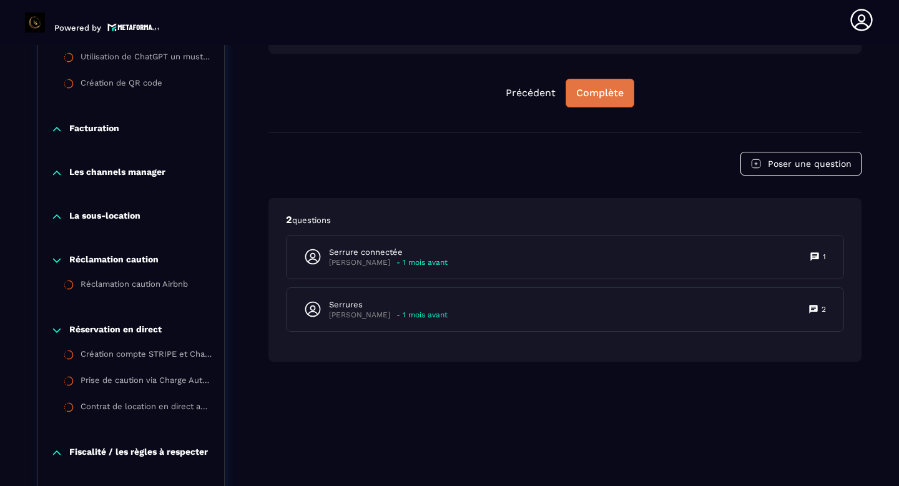
click at [595, 85] on button "Complète" at bounding box center [599, 93] width 69 height 29
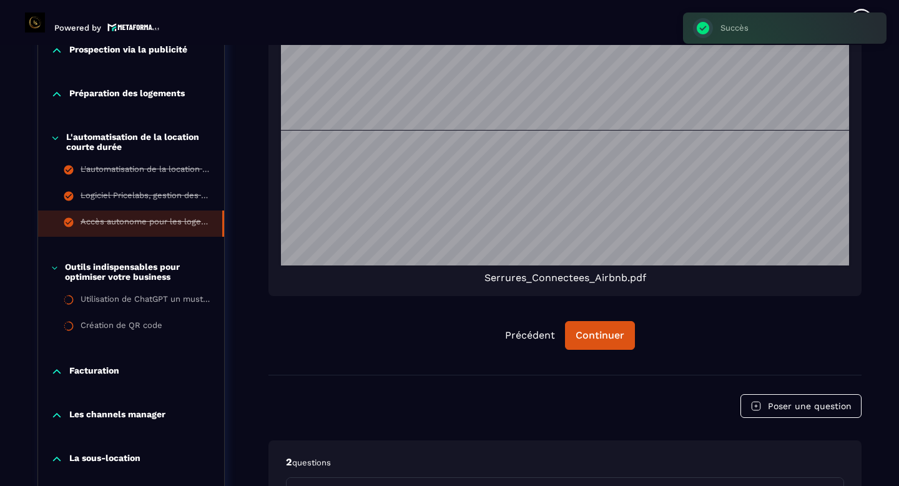
click at [55, 140] on icon at bounding box center [55, 138] width 9 height 12
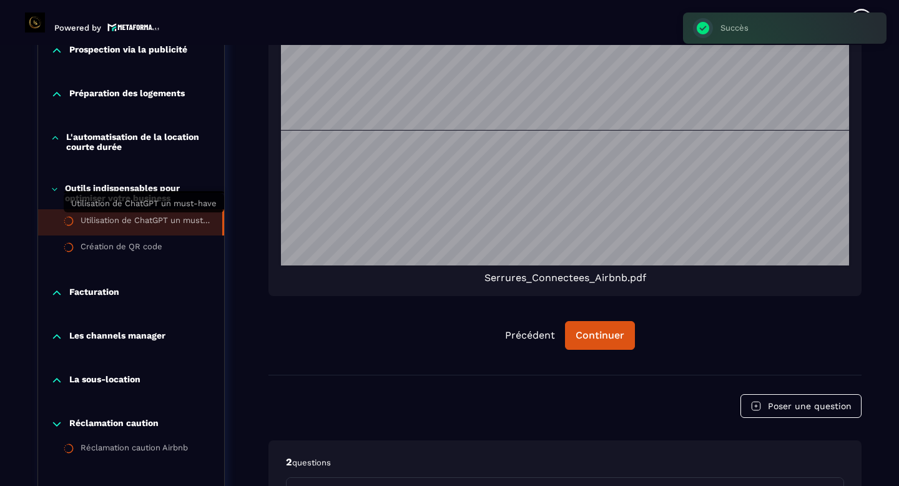
click at [125, 219] on div "Utilisation de ChatGPT un must-have" at bounding box center [145, 222] width 129 height 14
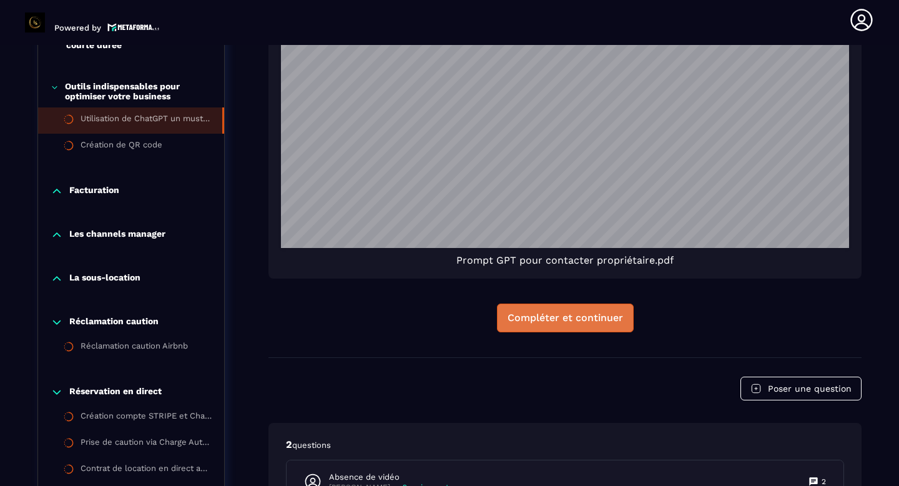
click at [567, 319] on div "Compléter et continuer" at bounding box center [564, 317] width 115 height 12
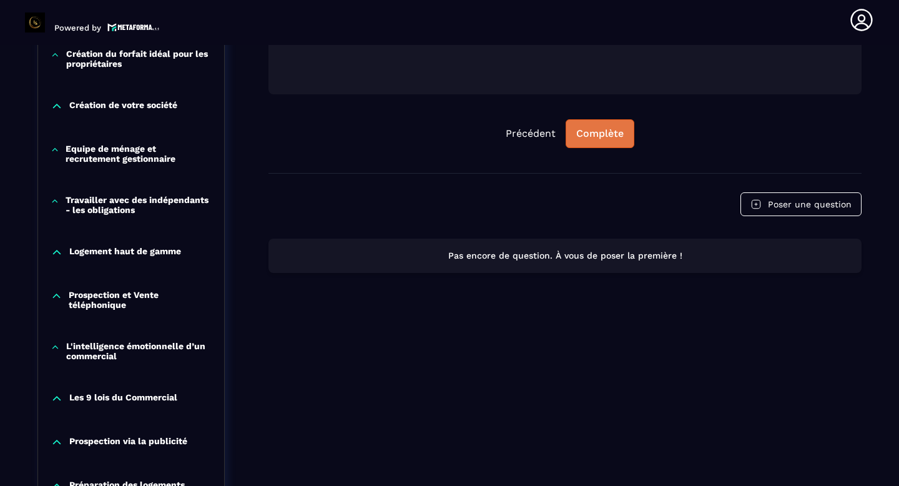
click at [607, 129] on div "Complète" at bounding box center [599, 133] width 47 height 12
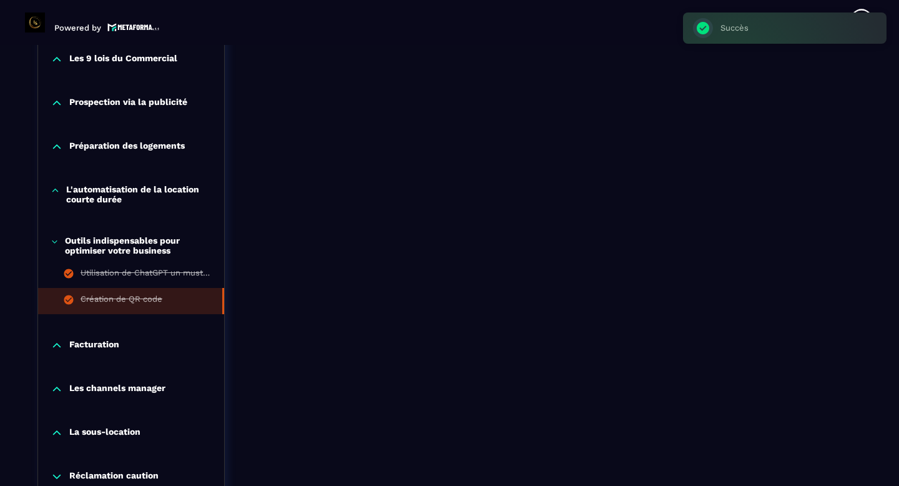
click at [57, 244] on icon at bounding box center [55, 241] width 8 height 12
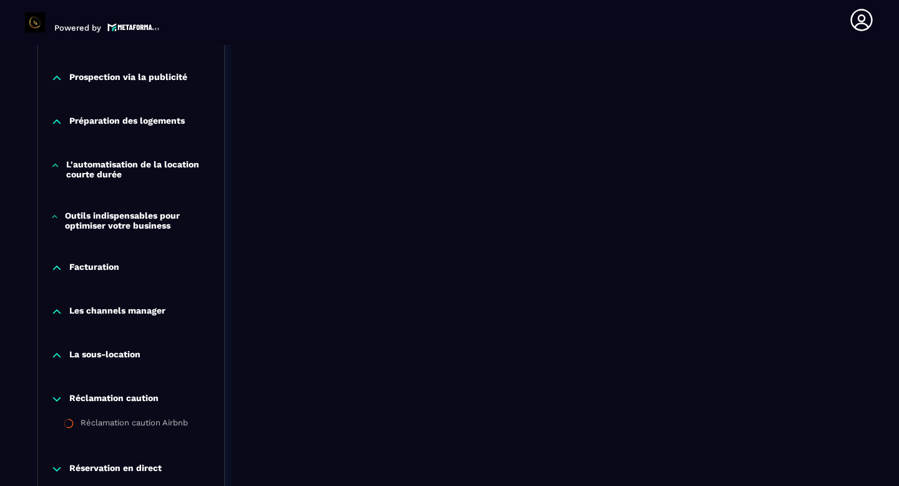
click at [57, 266] on icon at bounding box center [56, 268] width 7 height 4
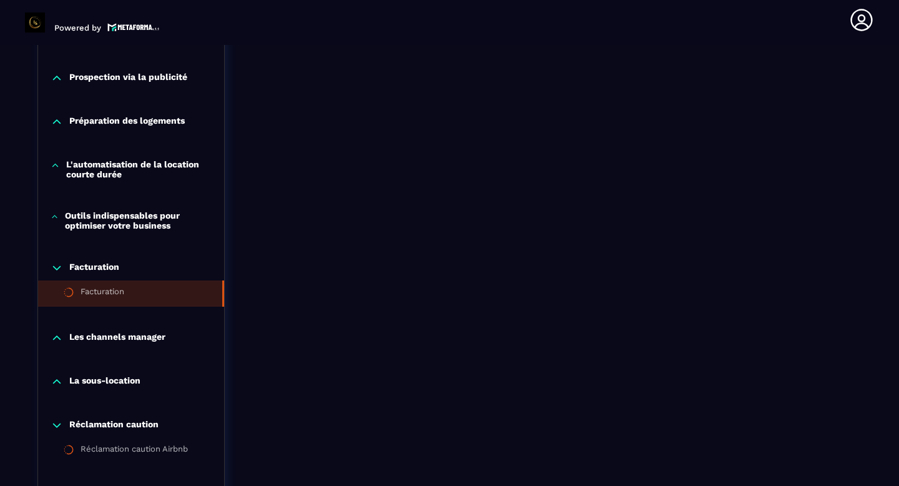
click at [86, 289] on div "Facturation" at bounding box center [103, 293] width 44 height 14
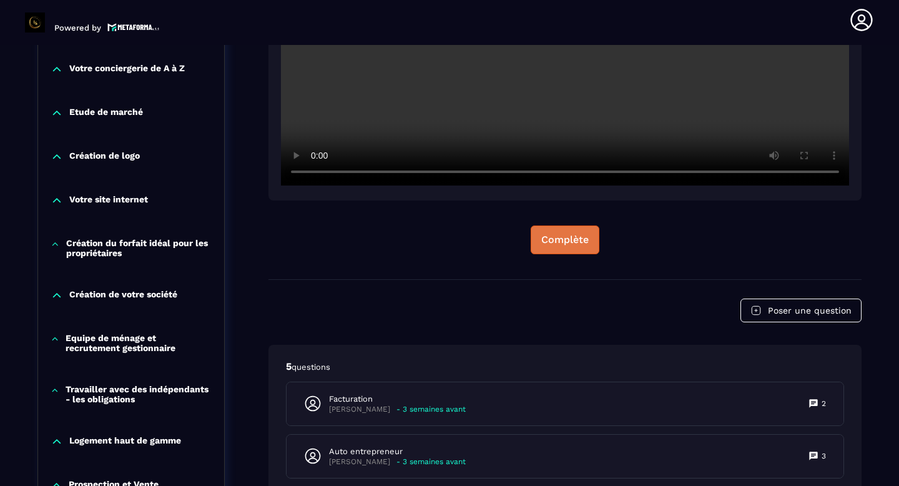
click at [557, 247] on button "Complète" at bounding box center [564, 239] width 69 height 29
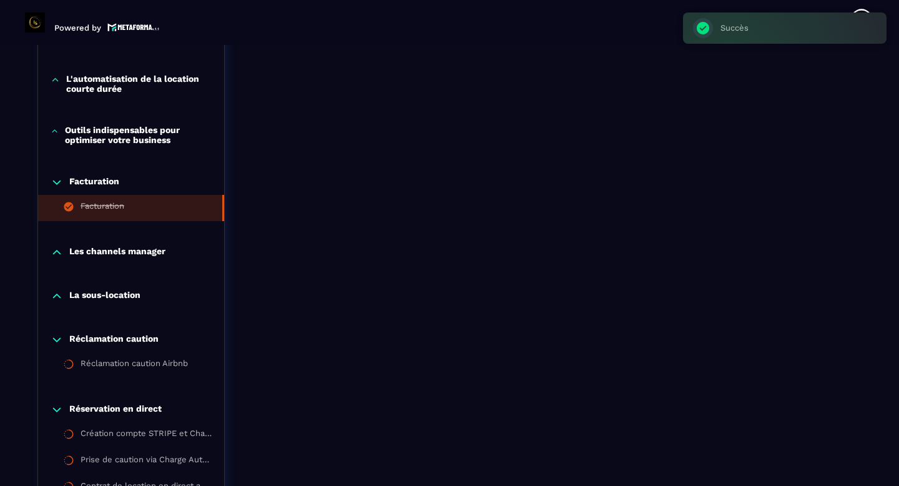
click at [167, 246] on div "Les channels manager" at bounding box center [131, 252] width 186 height 12
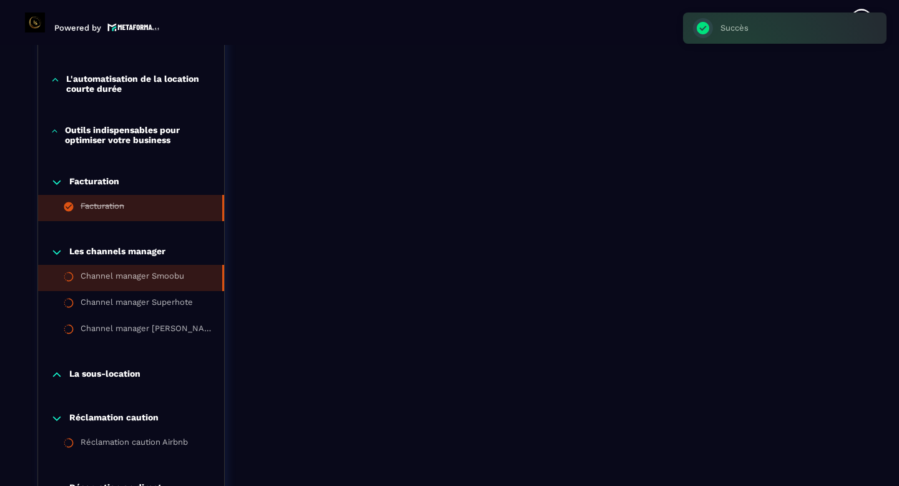
click at [118, 286] on li "Channel manager Smoobu" at bounding box center [131, 278] width 186 height 26
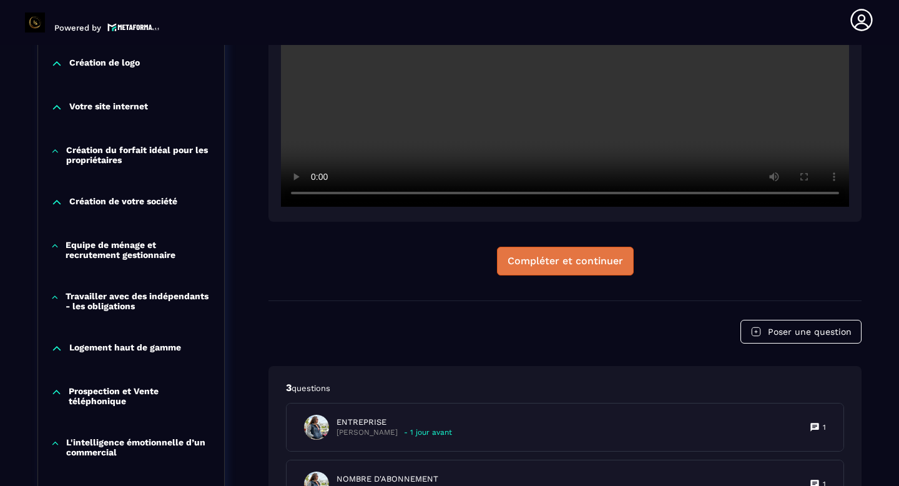
click at [590, 247] on button "Compléter et continuer" at bounding box center [565, 261] width 137 height 29
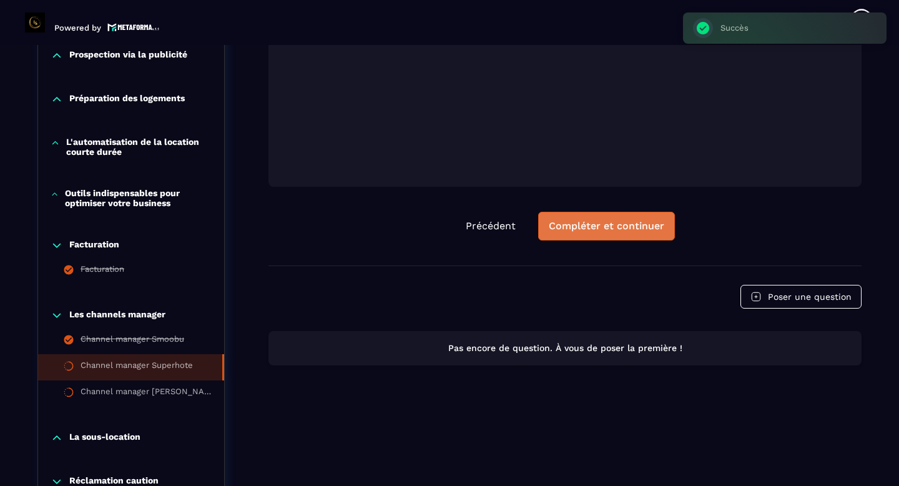
click at [588, 232] on div "Compléter et continuer" at bounding box center [606, 226] width 115 height 12
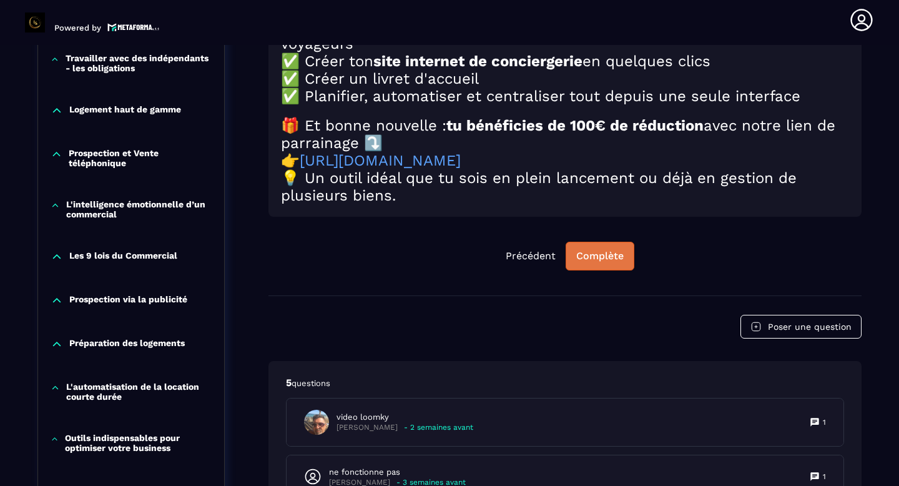
click at [609, 270] on button "Complète" at bounding box center [599, 256] width 69 height 29
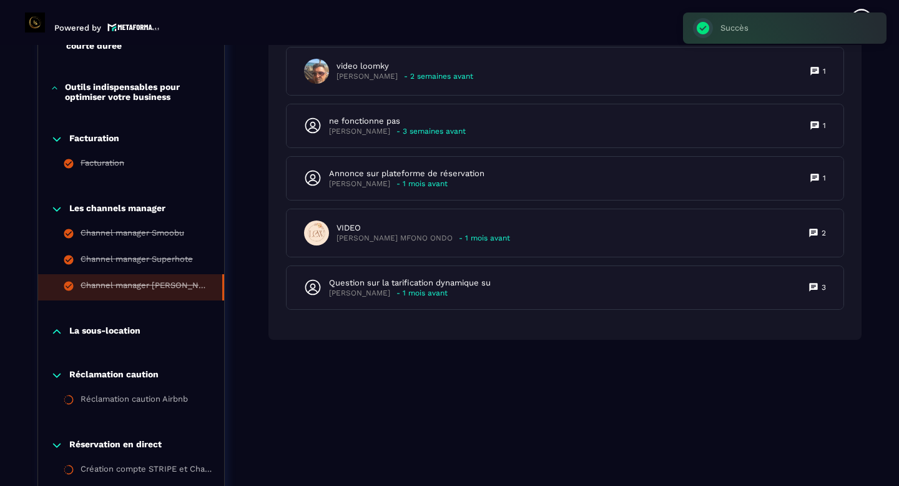
click at [93, 330] on p "La sous-location" at bounding box center [104, 331] width 71 height 12
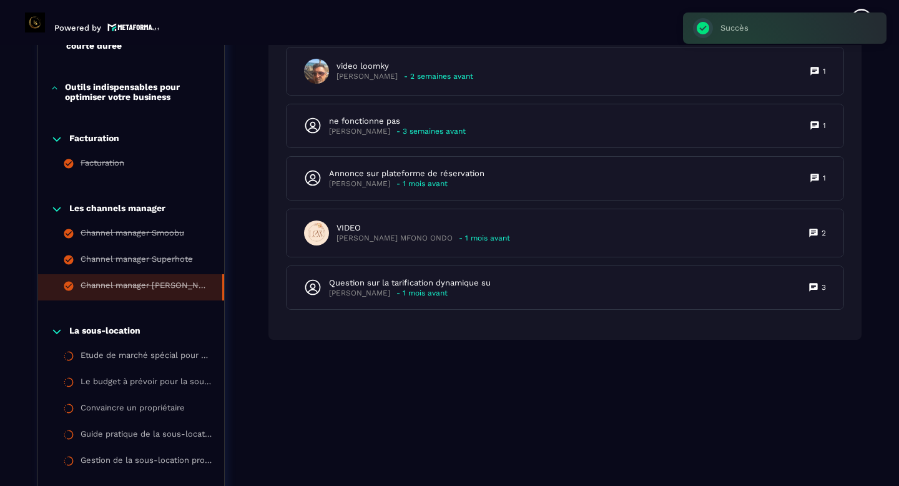
click at [49, 208] on div "Les channels manager" at bounding box center [131, 209] width 186 height 12
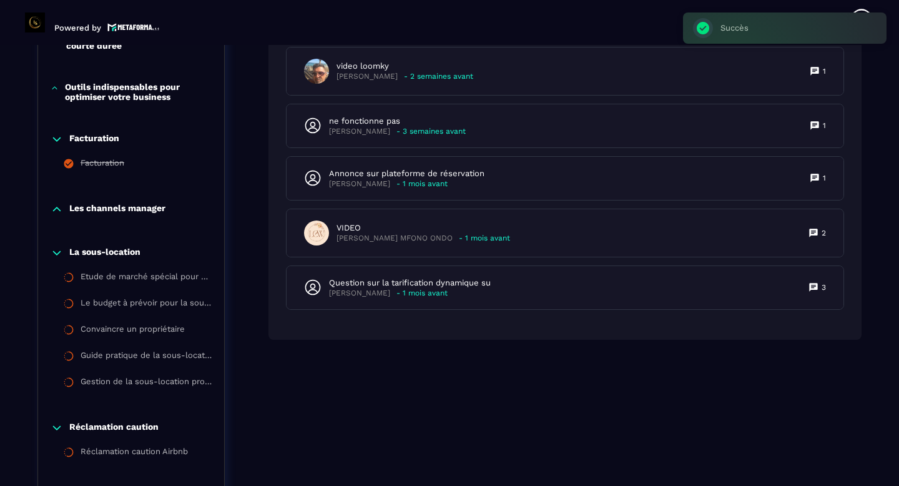
click at [55, 137] on icon at bounding box center [57, 139] width 12 height 12
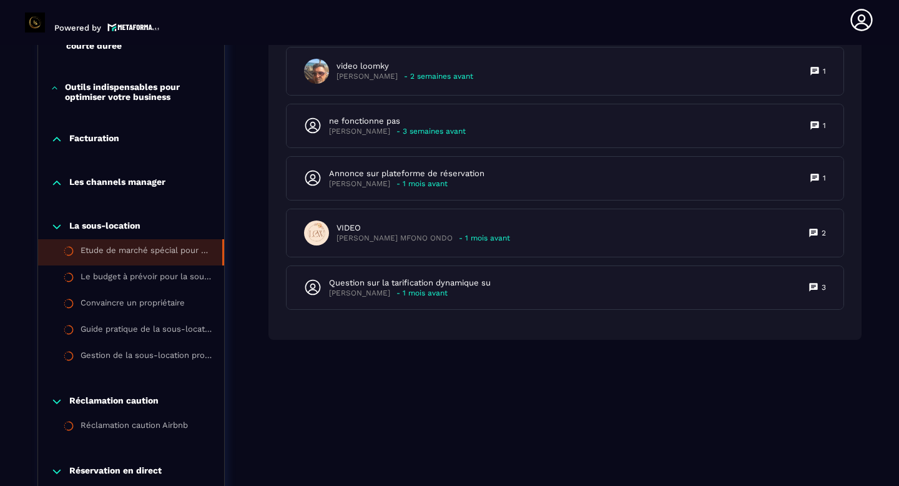
click at [132, 242] on li "Etude de marché spécial pour sous location" at bounding box center [131, 252] width 186 height 26
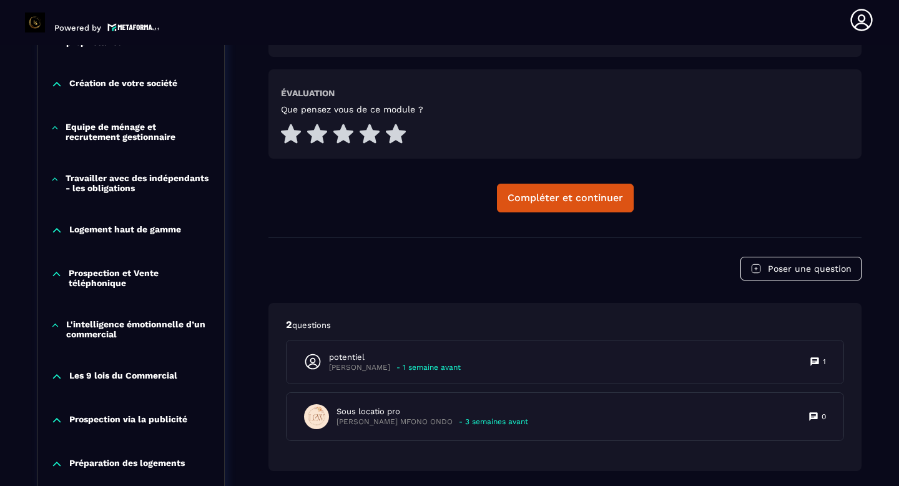
scroll to position [625, 0]
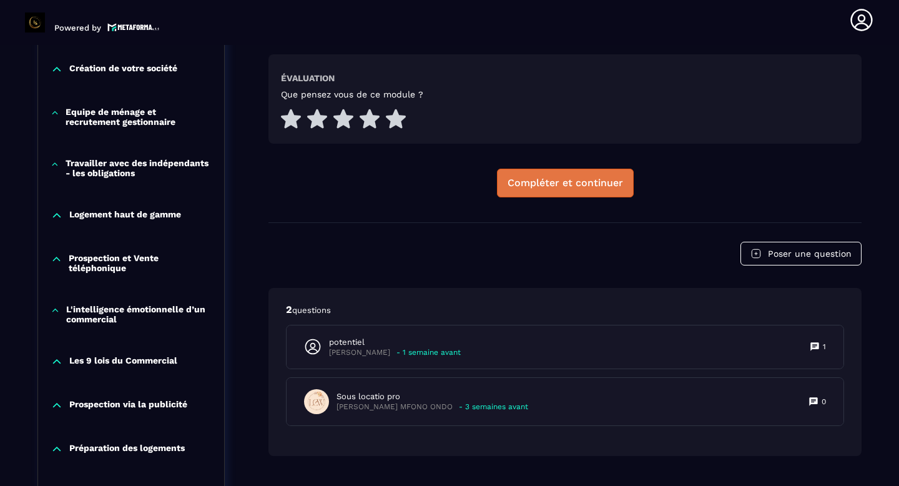
click at [541, 187] on div "Compléter et continuer" at bounding box center [564, 183] width 115 height 12
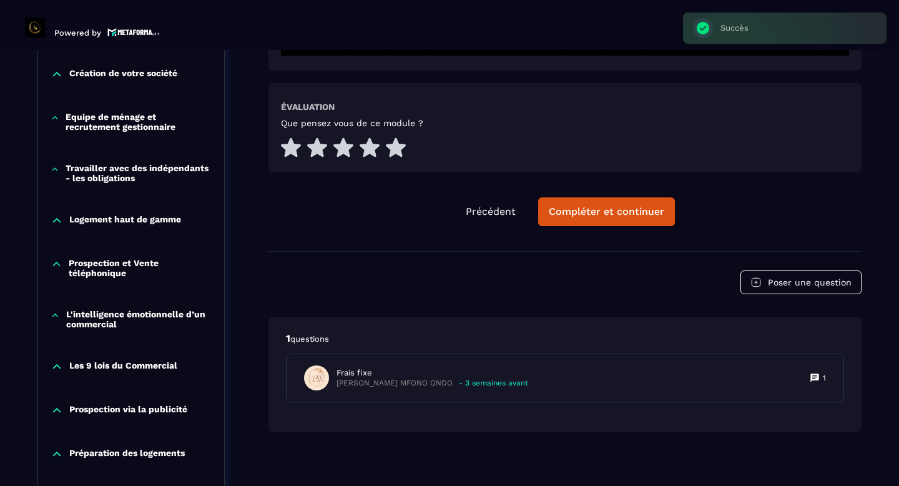
scroll to position [426, 0]
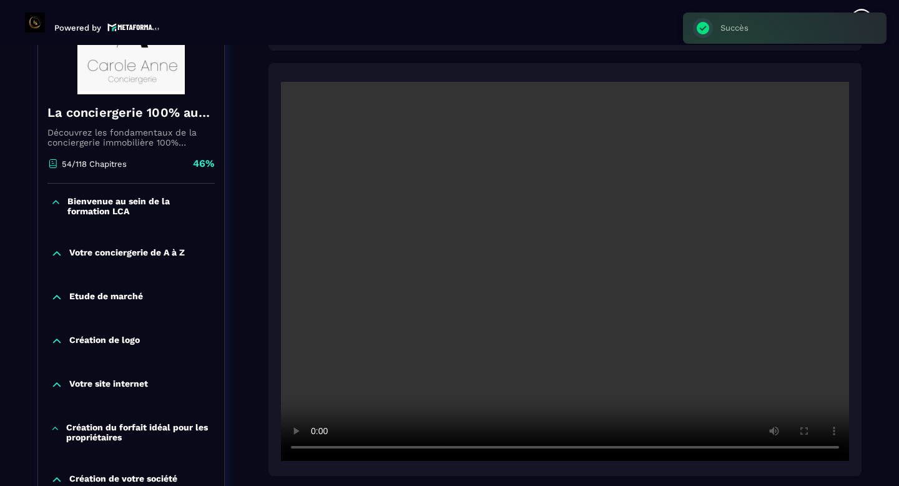
click at [579, 215] on video at bounding box center [565, 271] width 568 height 379
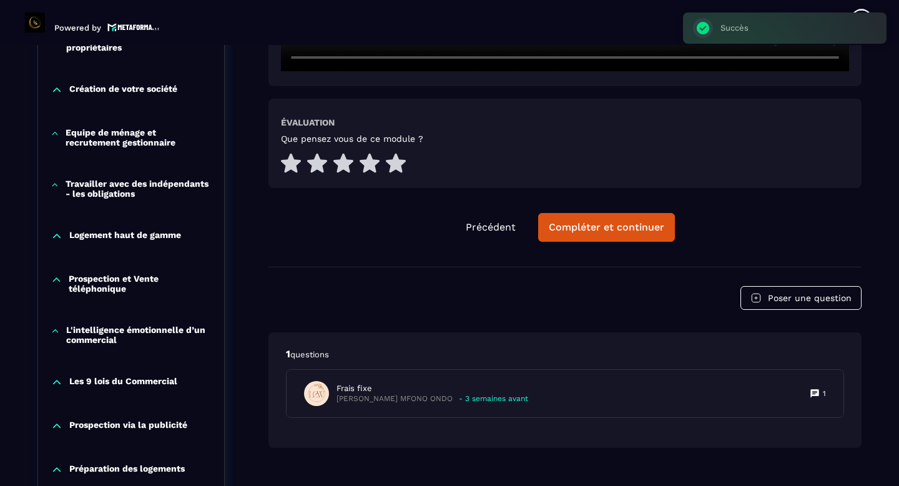
scroll to position [607, 0]
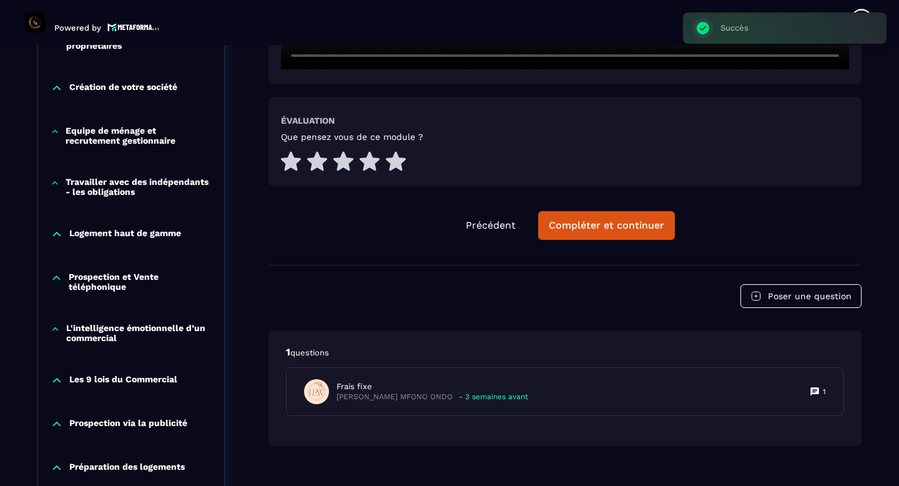
click at [579, 215] on button "Compléter et continuer" at bounding box center [606, 225] width 137 height 29
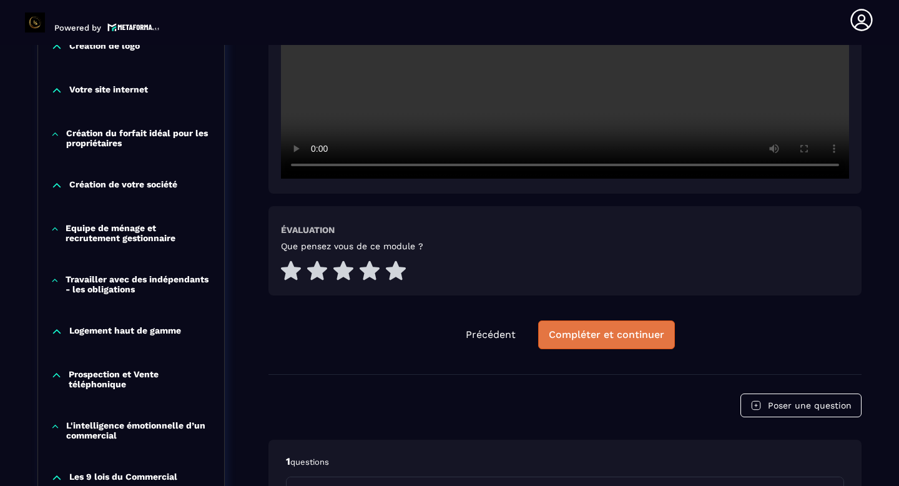
click at [594, 330] on div "Compléter et continuer" at bounding box center [606, 334] width 115 height 12
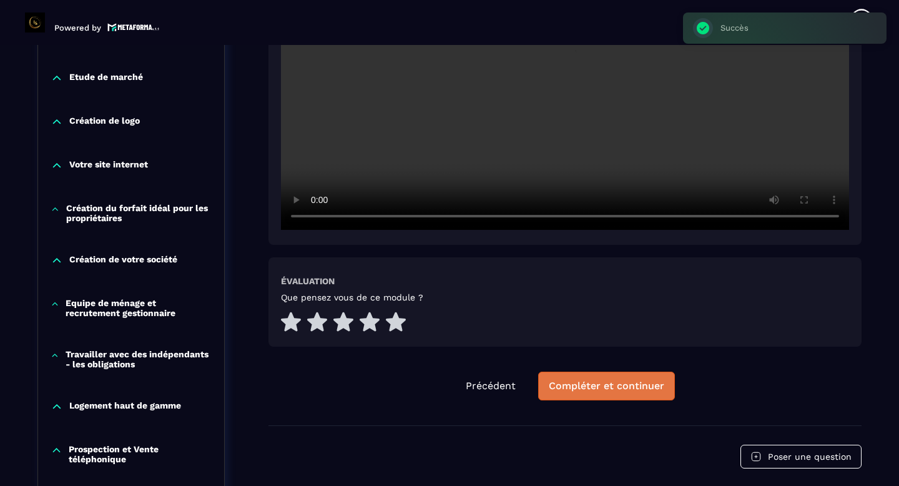
click at [567, 396] on button "Compléter et continuer" at bounding box center [606, 385] width 137 height 29
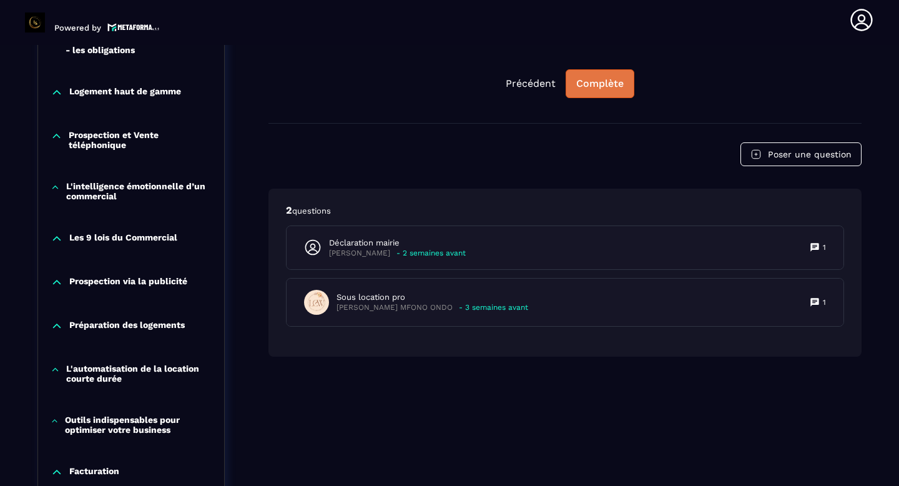
click at [617, 79] on div "Complète" at bounding box center [599, 83] width 47 height 12
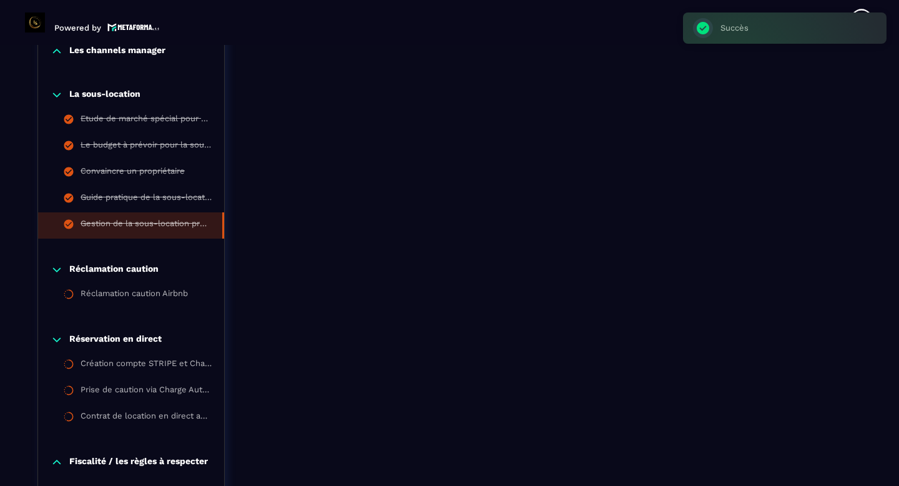
scroll to position [1218, 0]
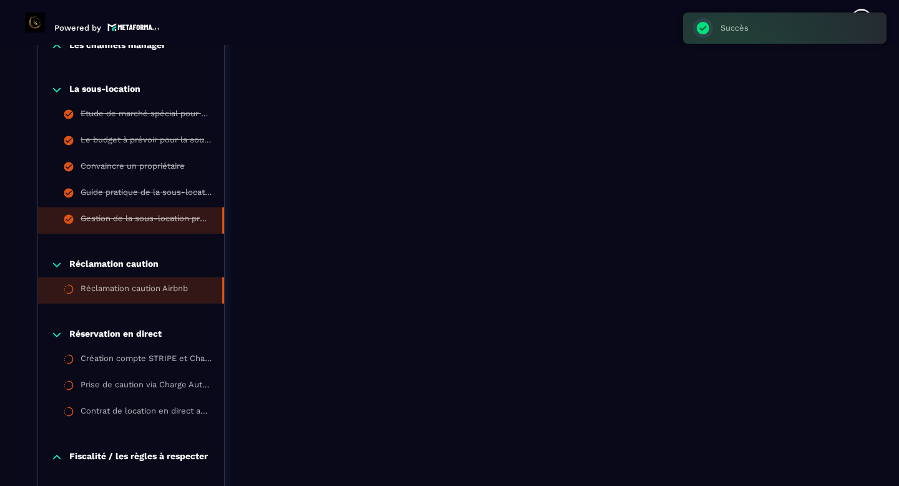
click at [113, 297] on li "Réclamation caution Airbnb" at bounding box center [131, 290] width 186 height 26
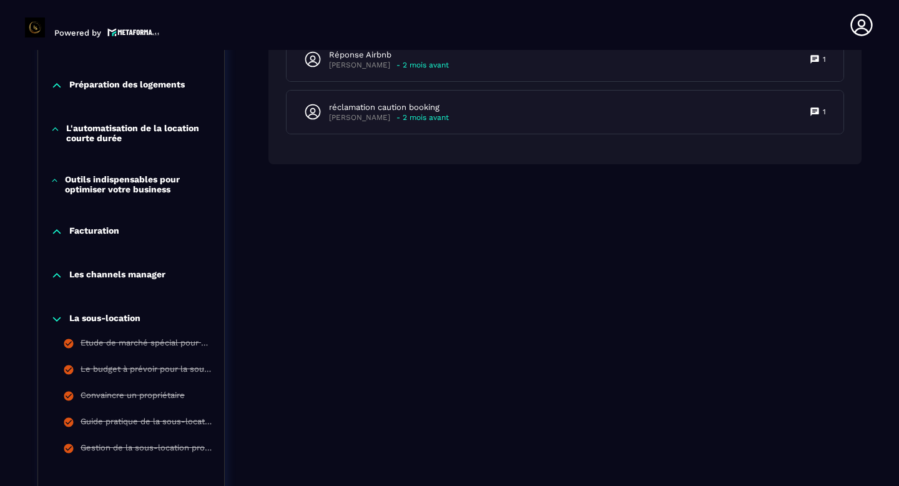
scroll to position [5, 0]
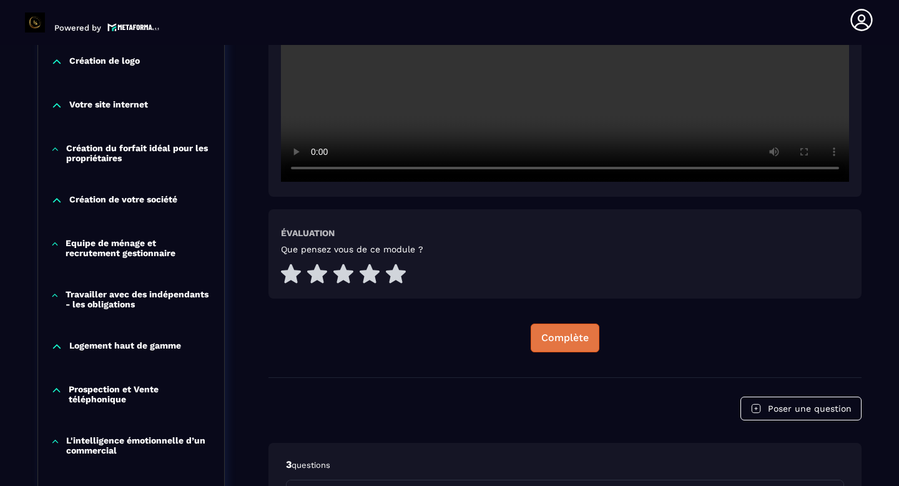
click at [559, 328] on button "Complète" at bounding box center [564, 337] width 69 height 29
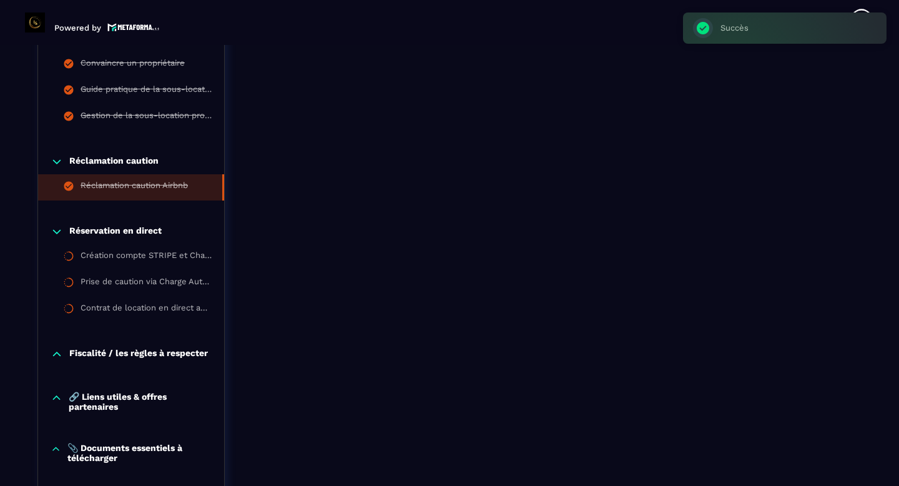
scroll to position [1320, 0]
click at [134, 263] on div "Création compte STRIPE et Charge Automation" at bounding box center [145, 258] width 129 height 14
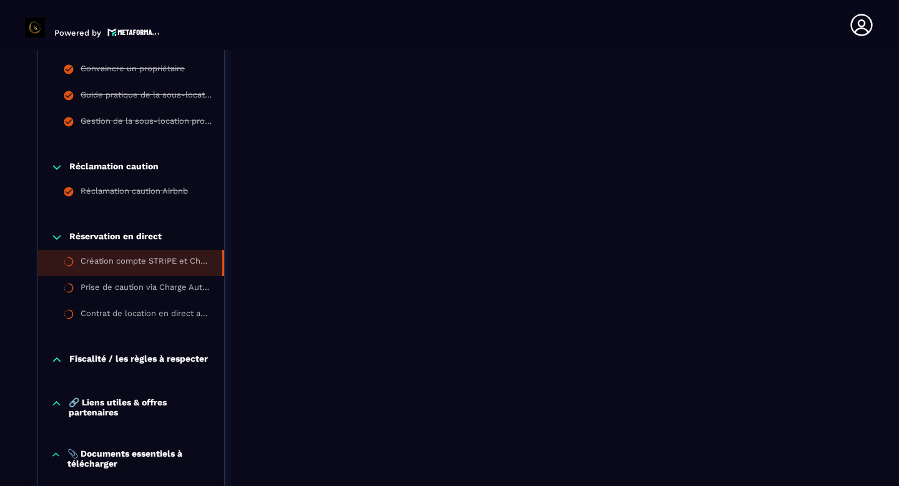
scroll to position [5, 0]
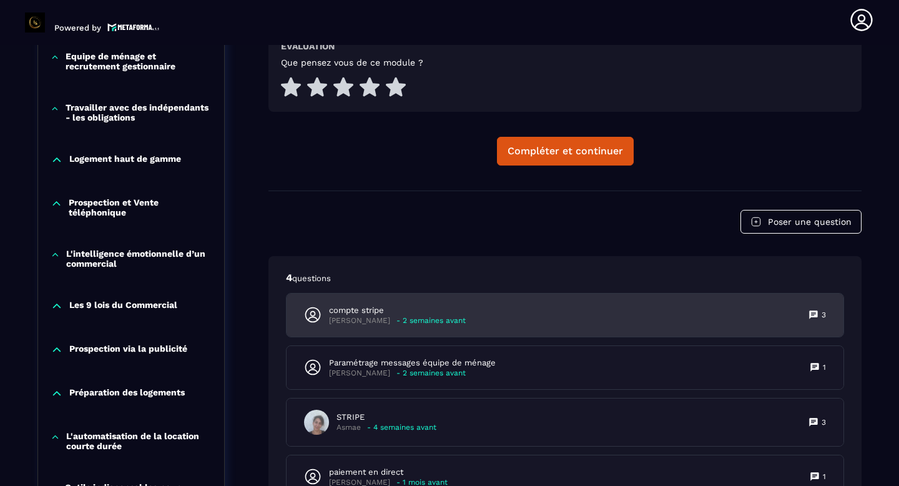
click at [642, 307] on div "compte stripe [PERSON_NAME] - 2 semaines avant 3" at bounding box center [564, 314] width 557 height 43
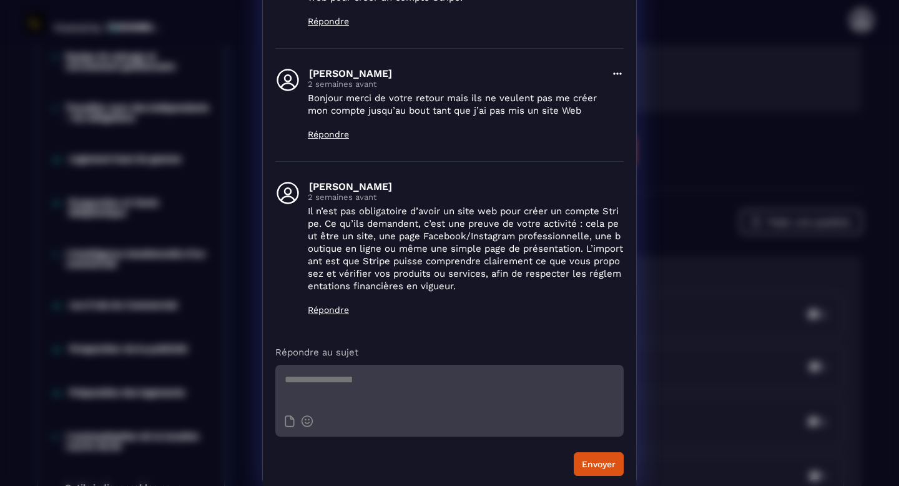
scroll to position [215, 0]
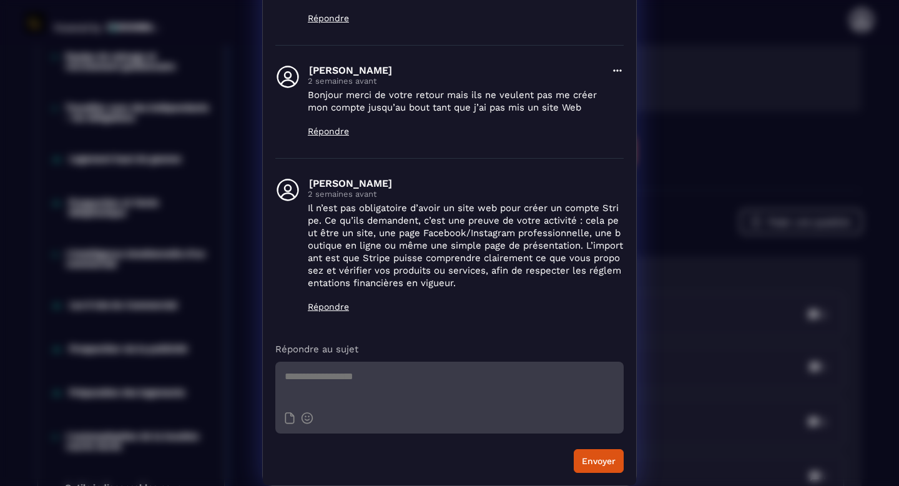
click at [681, 267] on div "Détails des questions [PERSON_NAME] [DATE] Supprimer compte stripe 3 Bonjour, p…" at bounding box center [449, 135] width 899 height 700
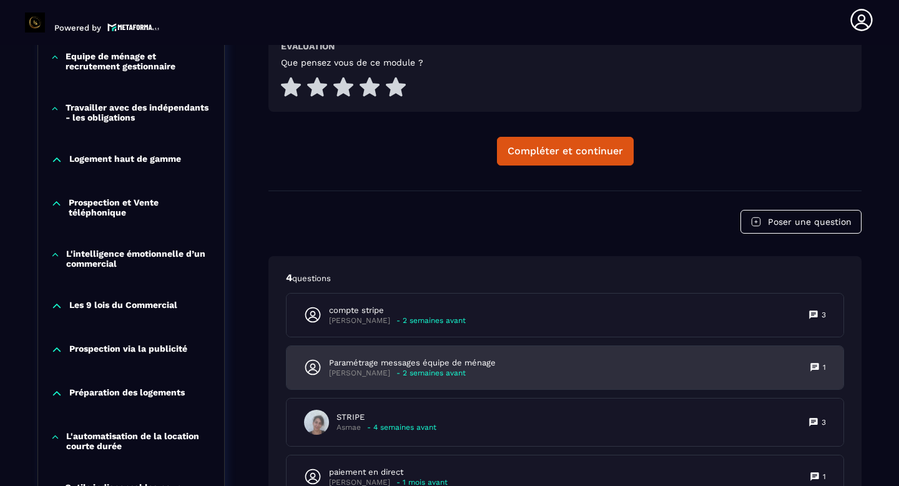
click at [518, 376] on div "Paramétrage messages équipe de ménage [PERSON_NAME] - 2 semaines avant 1" at bounding box center [564, 367] width 557 height 43
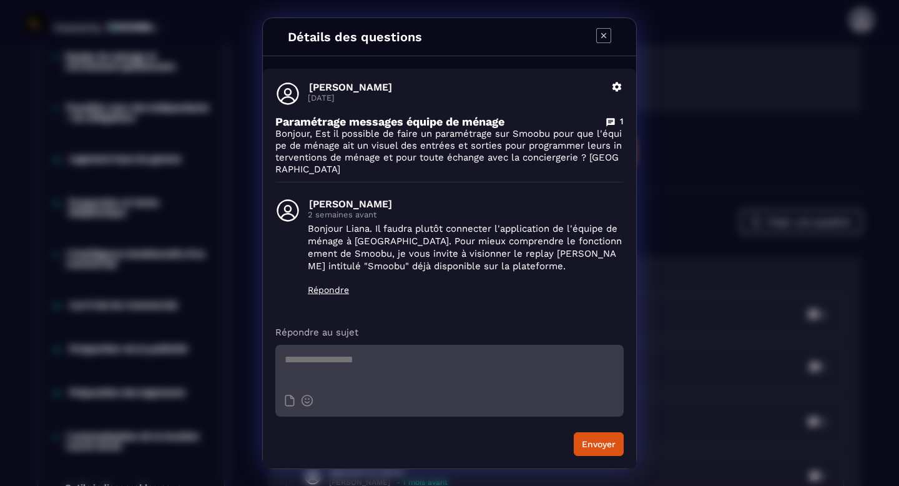
click at [697, 244] on div "Détails des questions [PERSON_NAME] [DATE] Supprimer Paramétrage messages équip…" at bounding box center [449, 243] width 899 height 486
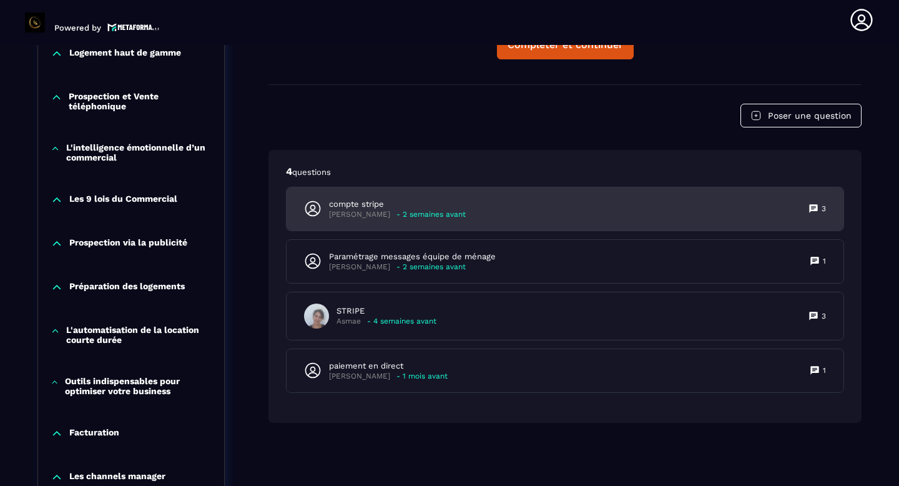
scroll to position [788, 0]
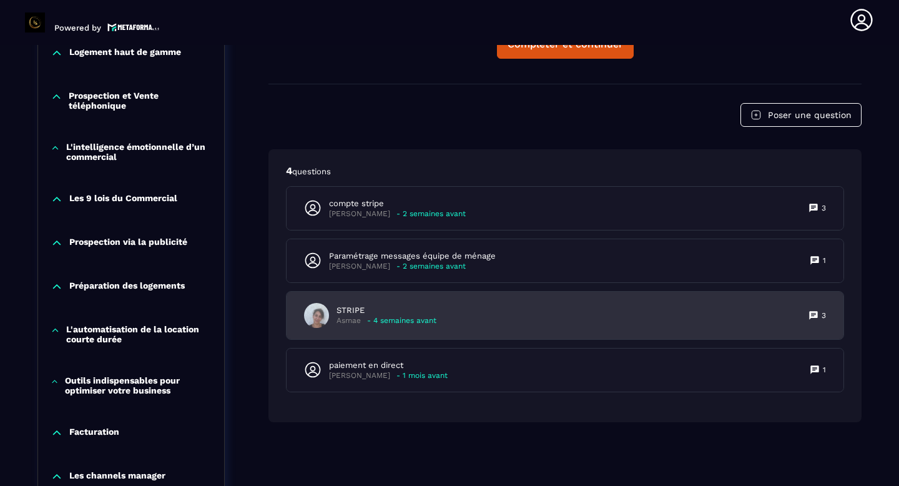
click at [497, 320] on div "STRIPE Asmae - 4 semaines avant 3" at bounding box center [564, 314] width 557 height 47
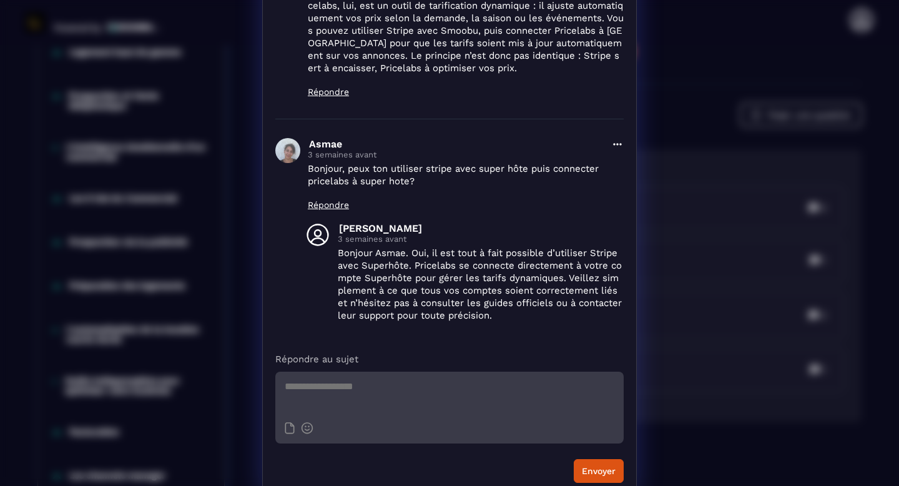
scroll to position [238, 0]
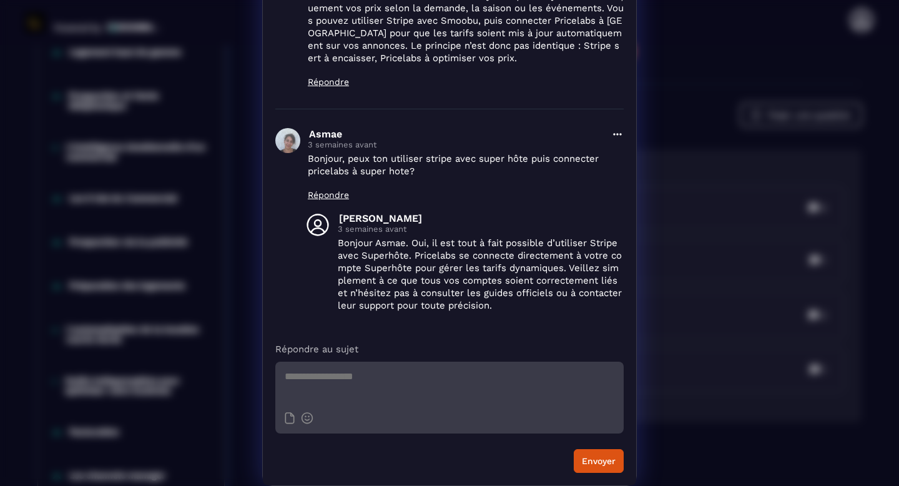
click at [741, 268] on div "Détails des questions Asmae [DATE] Supprimer STRIPE 3 Bonjour, Stripe est utili…" at bounding box center [449, 124] width 899 height 724
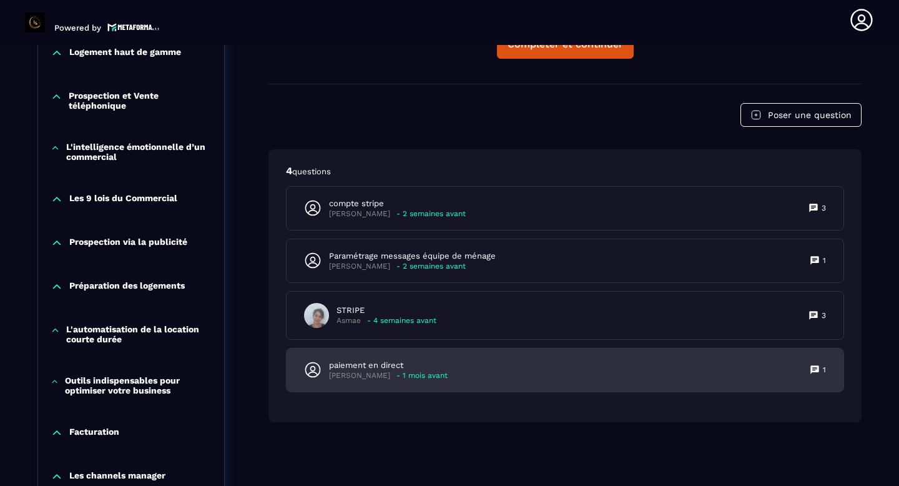
click at [447, 354] on div "paiement en direct [PERSON_NAME] - 1 mois avant 1" at bounding box center [564, 369] width 557 height 43
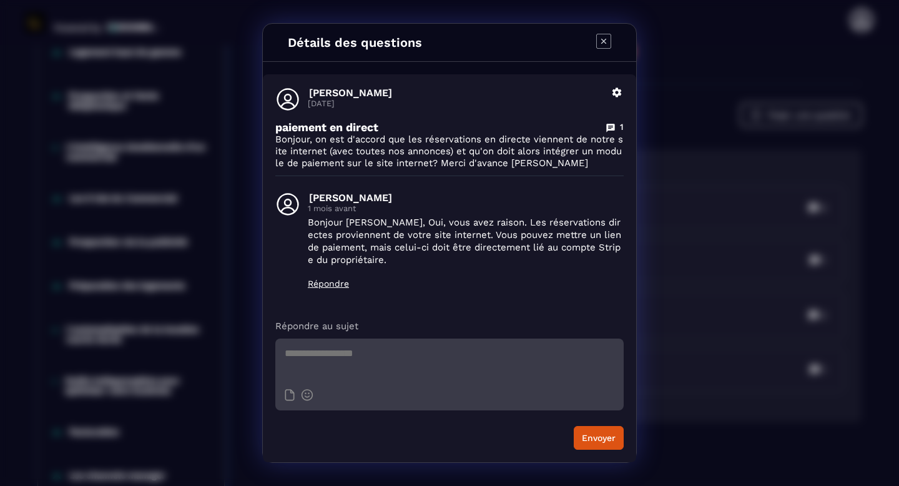
click at [675, 187] on div "Détails des questions [PERSON_NAME] [DATE] Supprimer paiement en direct 1 Bonjo…" at bounding box center [449, 243] width 899 height 486
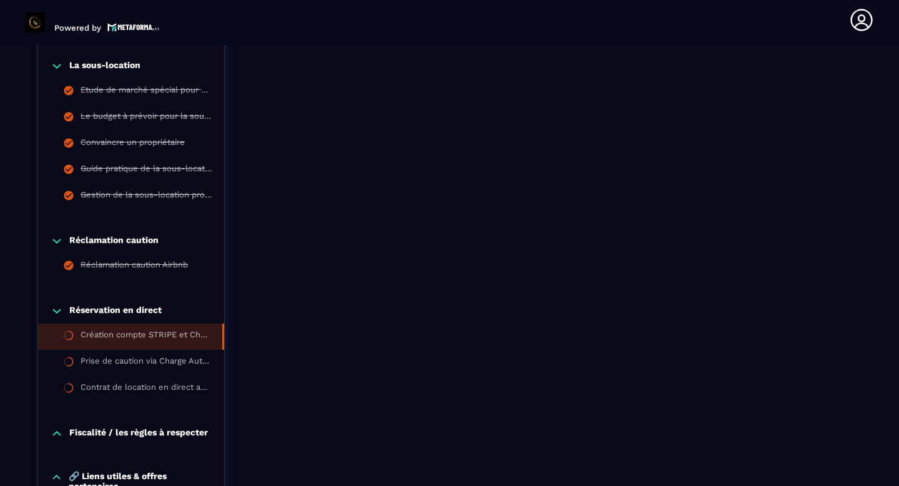
scroll to position [1240, 0]
click at [56, 71] on icon at bounding box center [57, 67] width 12 height 12
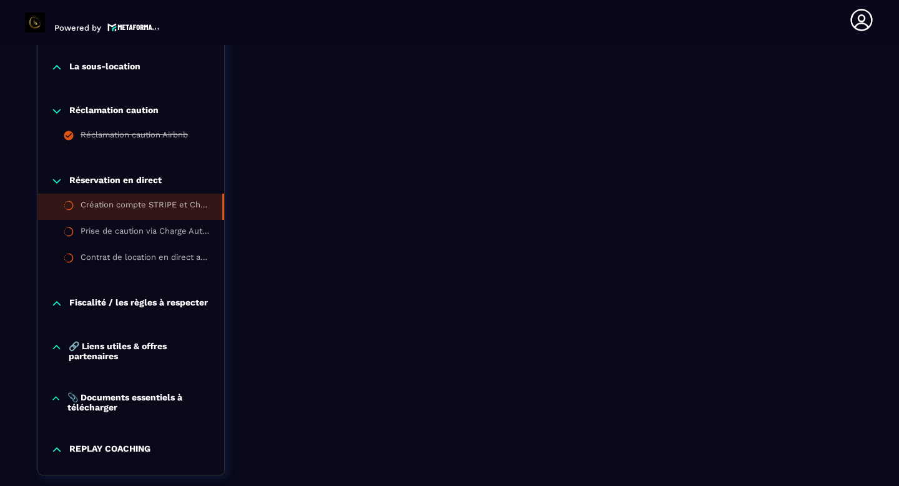
click at [59, 110] on icon at bounding box center [56, 111] width 7 height 4
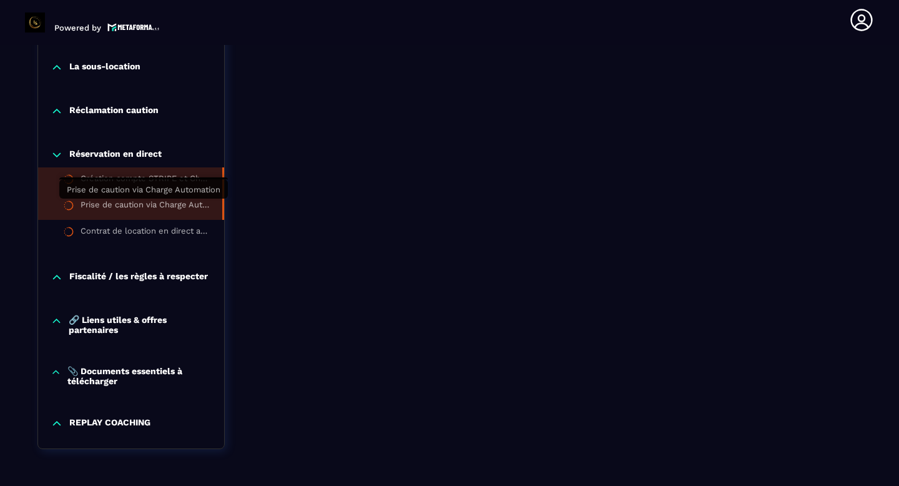
click at [145, 203] on div "Prise de caution via Charge Automation" at bounding box center [145, 207] width 129 height 14
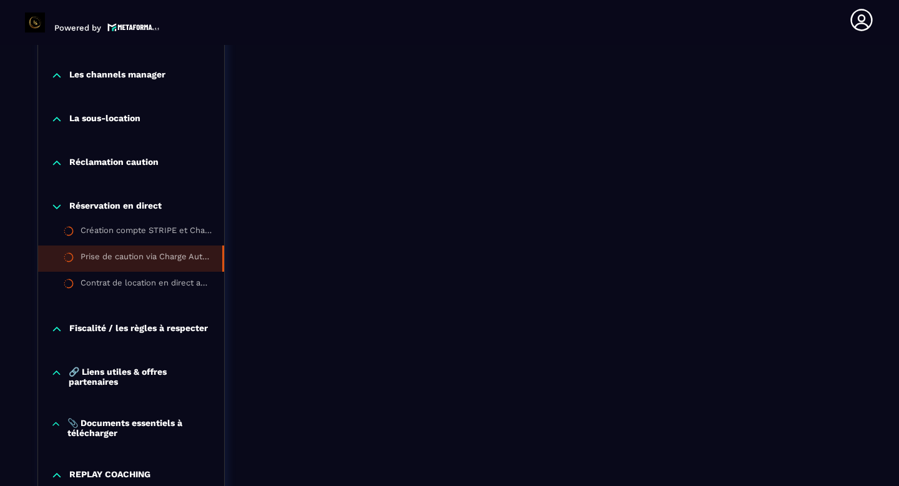
scroll to position [1189, 0]
click at [172, 280] on div "Contrat de location en direct automatisé via Jotform" at bounding box center [145, 284] width 129 height 14
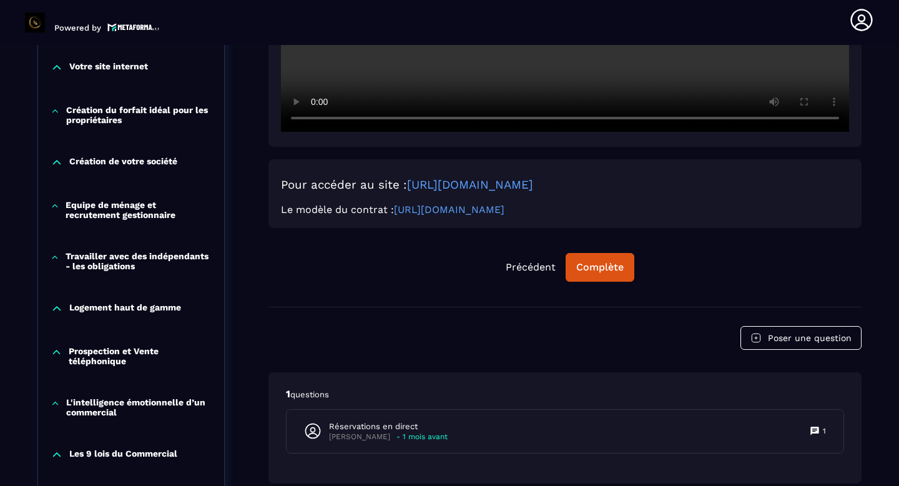
scroll to position [534, 0]
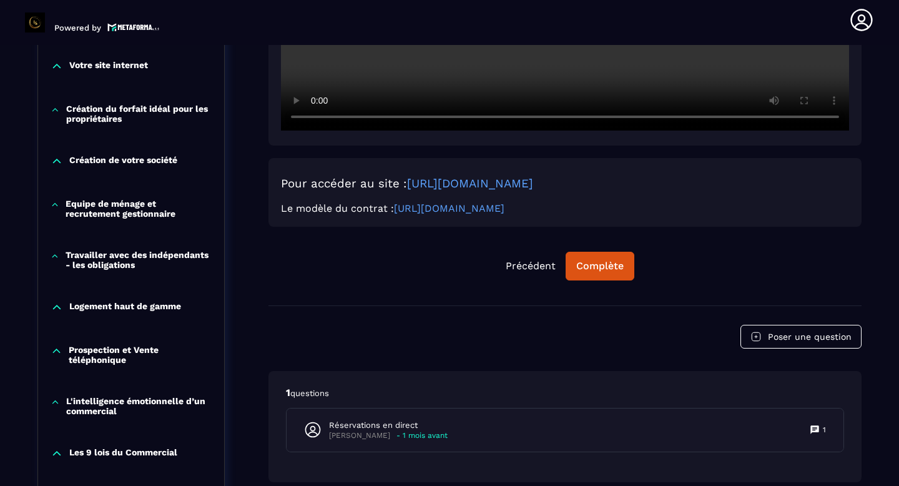
click at [439, 419] on div "Réservations en direct [PERSON_NAME] - 1 mois avant 1" at bounding box center [564, 429] width 557 height 43
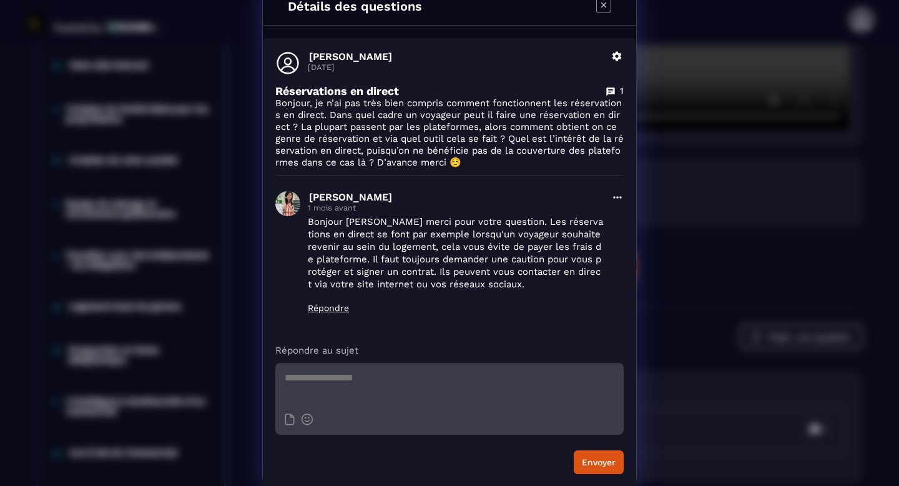
scroll to position [14, 0]
click at [692, 311] on div "Détails des questions [PERSON_NAME] [DATE] Supprimer Réservations en direct 1 B…" at bounding box center [449, 236] width 899 height 500
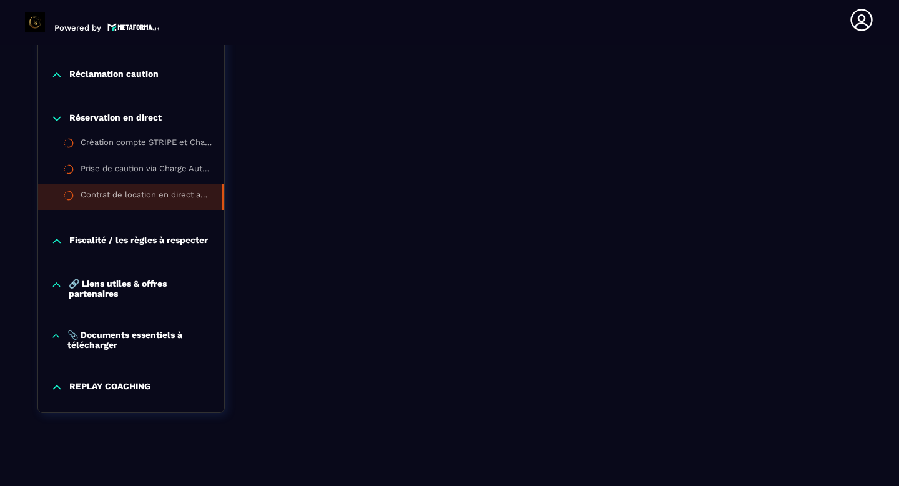
scroll to position [1278, 0]
click at [153, 285] on p "🔗 Liens utiles & offres partenaires" at bounding box center [140, 287] width 143 height 20
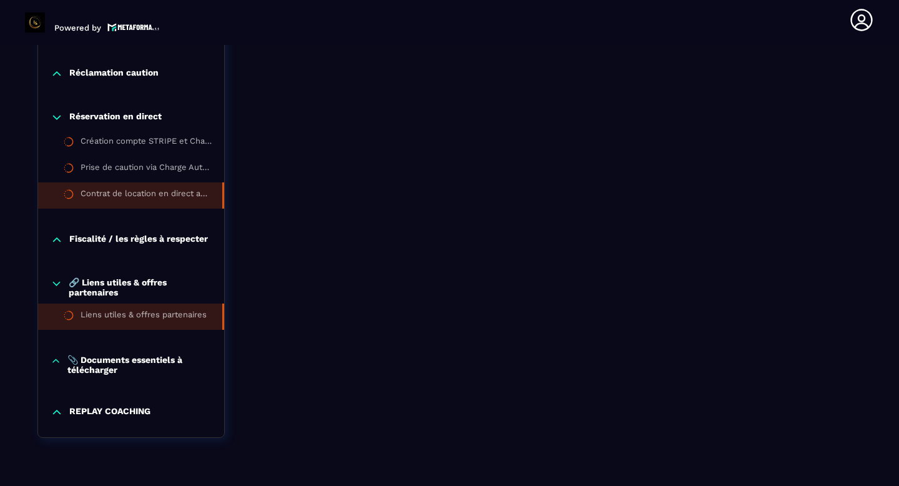
click at [169, 316] on div "Liens utiles & offres partenaires" at bounding box center [144, 317] width 126 height 14
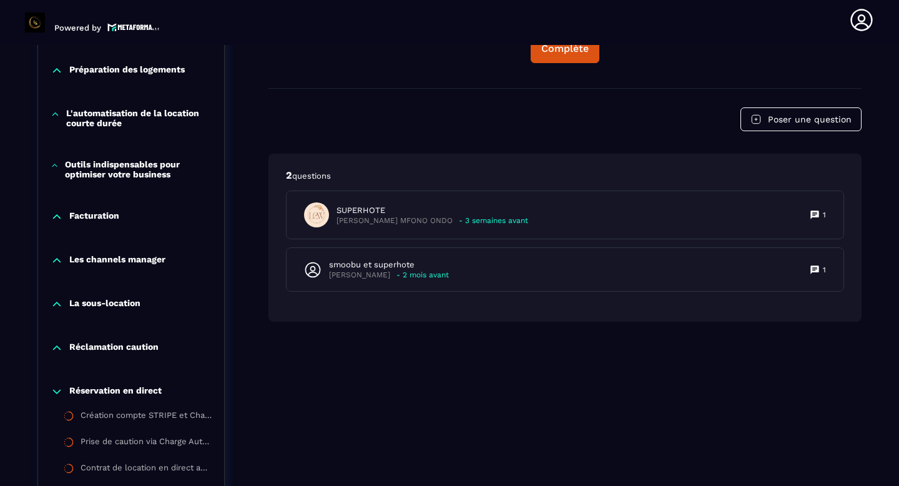
scroll to position [1064, 0]
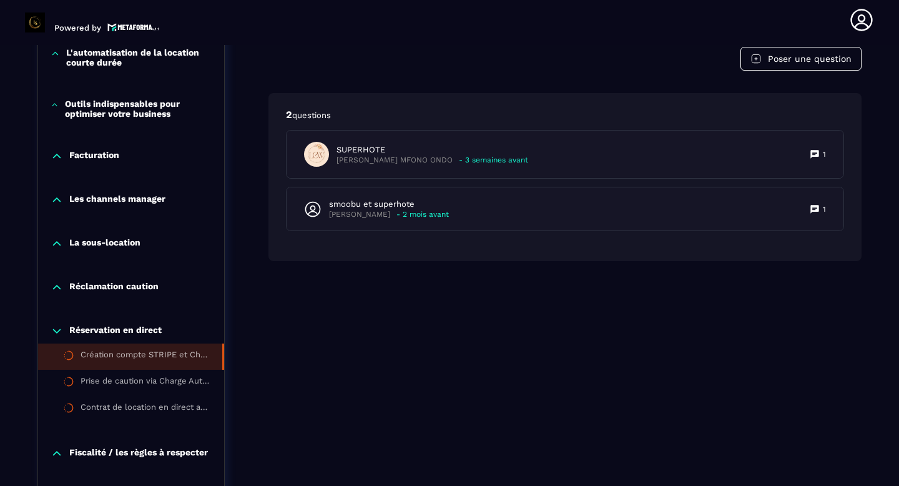
click at [124, 353] on div "Création compte STRIPE et Charge Automation" at bounding box center [145, 357] width 129 height 14
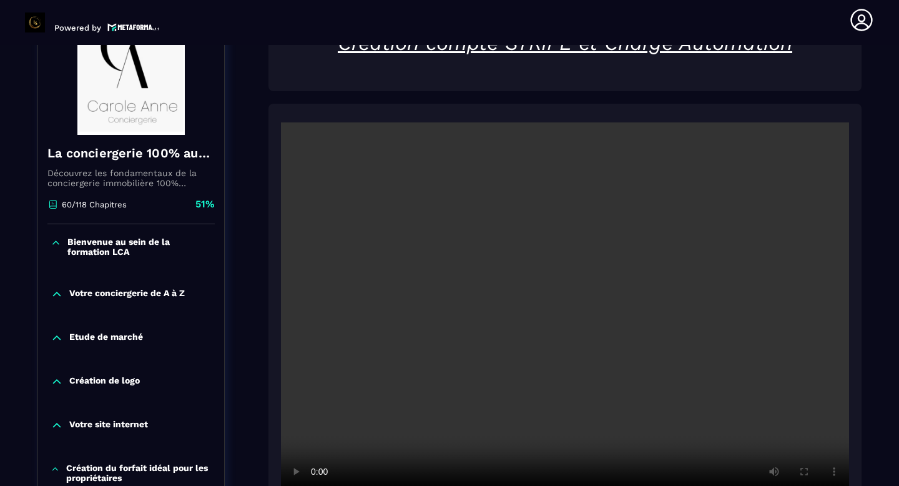
scroll to position [130, 0]
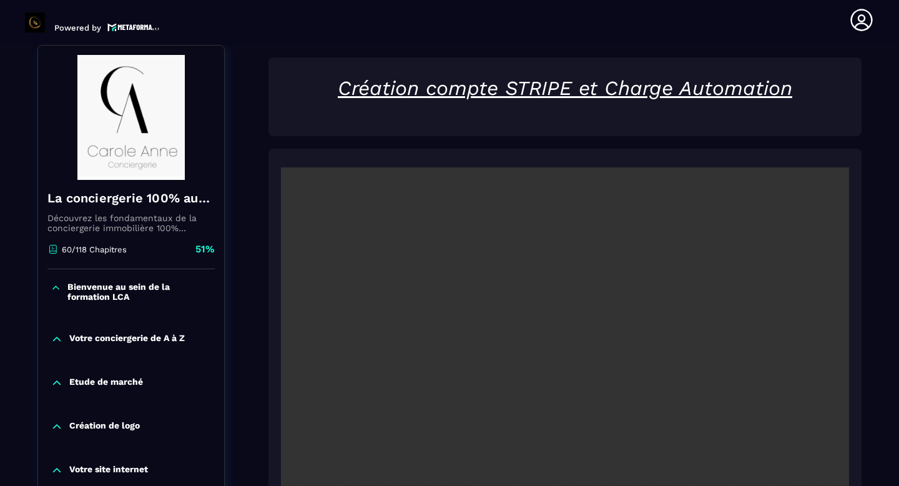
click at [540, 351] on video at bounding box center [565, 356] width 568 height 379
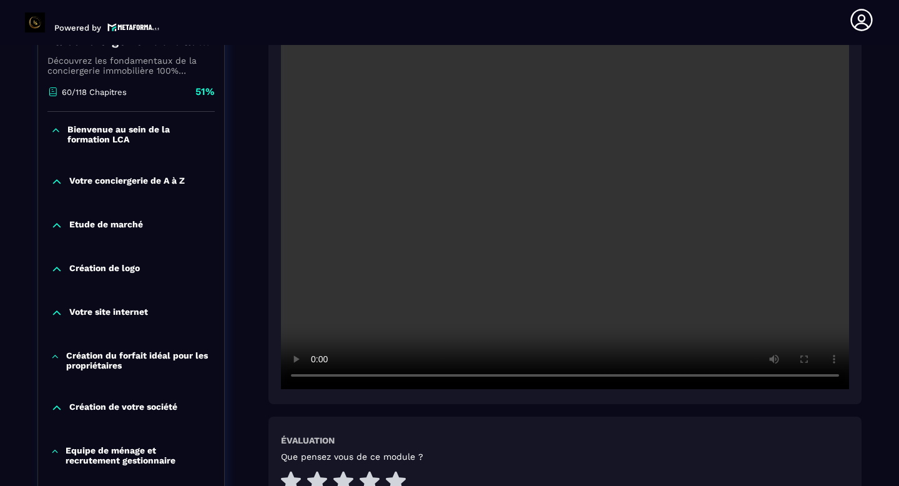
scroll to position [291, 0]
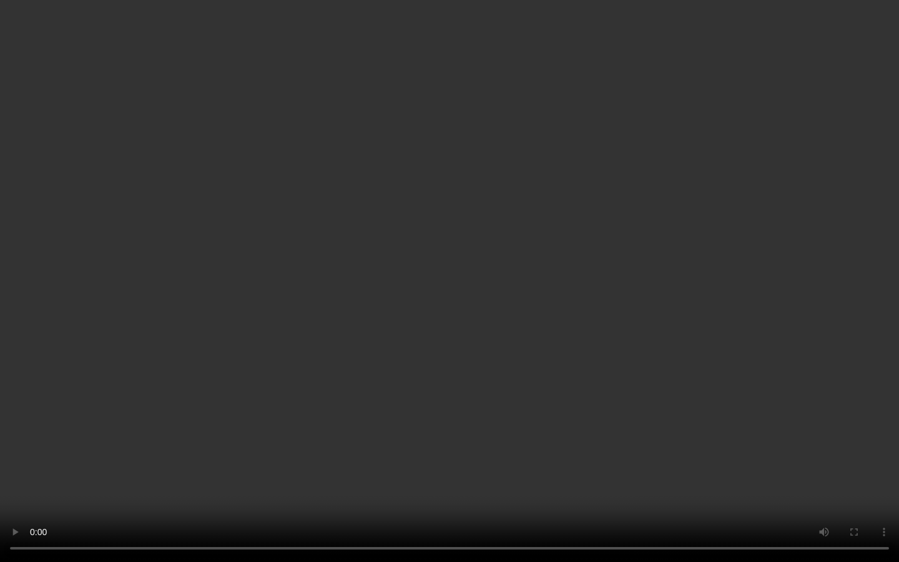
click at [662, 371] on video at bounding box center [449, 281] width 899 height 562
click at [600, 316] on video at bounding box center [449, 281] width 899 height 562
